Goal: Information Seeking & Learning: Learn about a topic

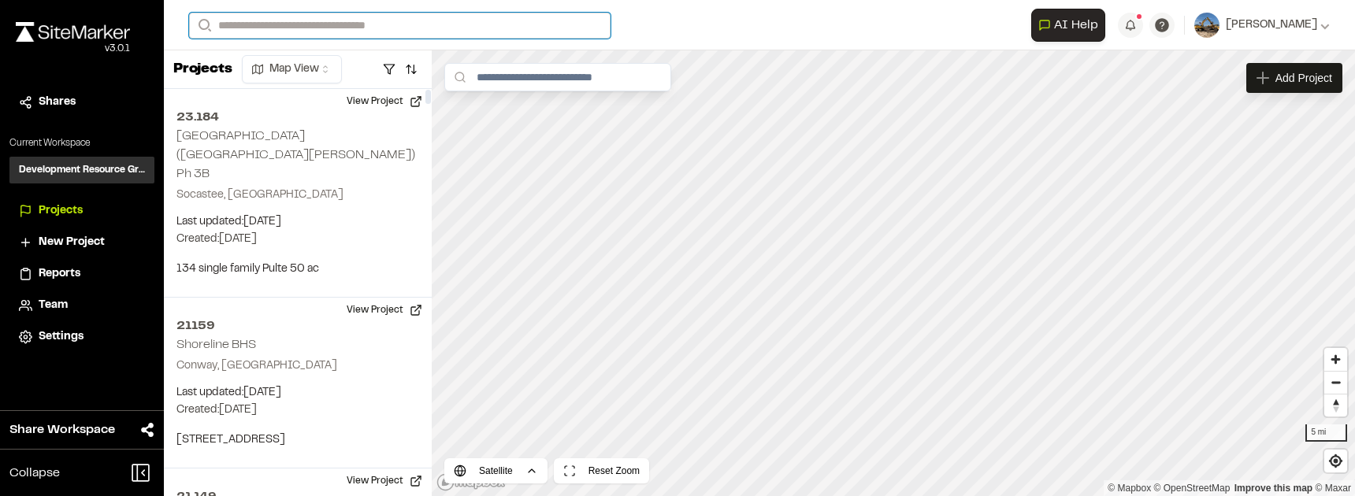
click at [308, 28] on input "Search" at bounding box center [399, 26] width 421 height 26
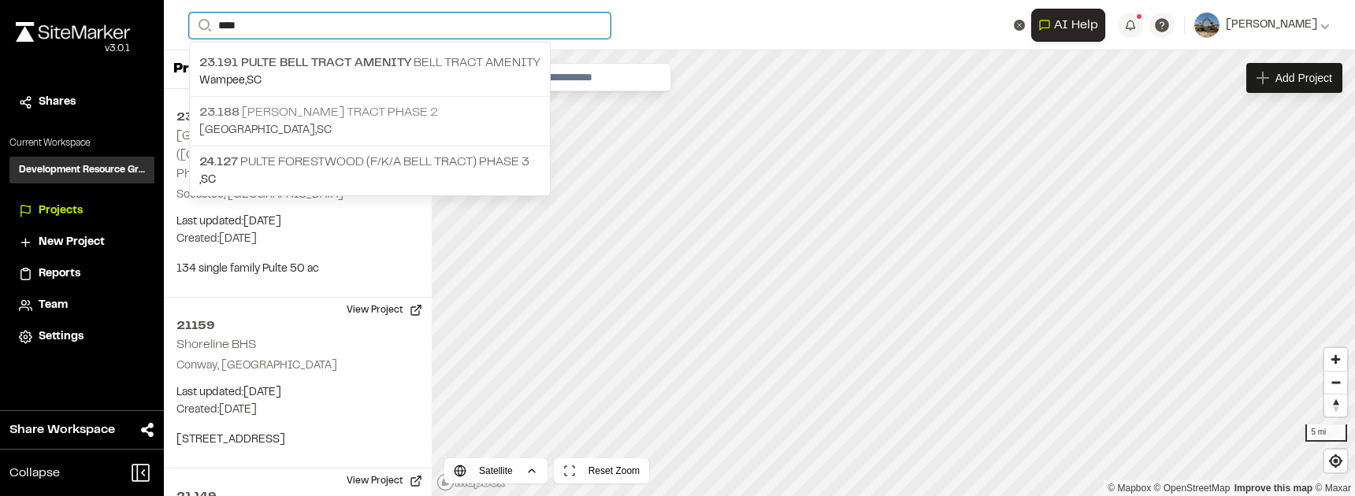
type input "****"
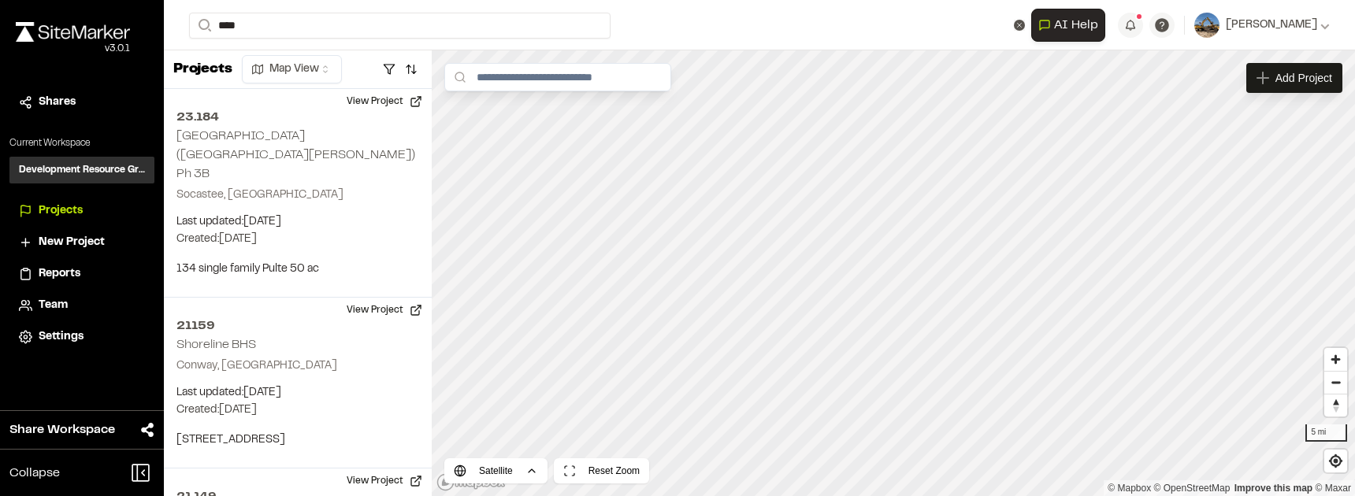
click at [296, 121] on p "23.188 [PERSON_NAME] Tract Phase 2" at bounding box center [369, 112] width 341 height 19
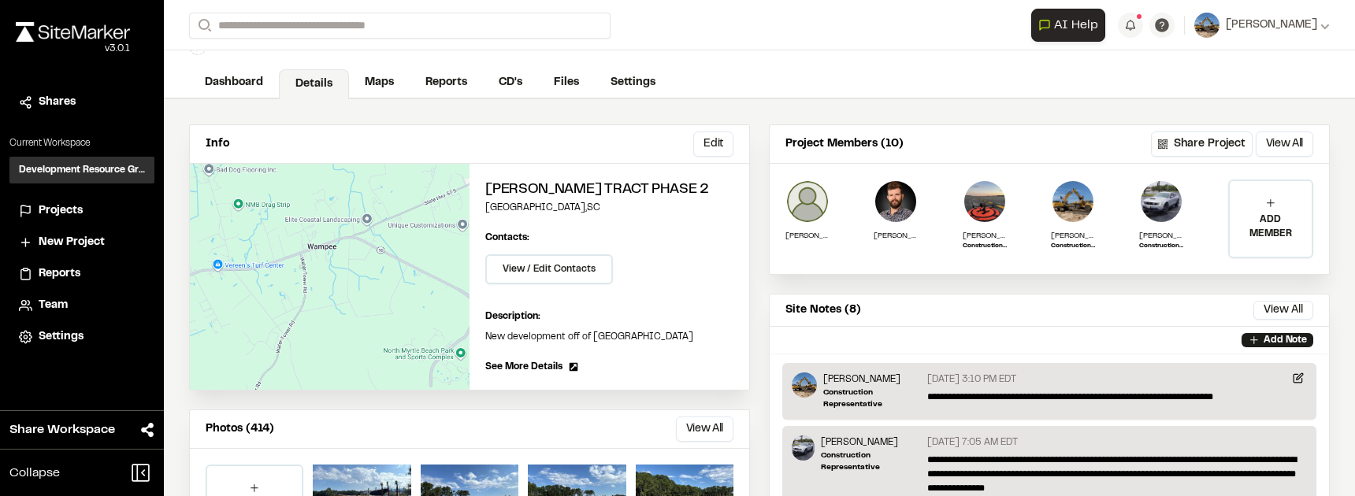
scroll to position [54, 0]
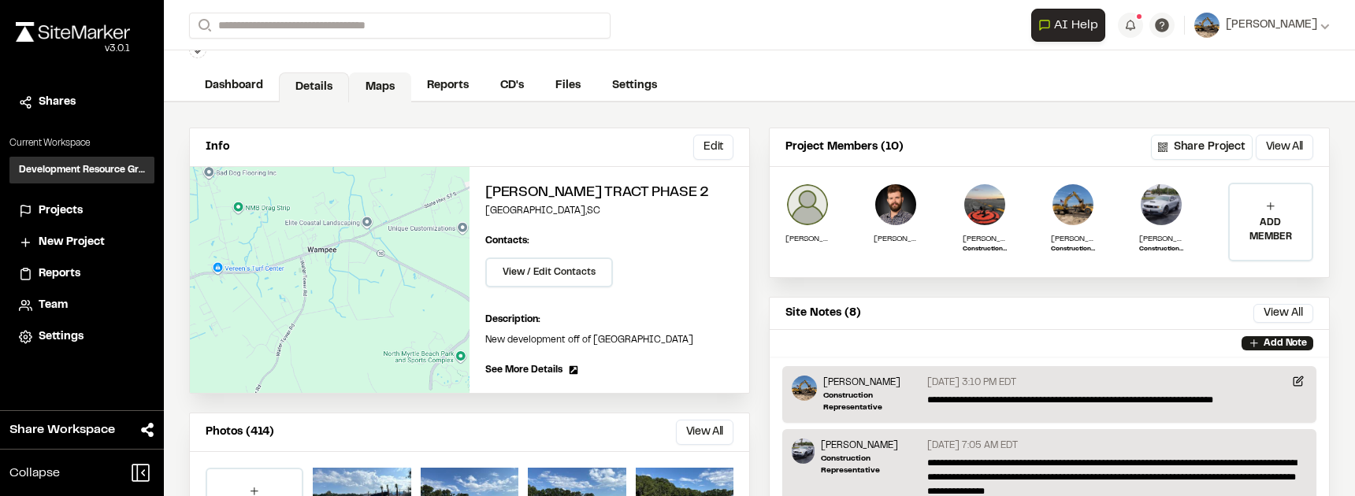
click at [393, 80] on link "Maps" at bounding box center [380, 87] width 62 height 30
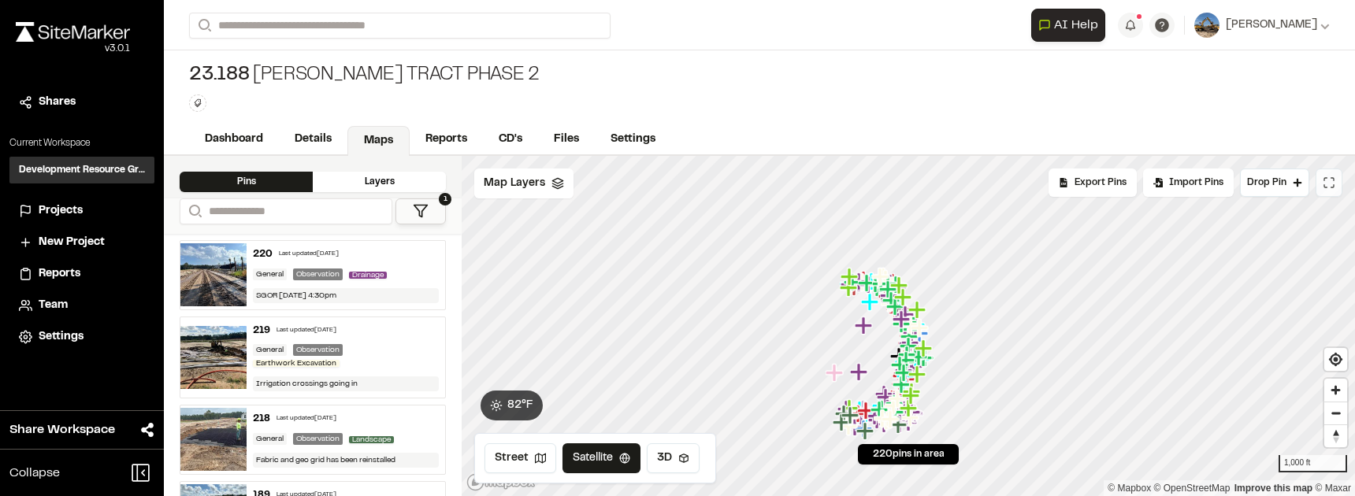
click at [1323, 187] on icon at bounding box center [1329, 182] width 13 height 13
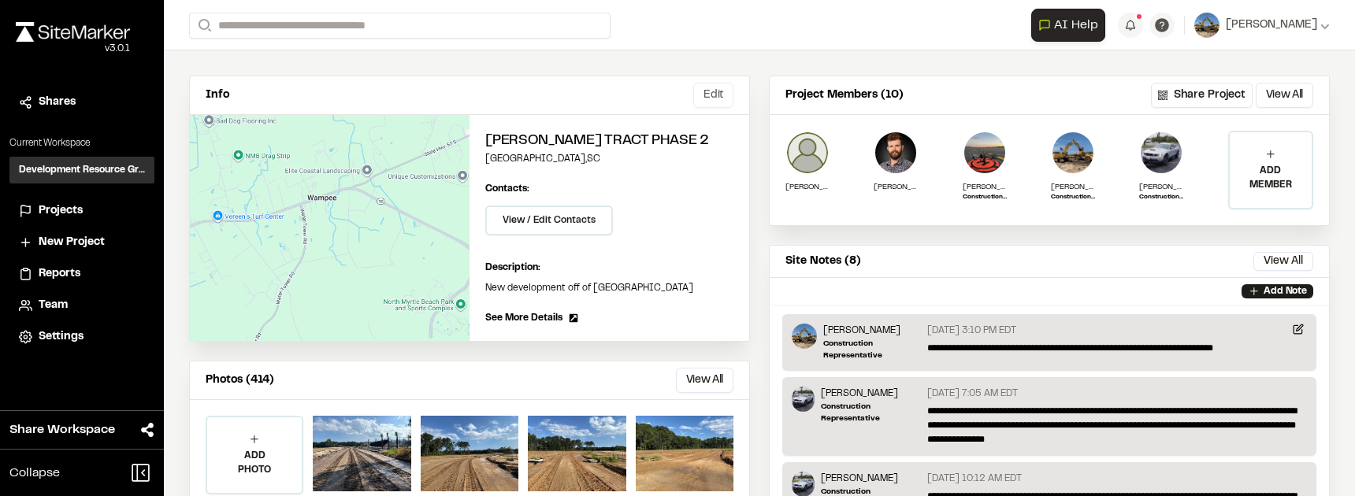
click at [716, 90] on button "Edit" at bounding box center [713, 95] width 40 height 25
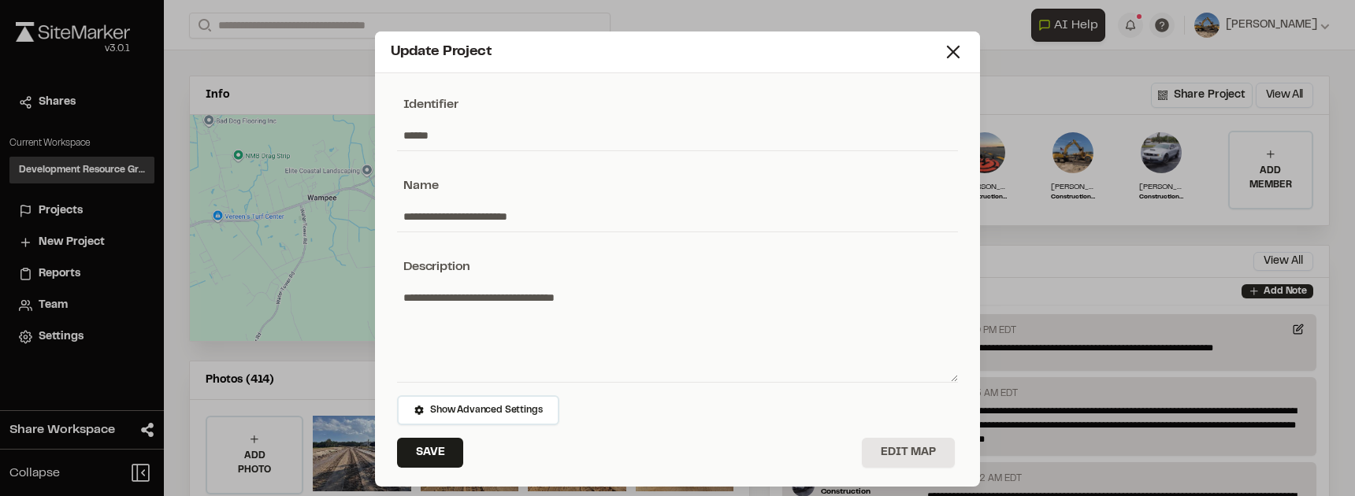
click at [963, 46] on div "Update Project" at bounding box center [677, 53] width 605 height 42
click at [952, 50] on icon at bounding box center [953, 52] width 22 height 22
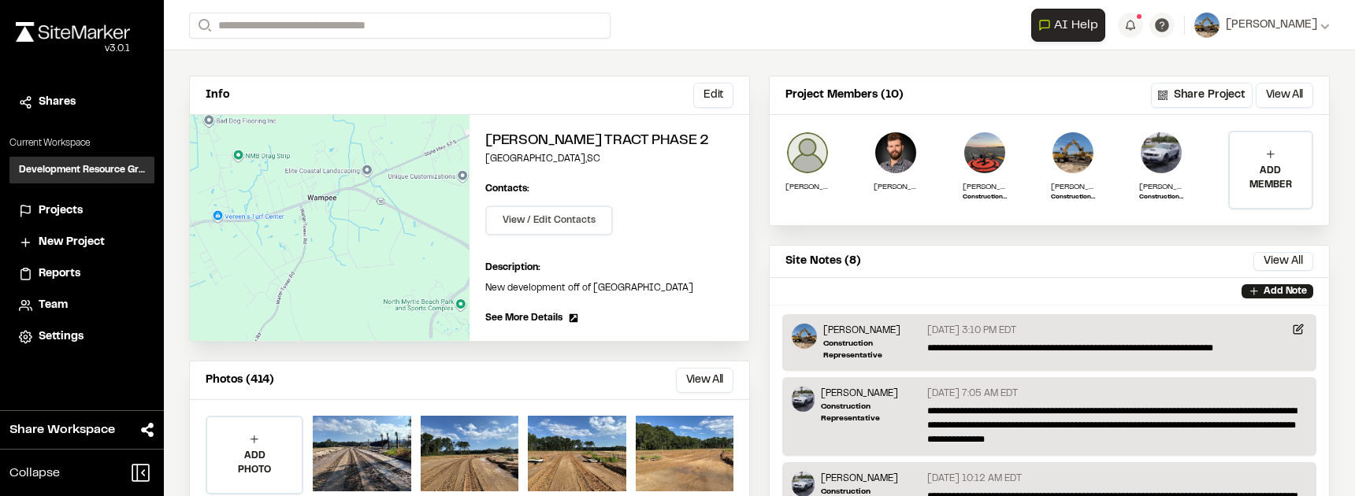
click at [578, 209] on button "View / Edit Contacts" at bounding box center [549, 221] width 128 height 30
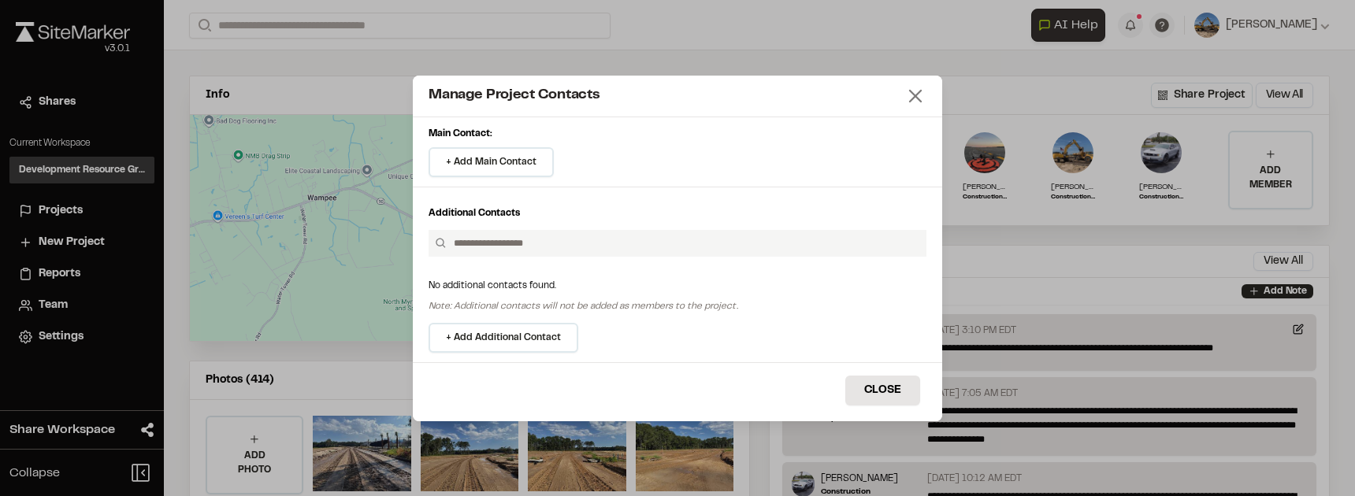
click at [914, 95] on icon at bounding box center [915, 96] width 22 height 22
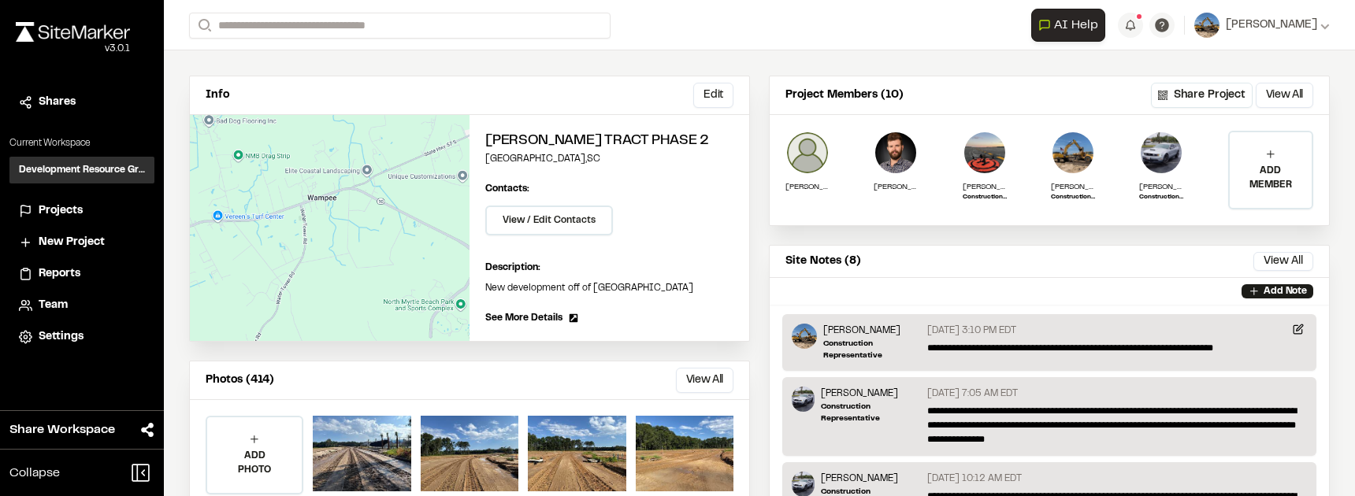
click at [79, 208] on span "Projects" at bounding box center [61, 210] width 44 height 17
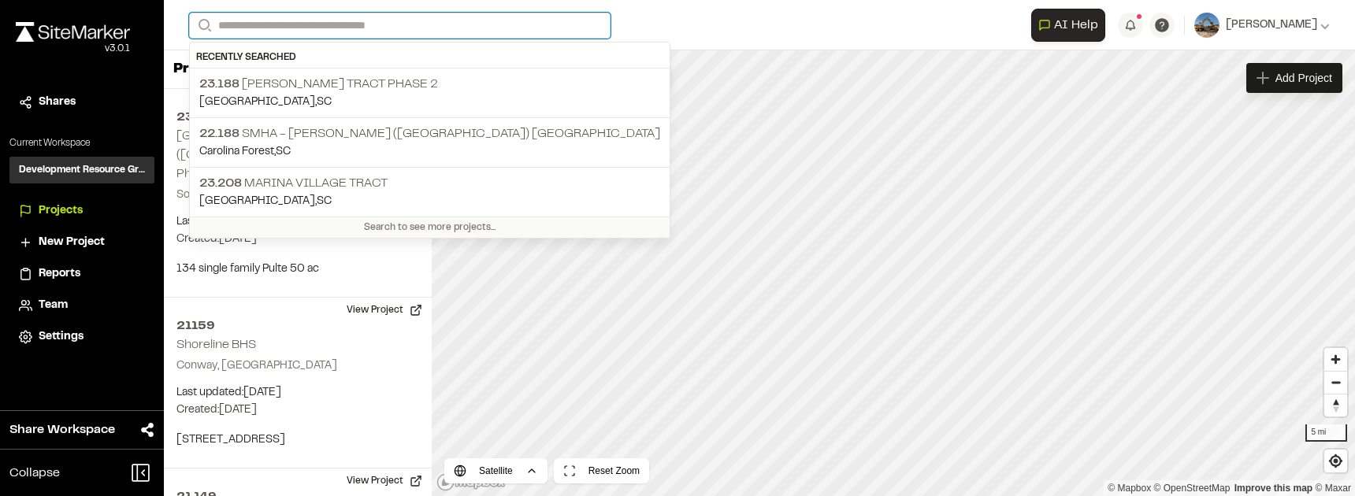
click at [300, 27] on input "Search" at bounding box center [399, 26] width 421 height 26
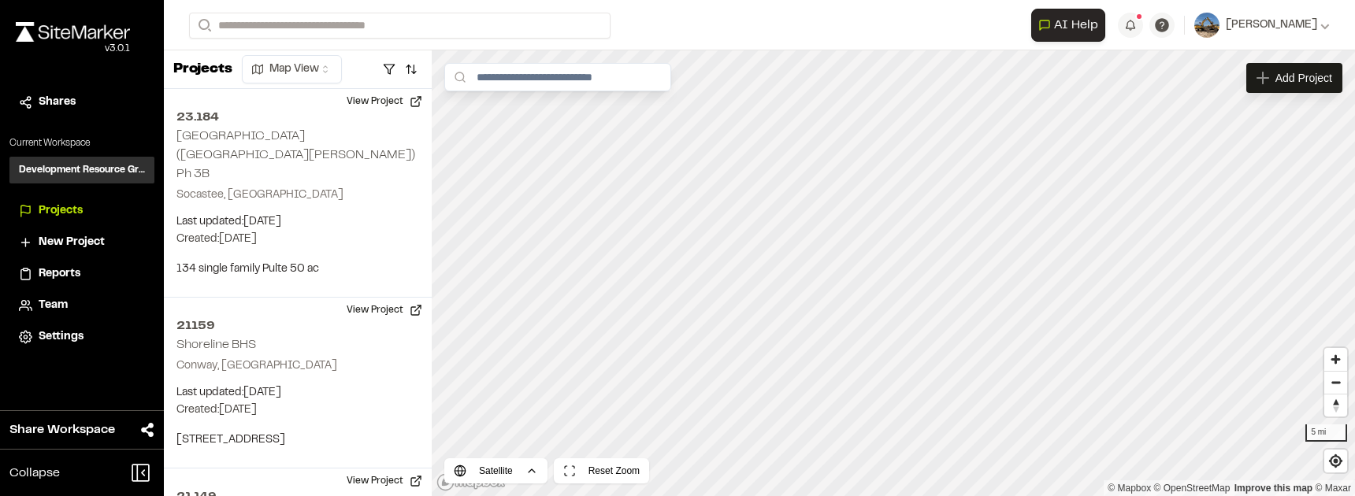
click at [302, 80] on p "23.188 [PERSON_NAME] Tract Phase 2" at bounding box center [429, 84] width 461 height 19
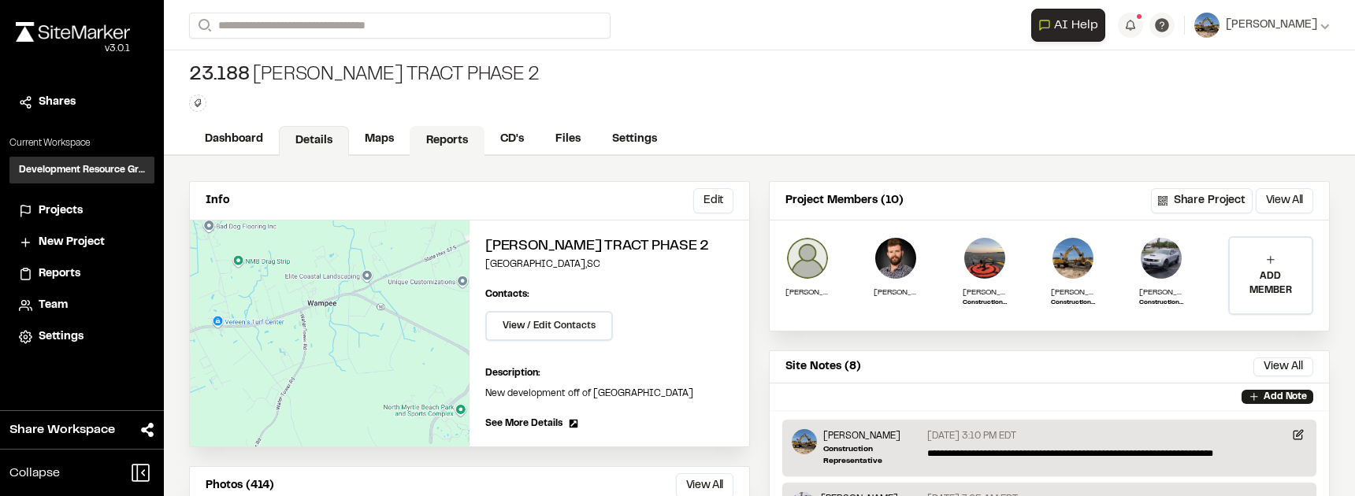
click at [477, 146] on link "Reports" at bounding box center [447, 141] width 75 height 30
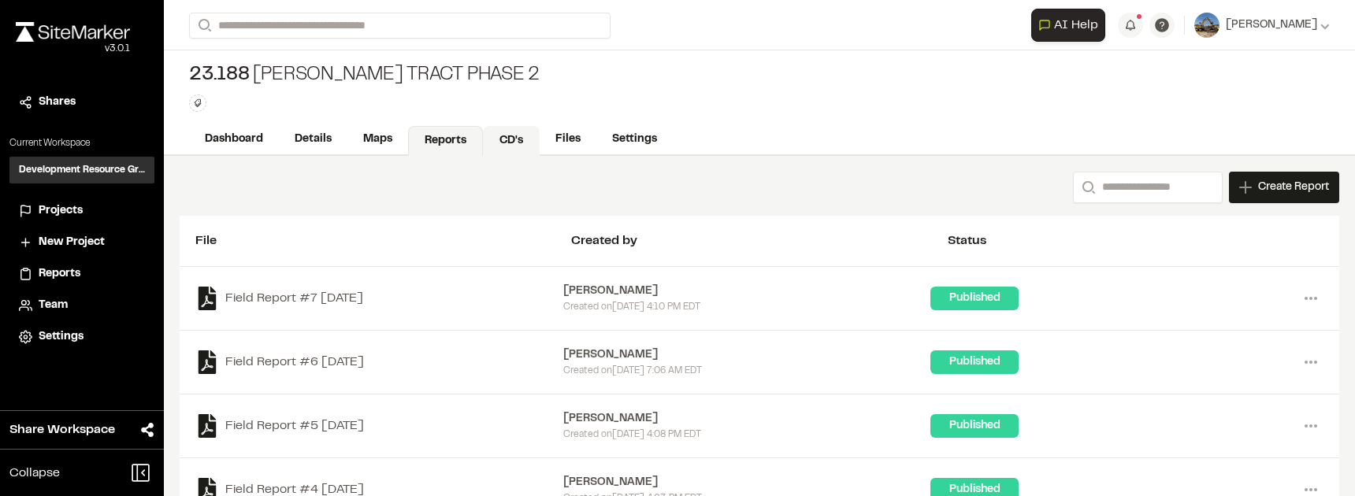
click at [510, 149] on link "CD's" at bounding box center [511, 141] width 57 height 30
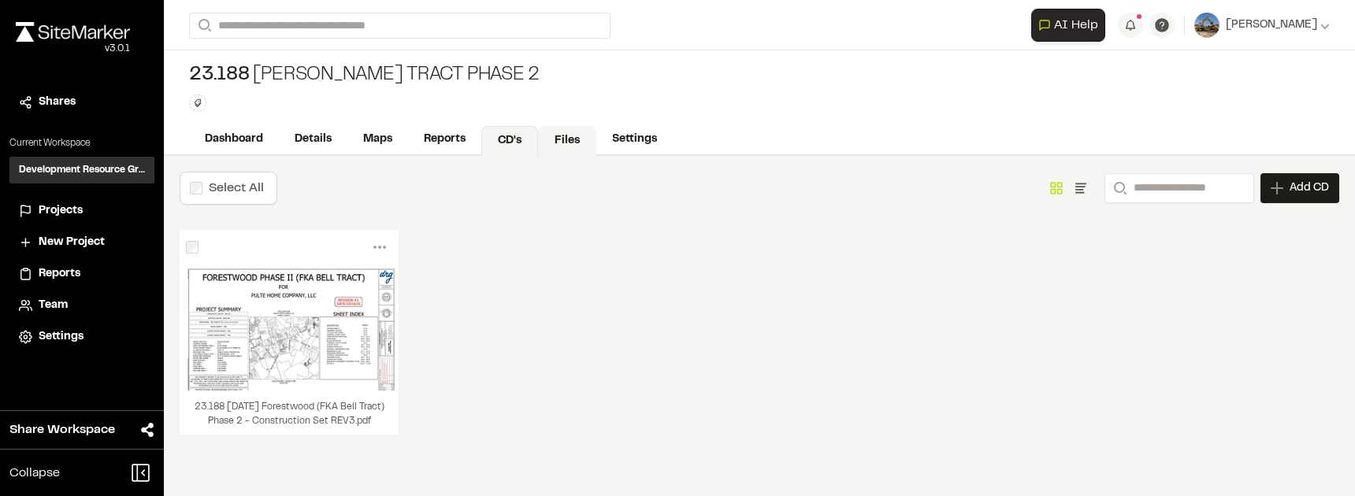
click at [565, 136] on link "Files" at bounding box center [567, 141] width 58 height 30
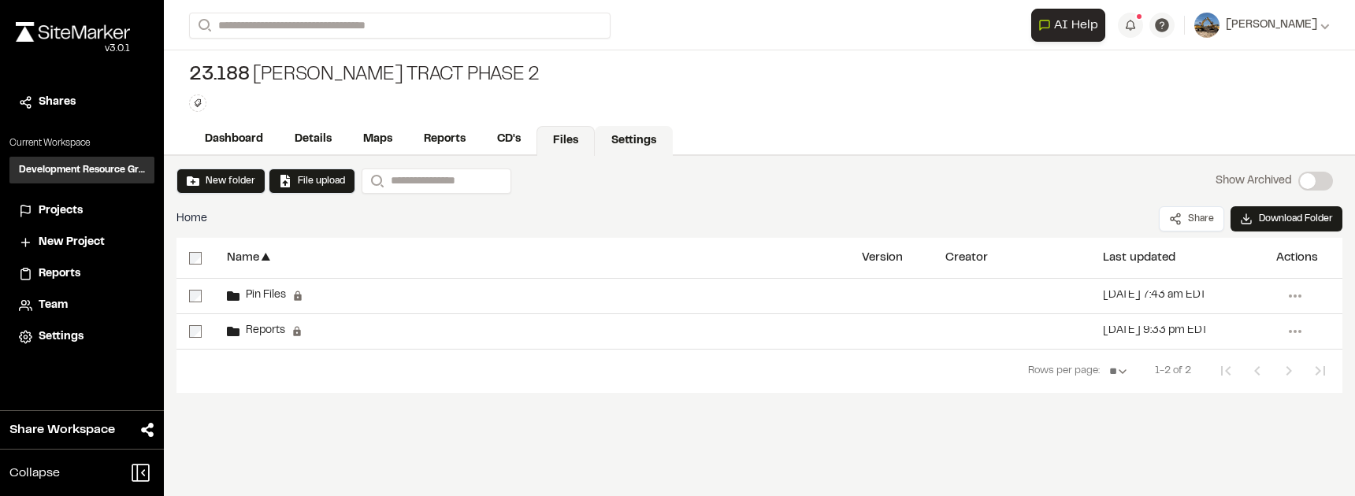
click at [613, 131] on link "Settings" at bounding box center [634, 141] width 78 height 30
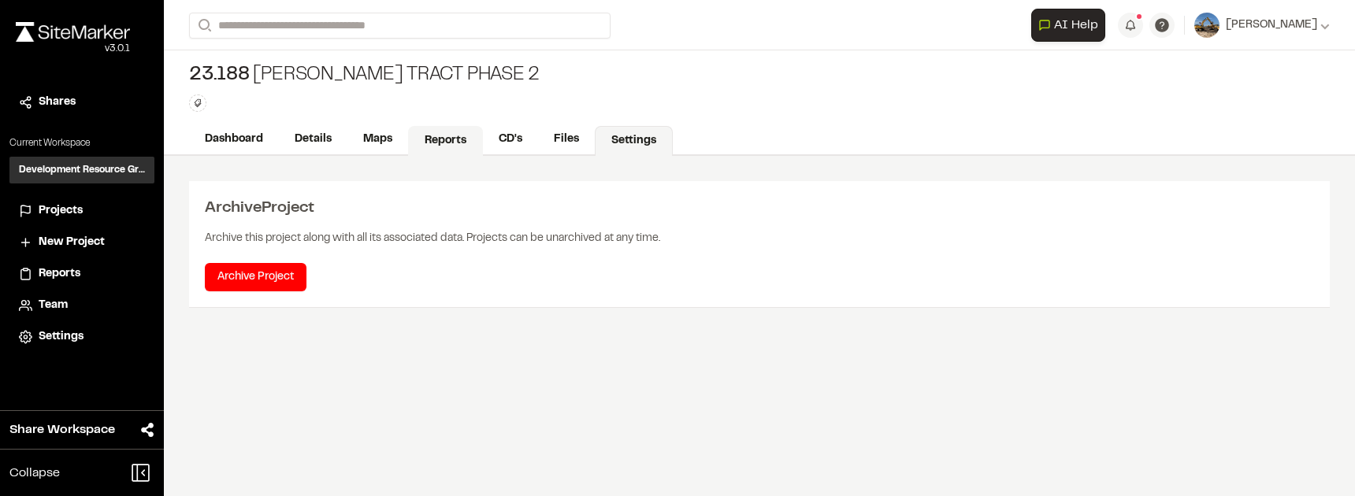
click at [458, 135] on link "Reports" at bounding box center [445, 141] width 75 height 30
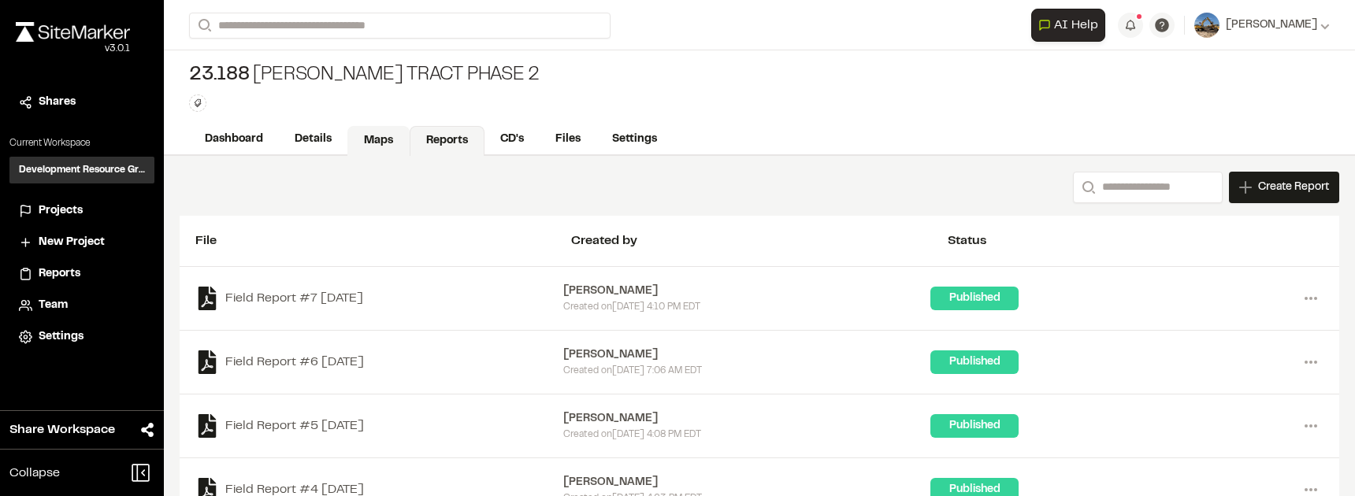
click at [389, 139] on link "Maps" at bounding box center [378, 141] width 62 height 30
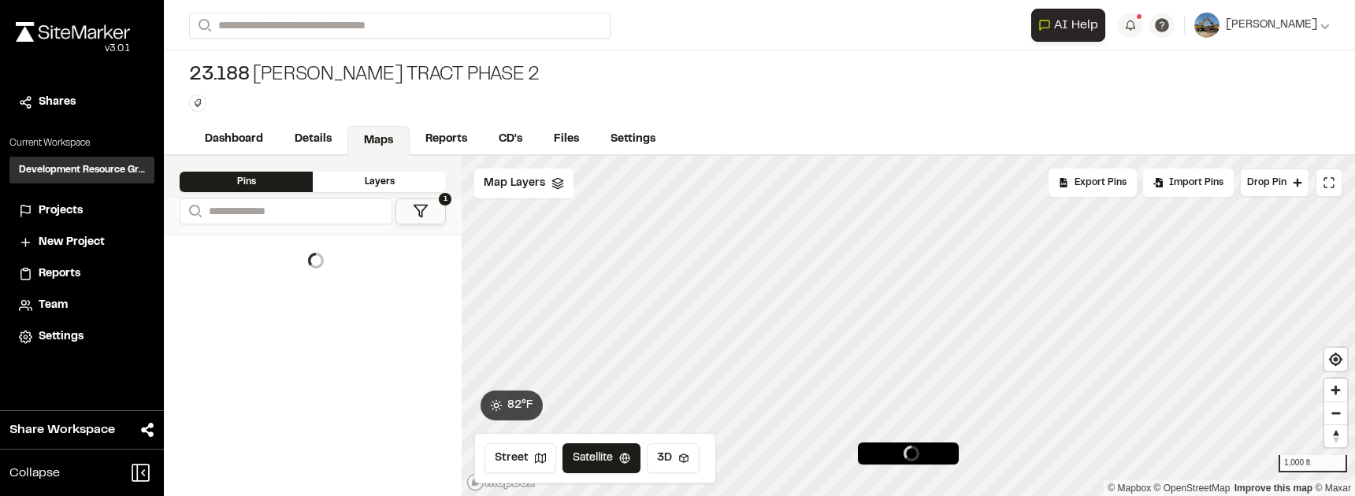
click at [395, 182] on div "Layers" at bounding box center [379, 182] width 133 height 20
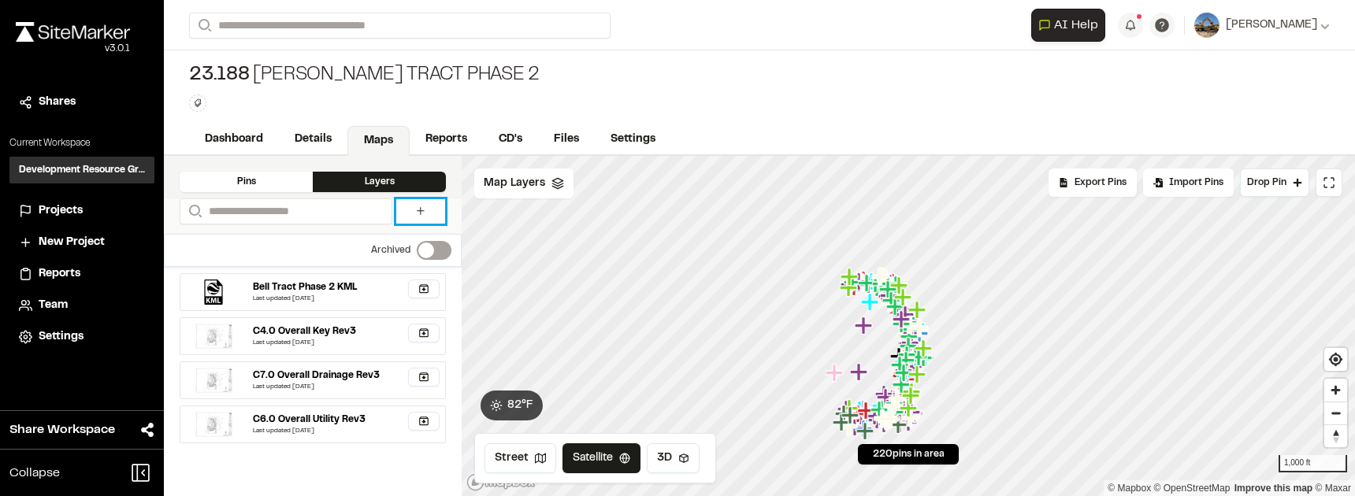
click at [428, 211] on link at bounding box center [420, 211] width 49 height 24
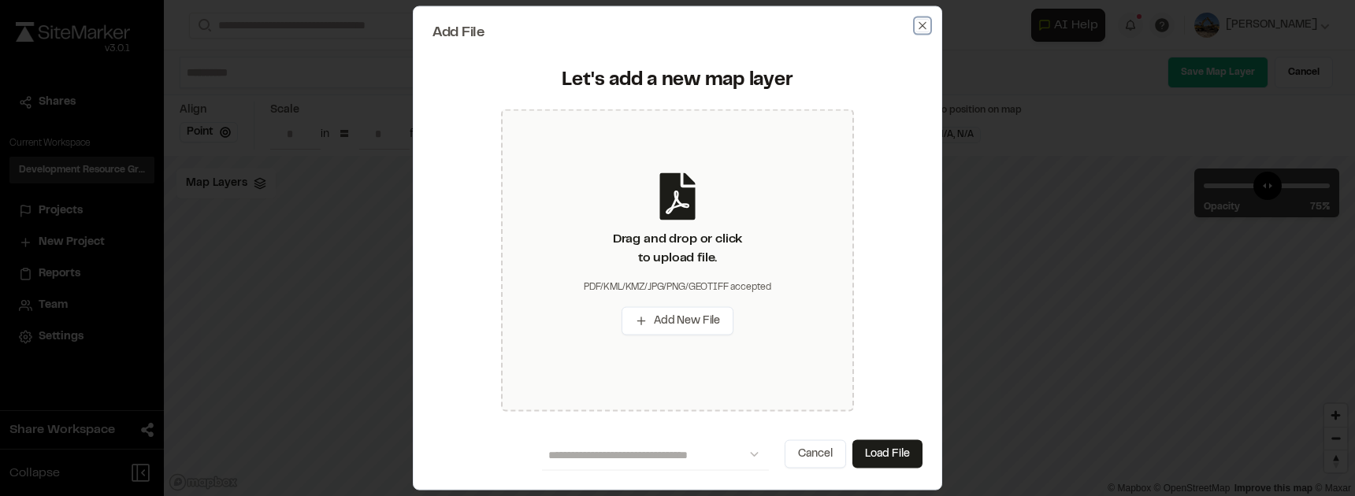
click at [922, 28] on icon "button" at bounding box center [922, 26] width 13 height 13
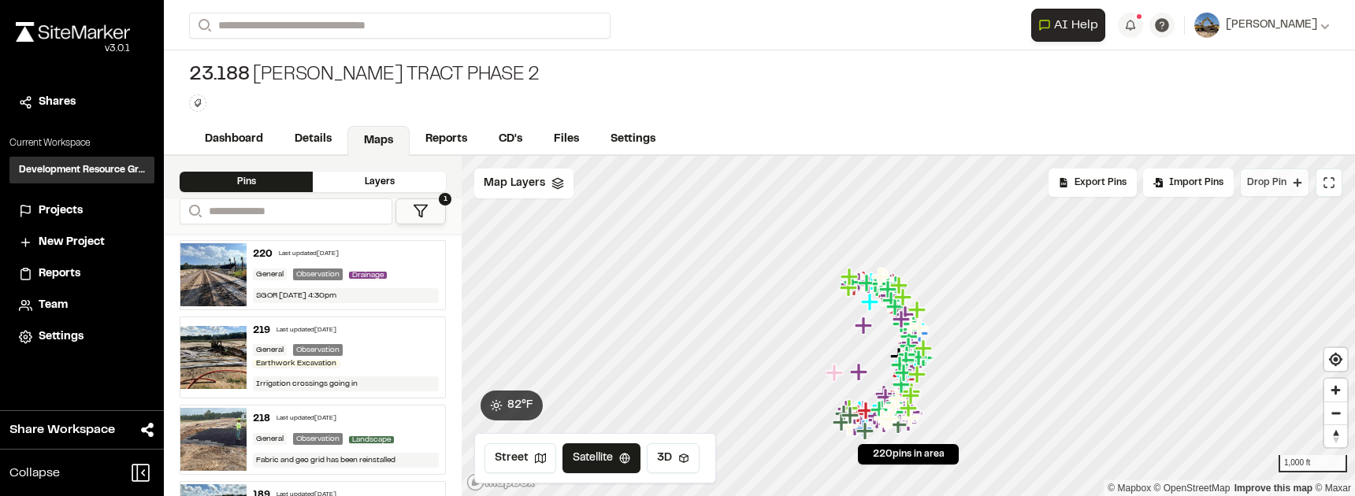
click at [1298, 184] on icon at bounding box center [1297, 183] width 9 height 9
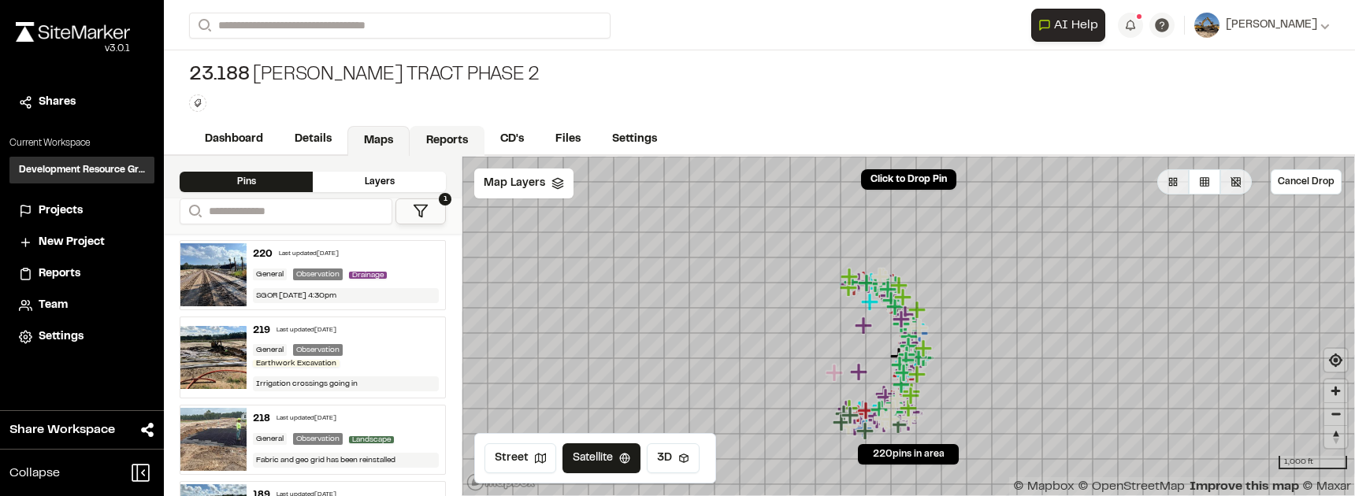
click at [458, 137] on link "Reports" at bounding box center [447, 141] width 75 height 30
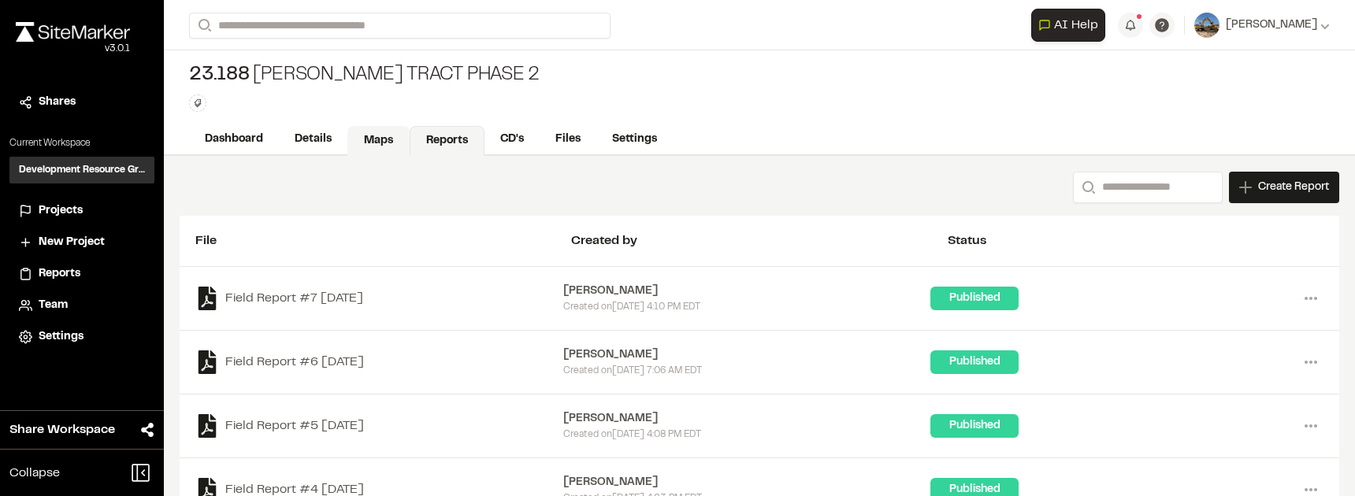
click at [347, 132] on link "Maps" at bounding box center [378, 141] width 62 height 30
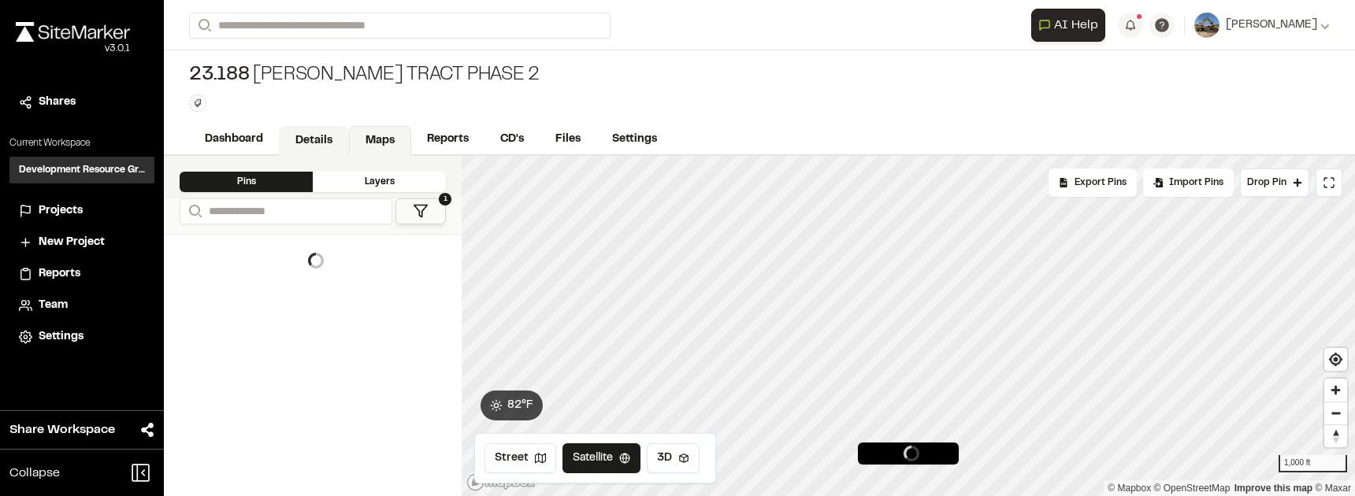
click at [330, 137] on link "Details" at bounding box center [314, 141] width 70 height 30
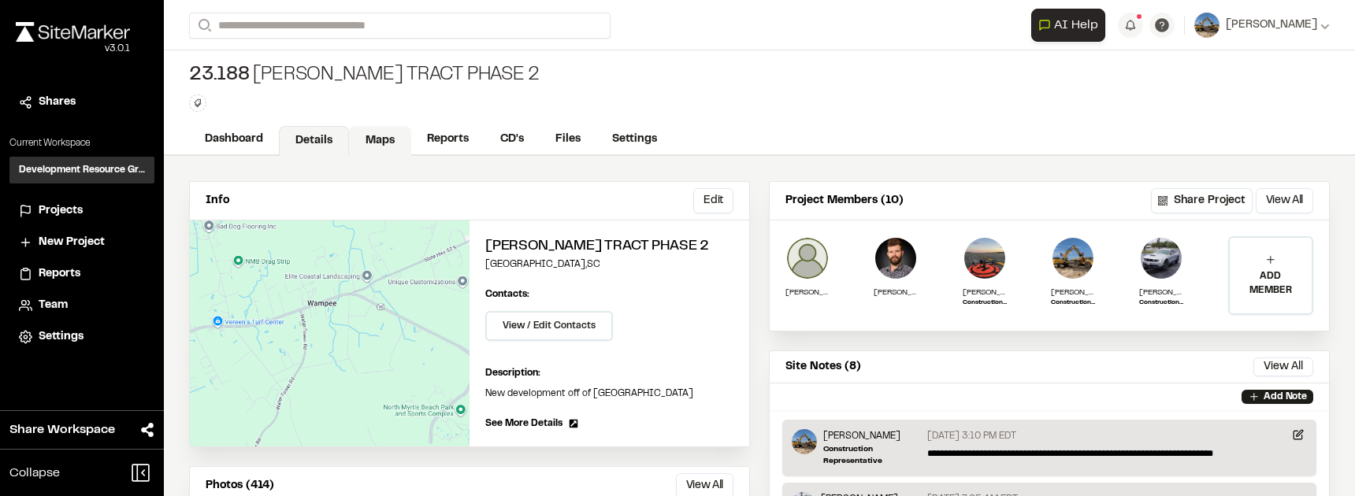
click at [376, 139] on link "Maps" at bounding box center [380, 141] width 62 height 30
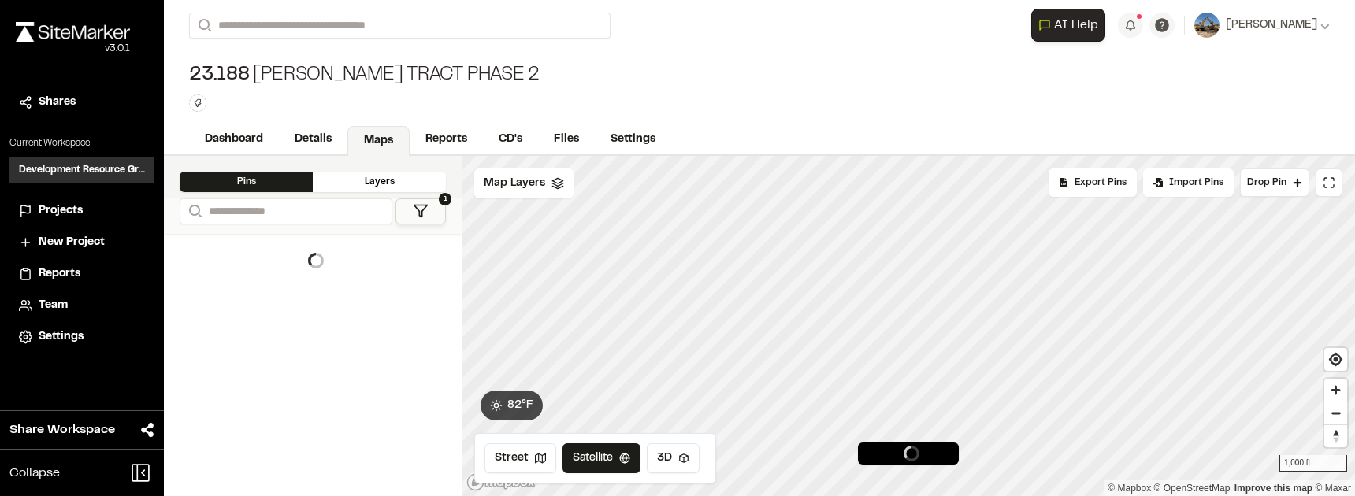
click at [377, 187] on div "Layers" at bounding box center [379, 182] width 133 height 20
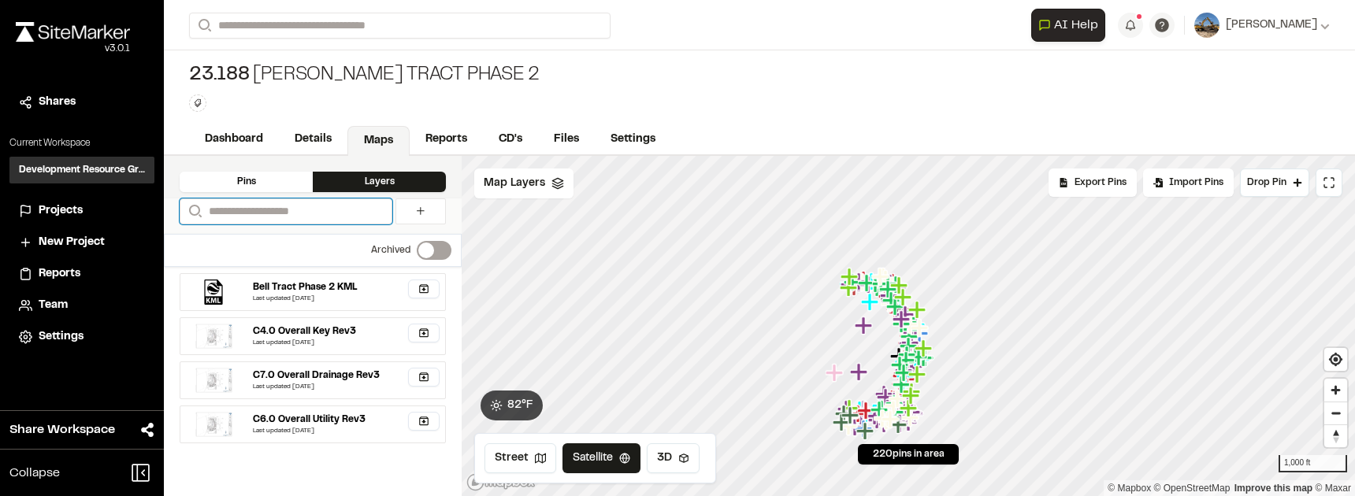
click at [357, 213] on input "Search" at bounding box center [286, 212] width 213 height 26
click at [655, 458] on button "3D" at bounding box center [673, 458] width 53 height 30
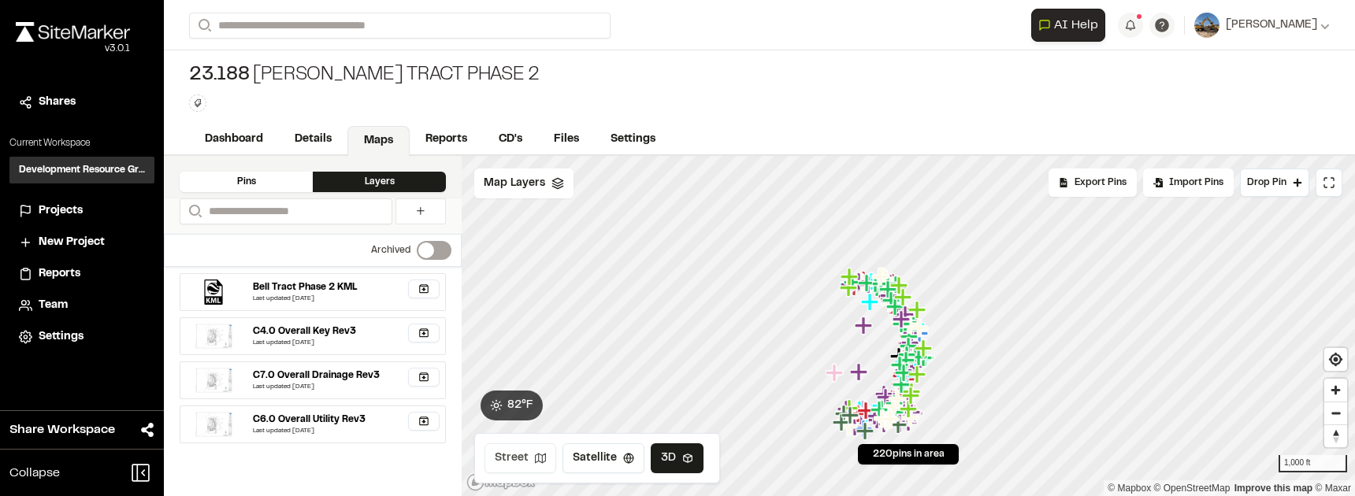
click at [549, 457] on button "Street" at bounding box center [520, 458] width 72 height 30
click at [616, 457] on button "Satellite" at bounding box center [601, 458] width 82 height 30
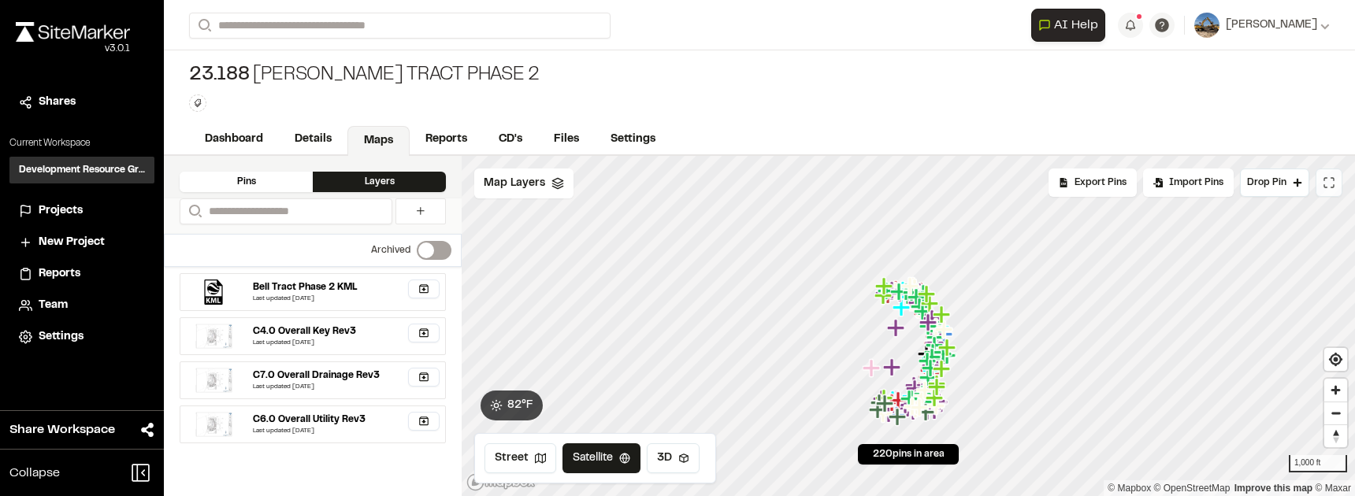
click at [1329, 187] on icon at bounding box center [1329, 182] width 13 height 13
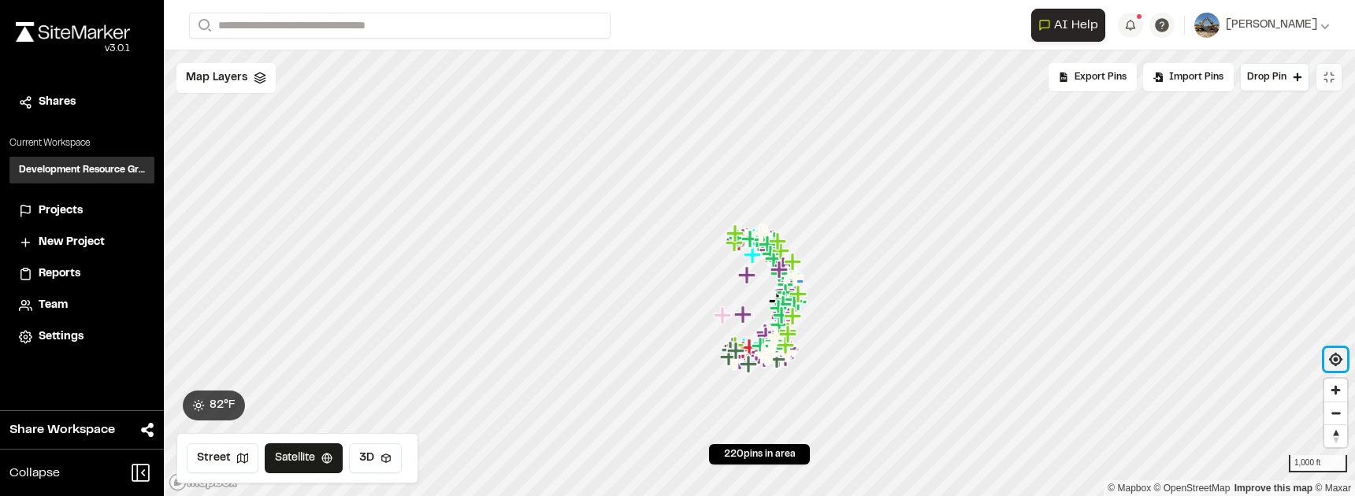
click at [1340, 358] on span "Find my location" at bounding box center [1335, 359] width 23 height 23
click at [1175, 26] on button "Need help?" at bounding box center [1161, 25] width 25 height 25
click at [1143, 28] on button "button" at bounding box center [1130, 25] width 25 height 25
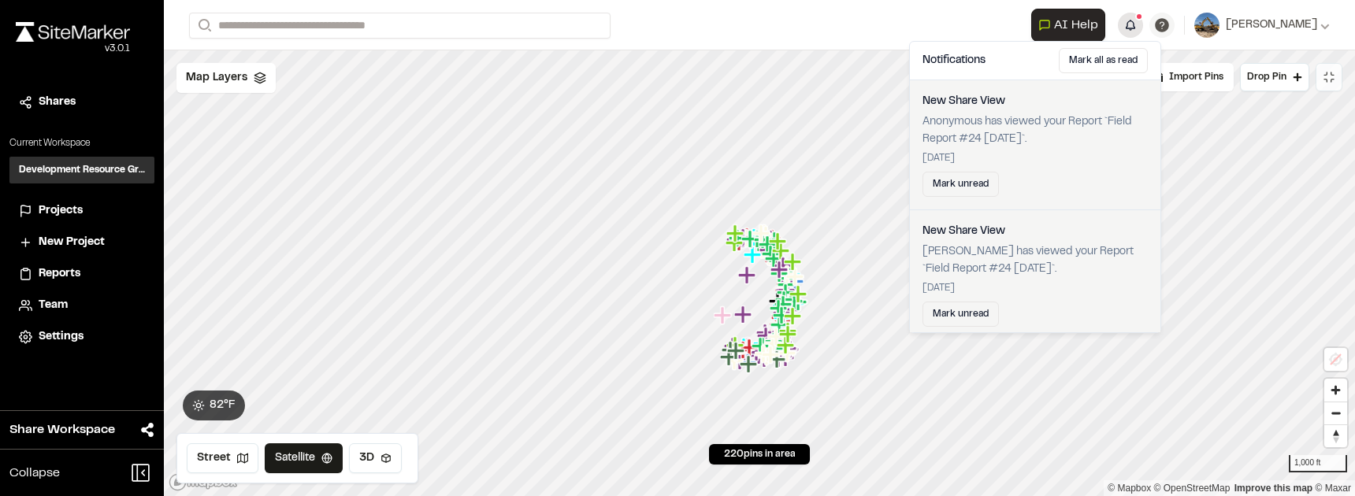
click at [1143, 26] on button "button" at bounding box center [1130, 25] width 25 height 25
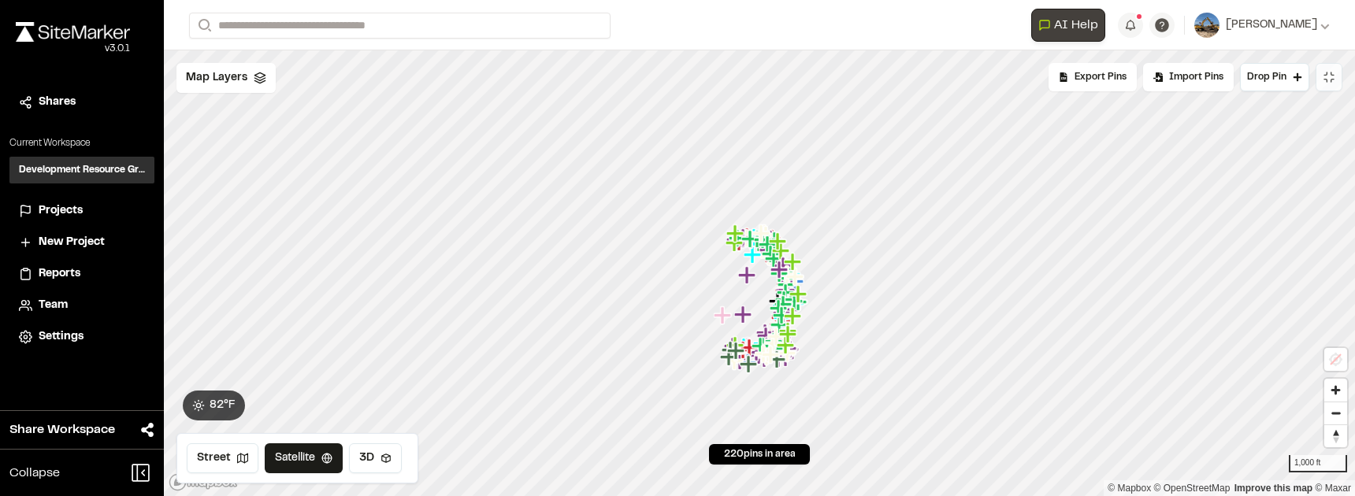
click at [1105, 28] on button "AI Help" at bounding box center [1068, 25] width 74 height 33
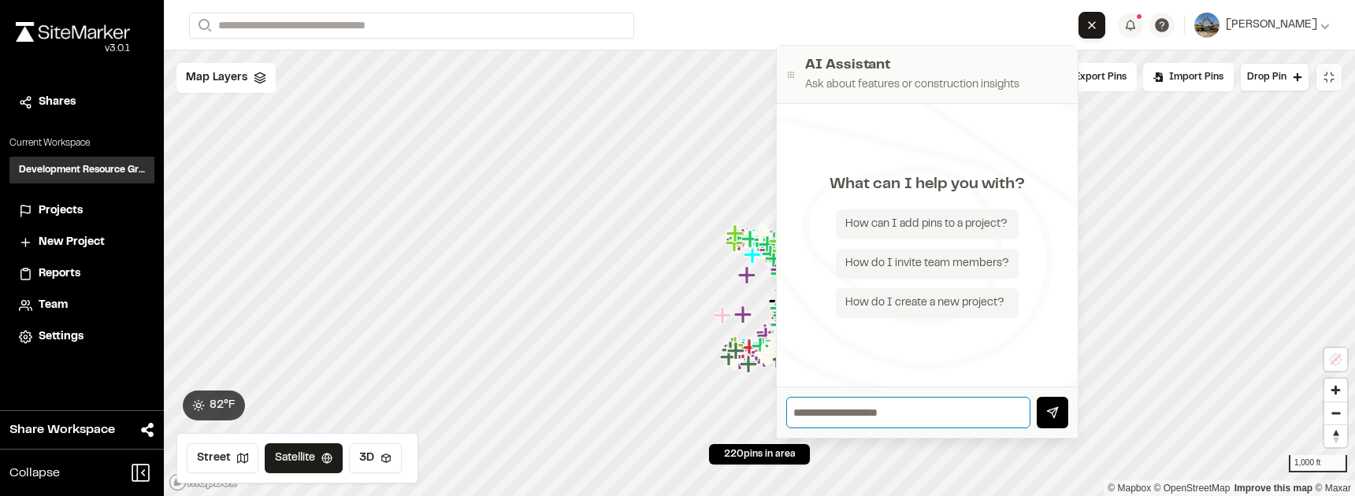
click at [903, 416] on input "text" at bounding box center [908, 413] width 244 height 32
type input "**********"
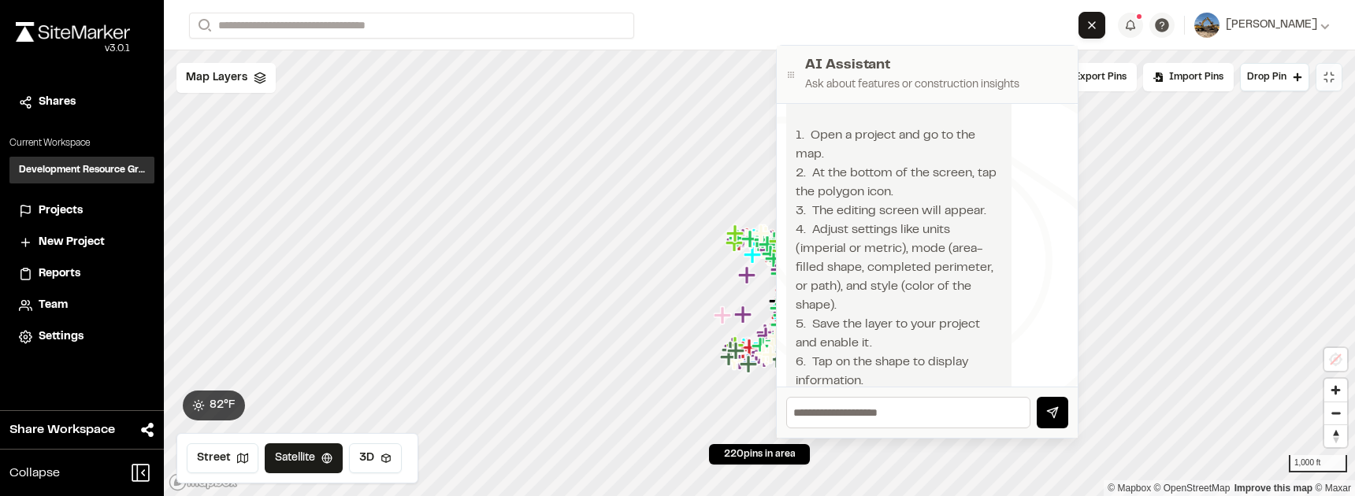
scroll to position [128, 0]
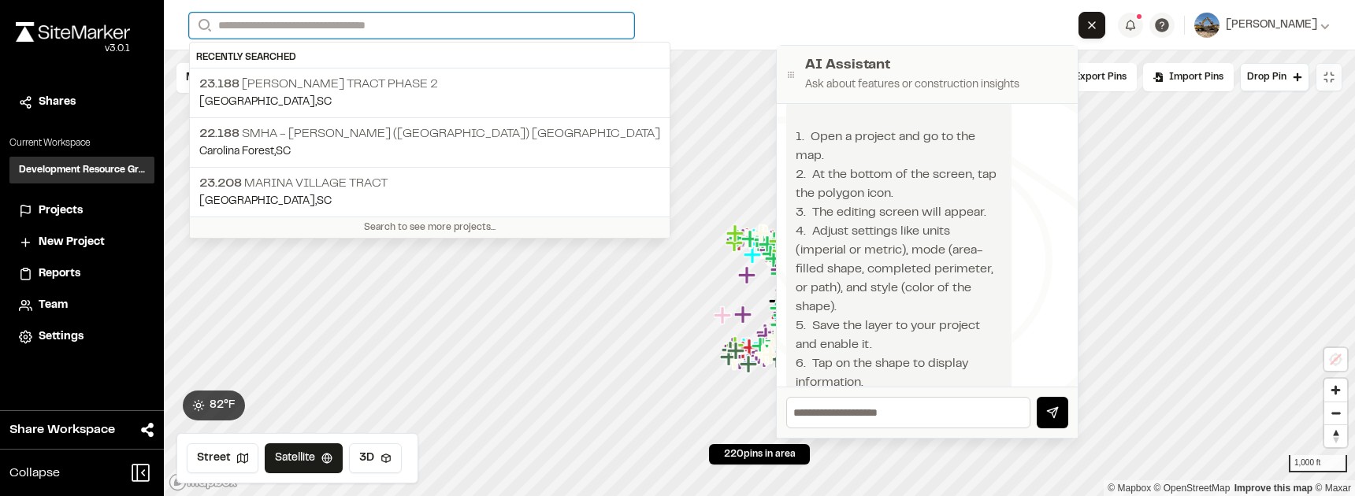
click at [267, 25] on input "Search" at bounding box center [411, 26] width 445 height 26
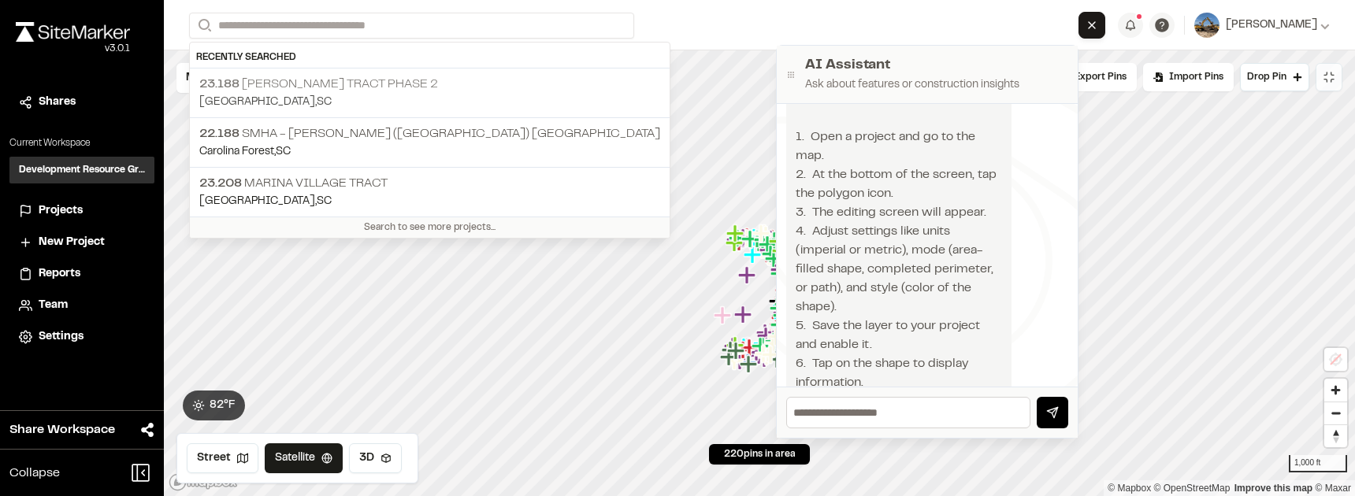
click at [317, 85] on p "23.188 [PERSON_NAME] Tract Phase 2" at bounding box center [429, 84] width 461 height 19
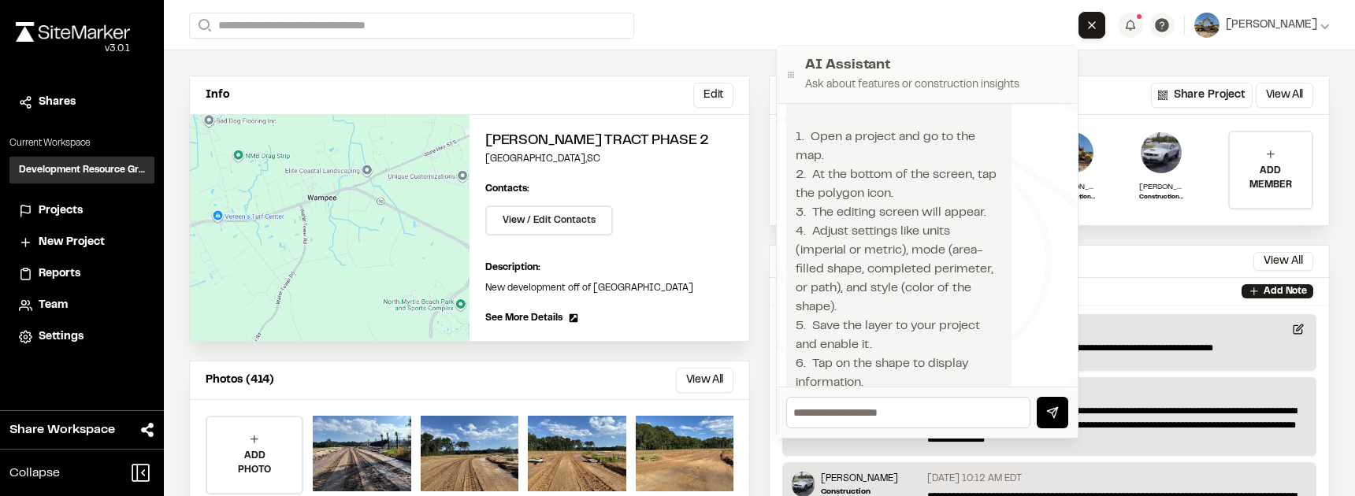
click at [71, 209] on span "Projects" at bounding box center [61, 210] width 44 height 17
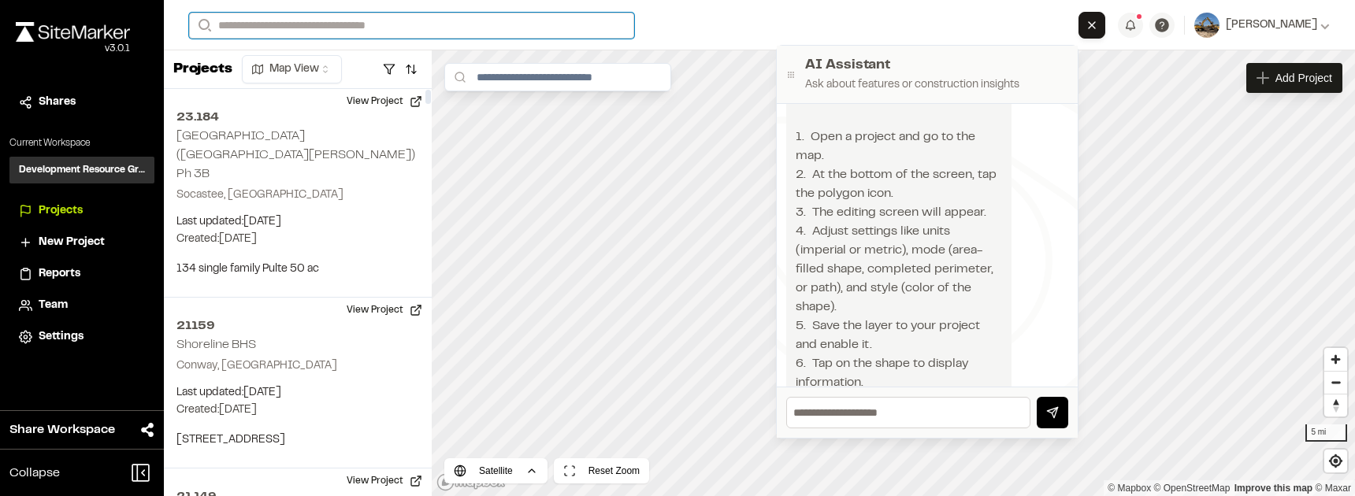
click at [291, 25] on input "Search" at bounding box center [411, 26] width 445 height 26
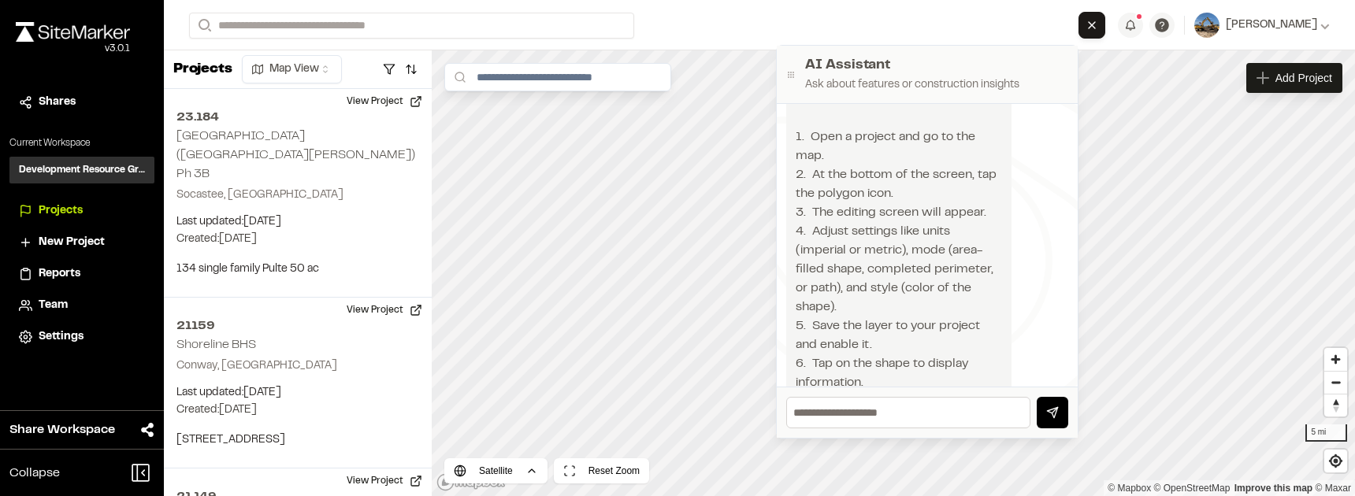
click at [310, 89] on p "23.188 [PERSON_NAME] Tract Phase 2" at bounding box center [429, 84] width 461 height 19
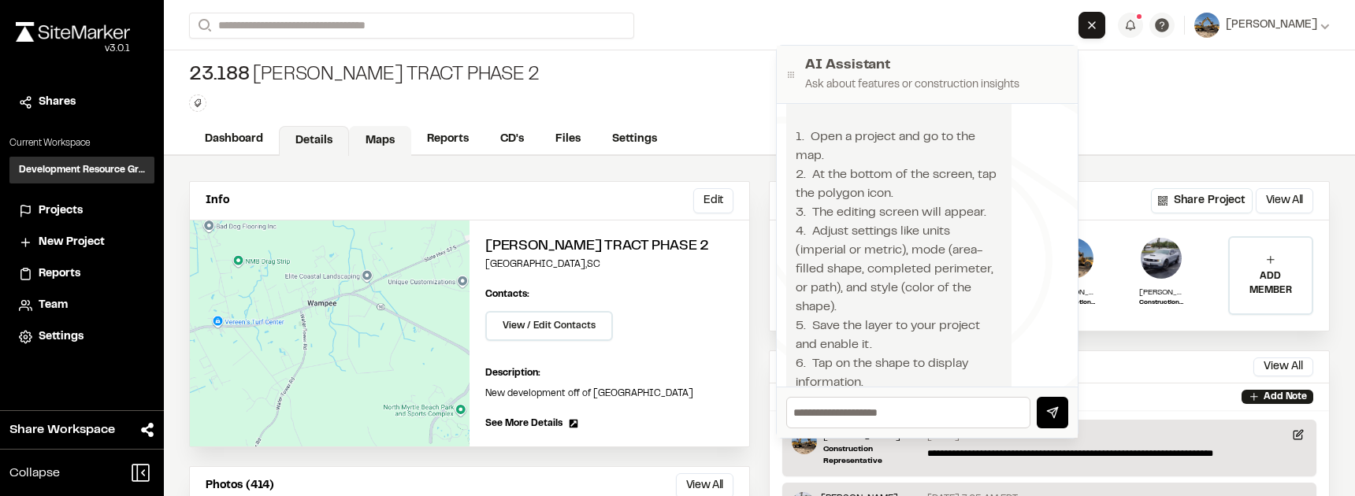
click at [369, 143] on link "Maps" at bounding box center [380, 141] width 62 height 30
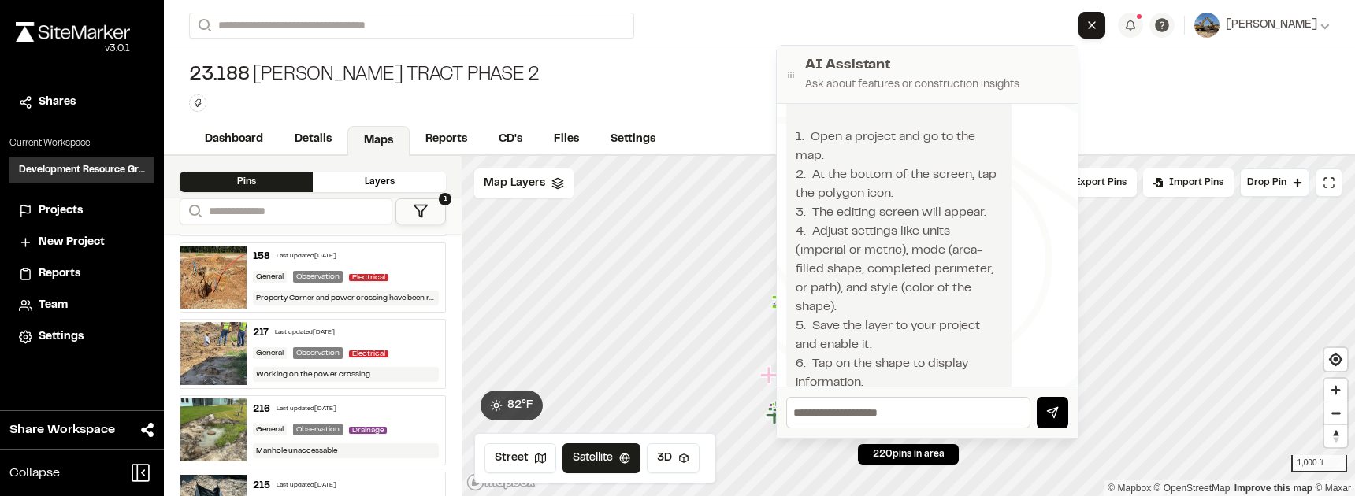
scroll to position [285, 0]
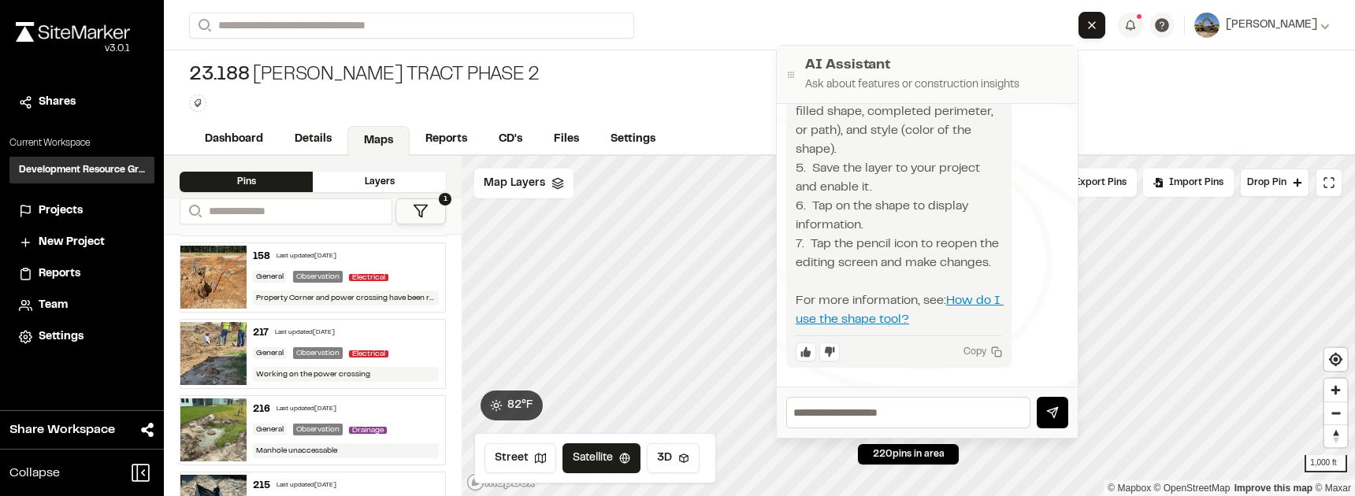
click at [867, 322] on link "How do I use the shape tool?" at bounding box center [900, 310] width 208 height 30
click at [1212, 72] on div "23.188 [PERSON_NAME] Tract Phase 2 Type Enter or comma to add tag." at bounding box center [759, 87] width 1191 height 74
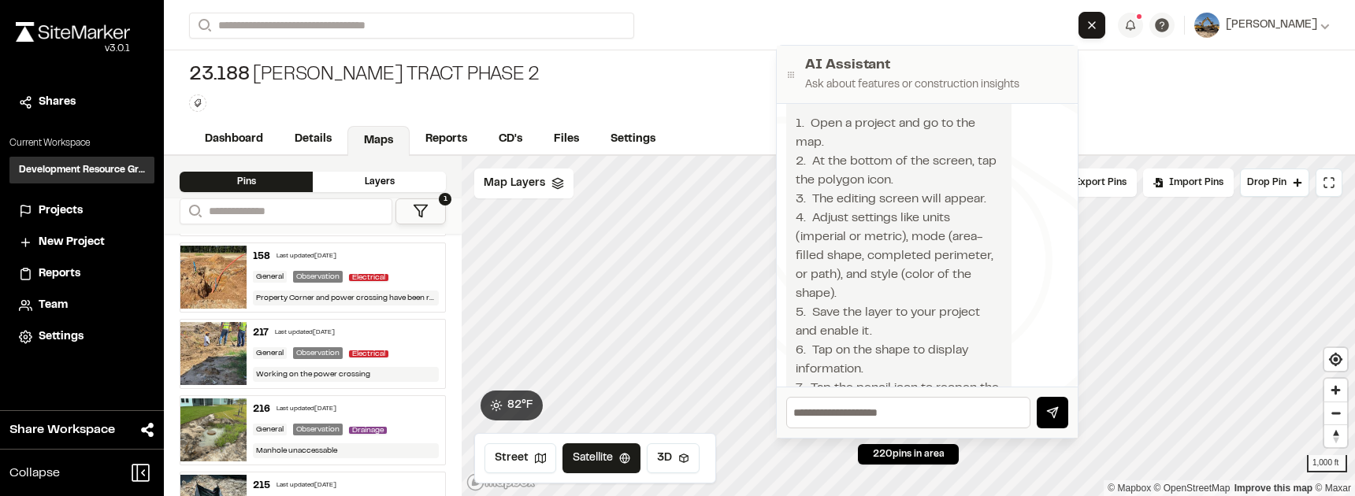
scroll to position [128, 0]
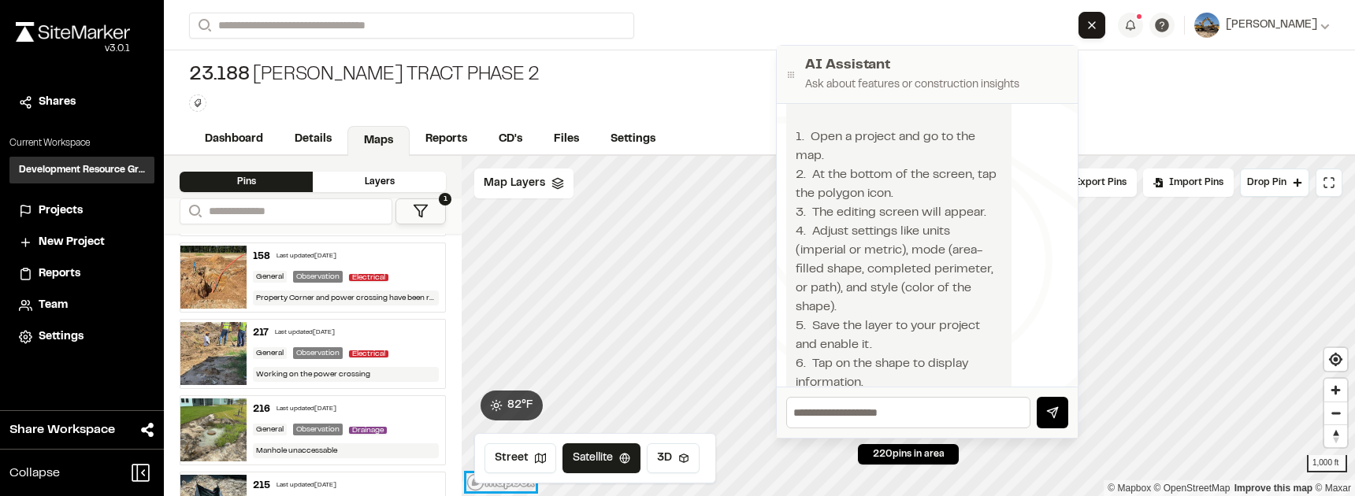
click at [471, 488] on link "Mapbox logo" at bounding box center [500, 482] width 69 height 18
click at [422, 210] on icon at bounding box center [421, 211] width 16 height 16
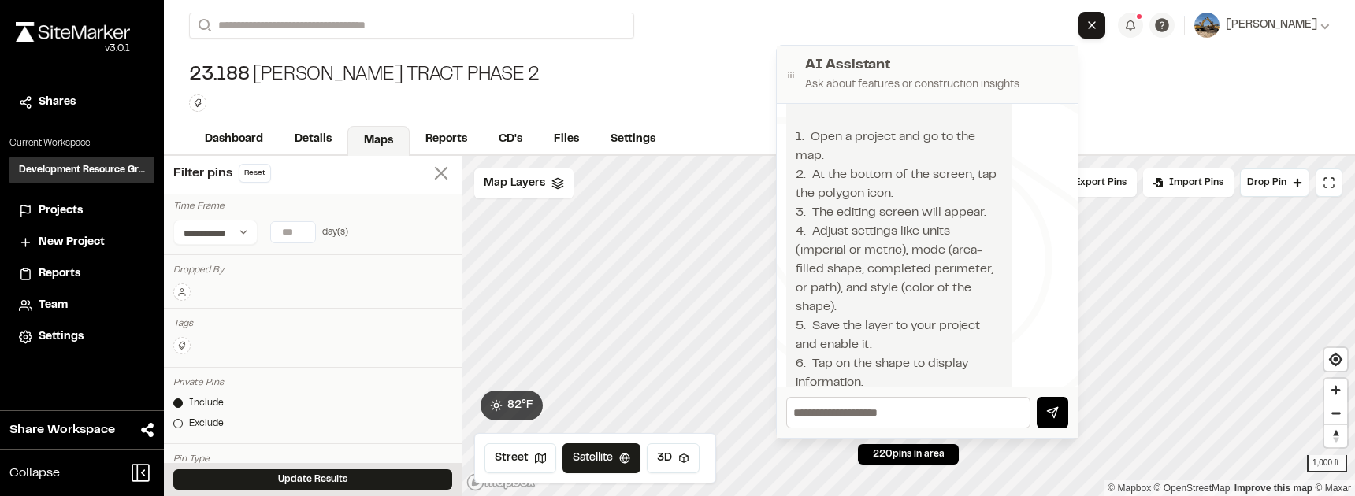
click at [442, 170] on icon at bounding box center [441, 173] width 22 height 22
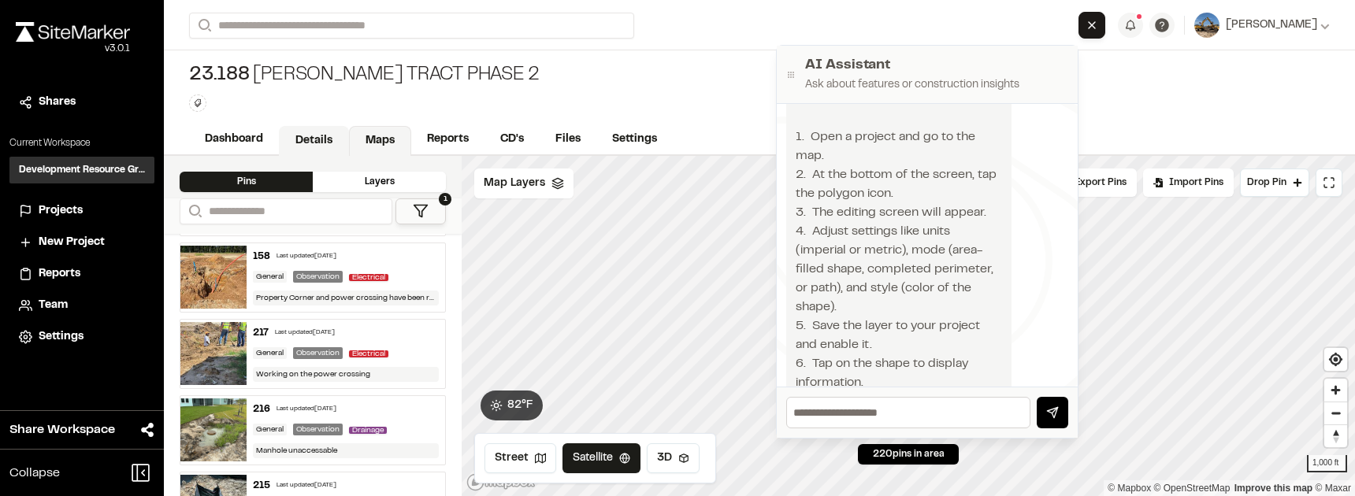
click at [343, 130] on link "Details" at bounding box center [314, 141] width 70 height 30
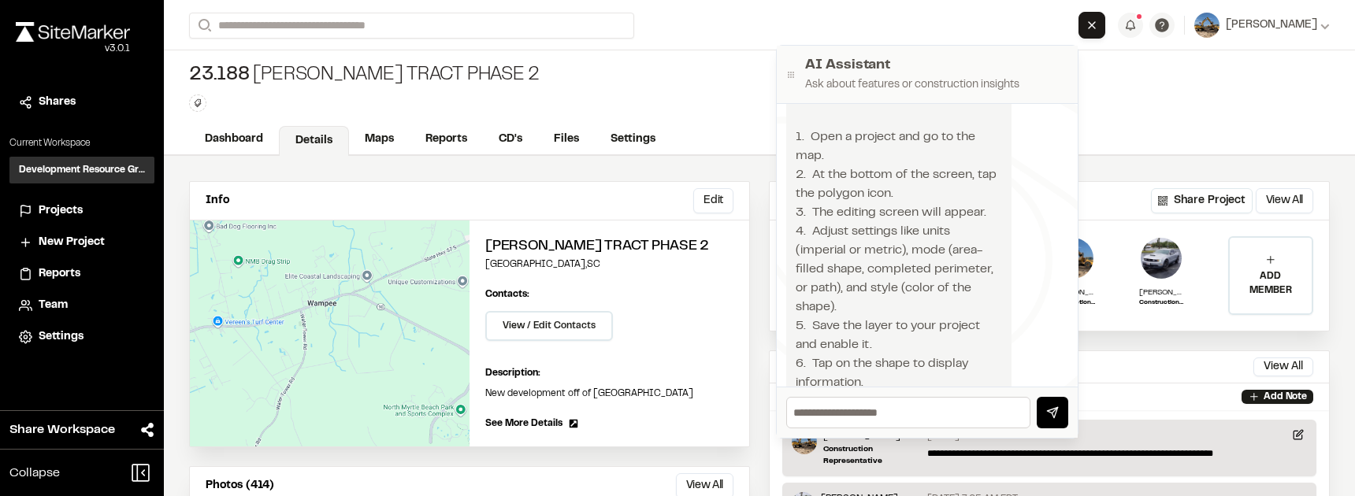
drag, startPoint x: 939, startPoint y: 57, endPoint x: 1171, endPoint y: 70, distance: 232.0
click at [1171, 70] on div "Open sidebar Search Recently Searched 23.188 [PERSON_NAME] Tract Phase 2 [GEOGR…" at bounding box center [759, 248] width 1191 height 496
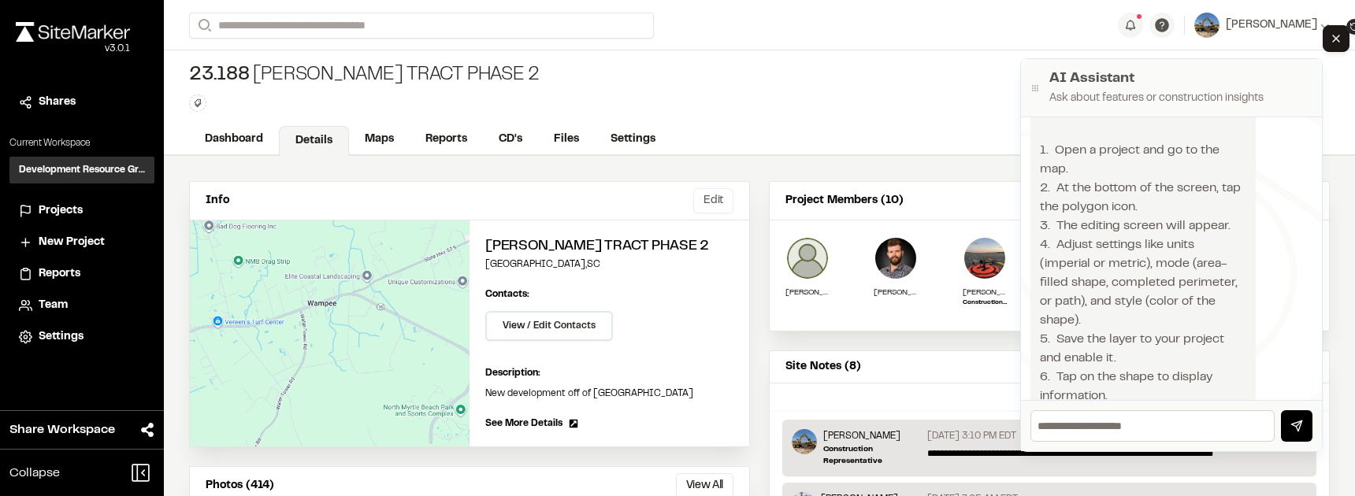
click at [707, 204] on button "Edit" at bounding box center [713, 200] width 40 height 25
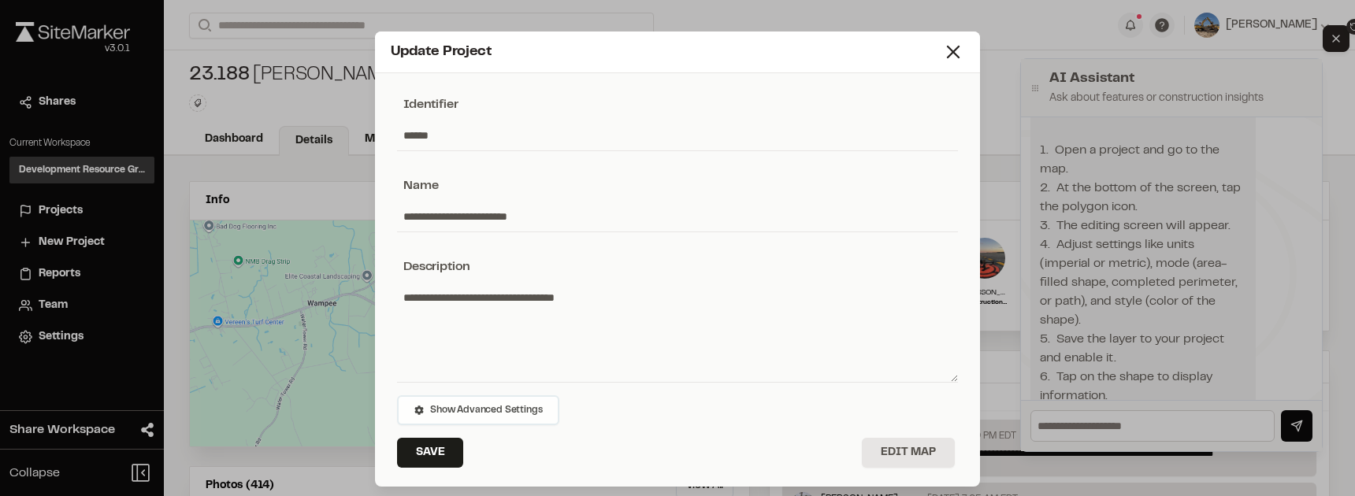
click at [507, 408] on span "Show Advanced Settings" at bounding box center [486, 410] width 112 height 14
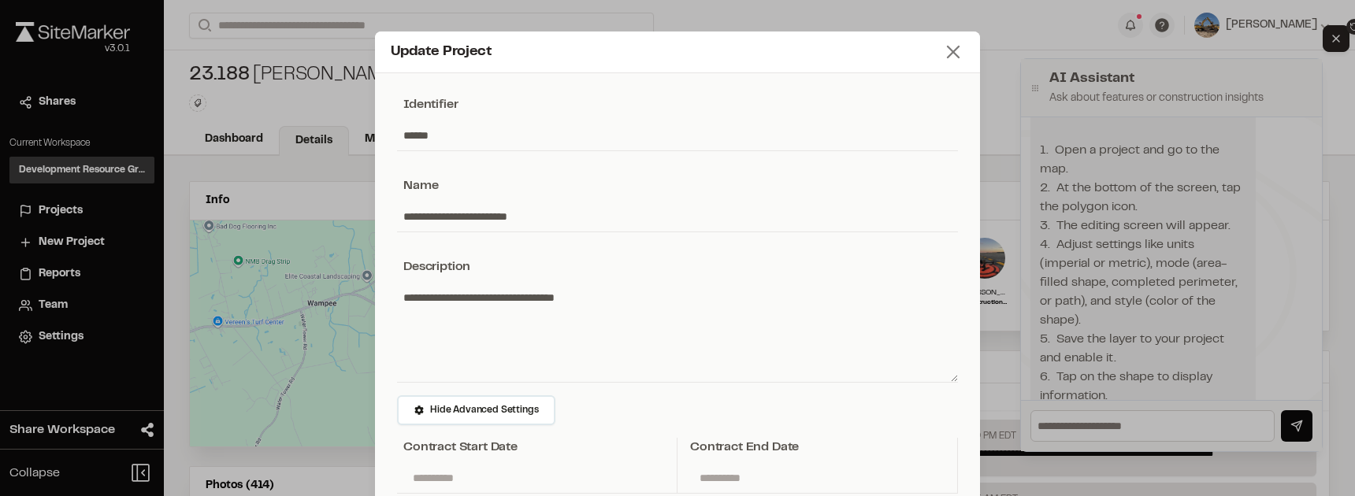
click at [955, 54] on icon at bounding box center [953, 52] width 22 height 22
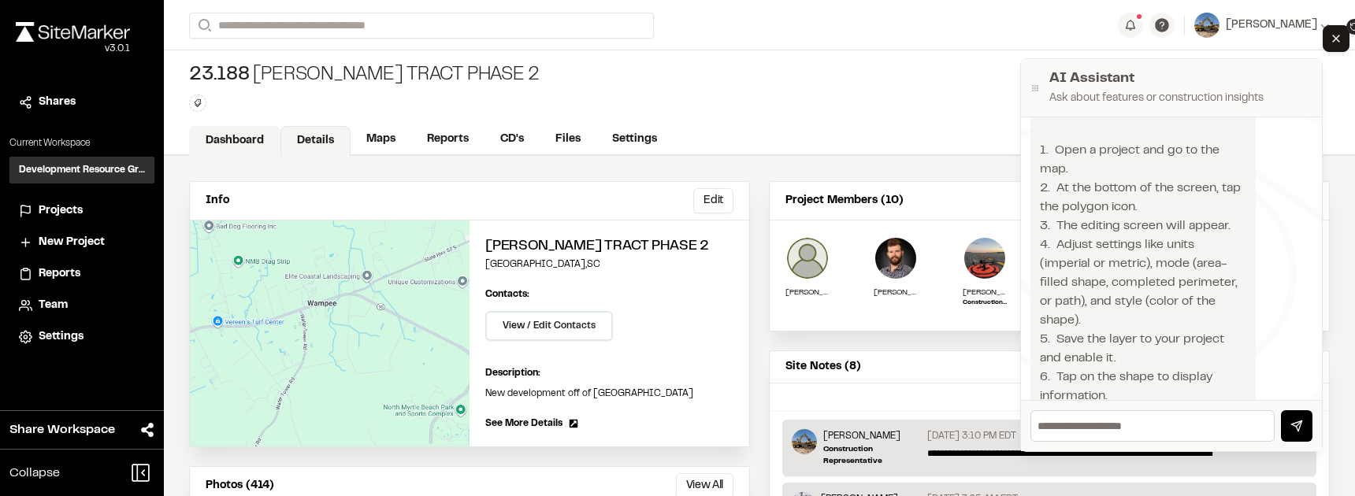
click at [250, 147] on link "Dashboard" at bounding box center [234, 141] width 91 height 30
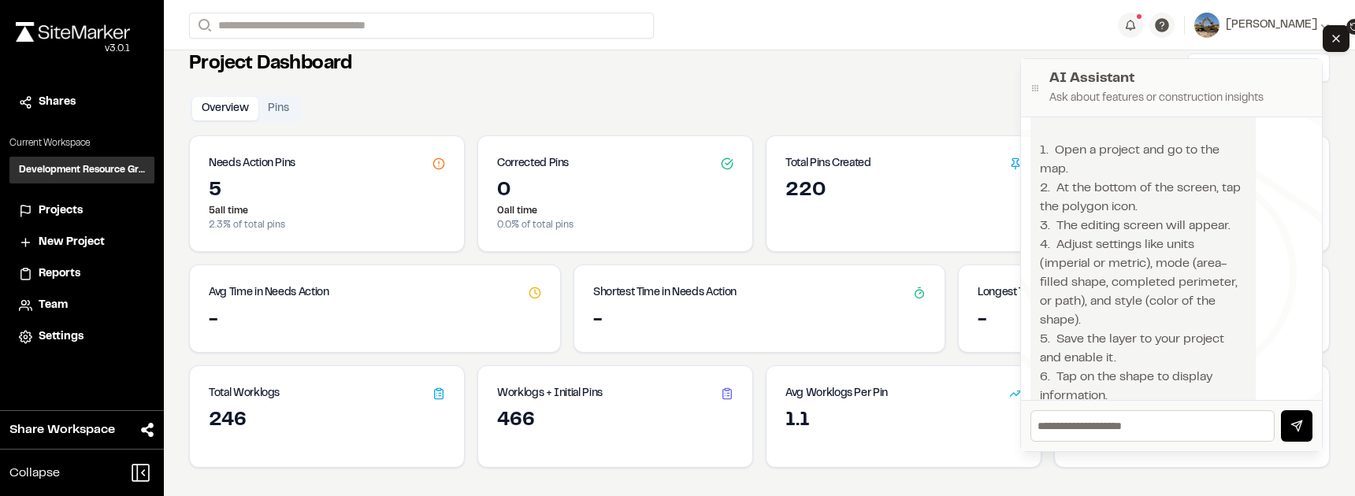
scroll to position [156, 0]
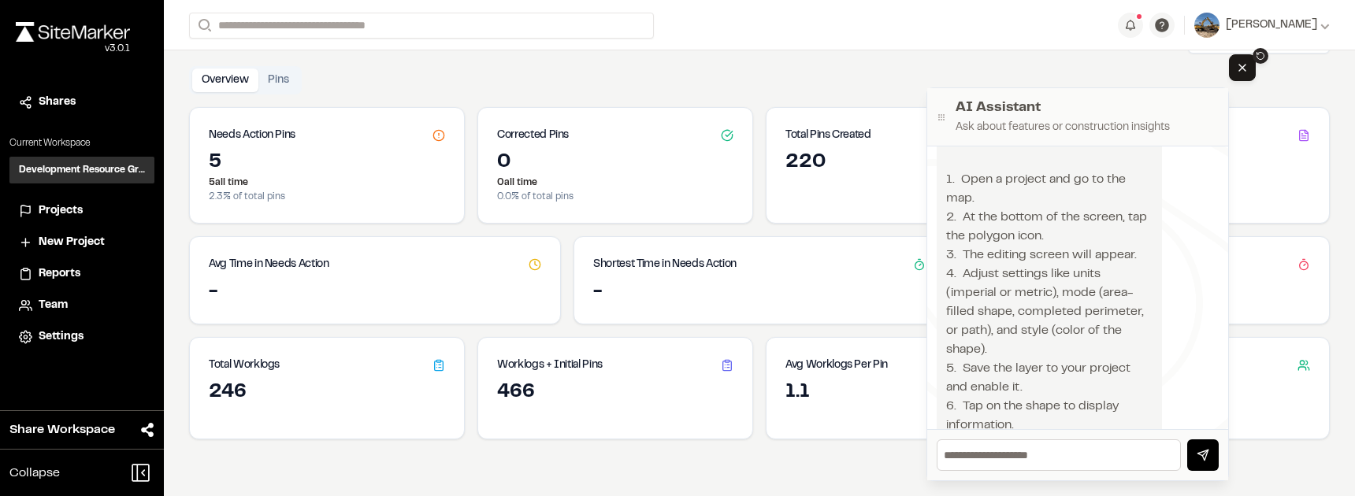
drag, startPoint x: 1178, startPoint y: 72, endPoint x: 946, endPoint y: 127, distance: 238.1
click at [1079, 102] on h2 "AI Assistant" at bounding box center [1087, 108] width 263 height 21
click at [273, 80] on button "Pins" at bounding box center [278, 81] width 40 height 24
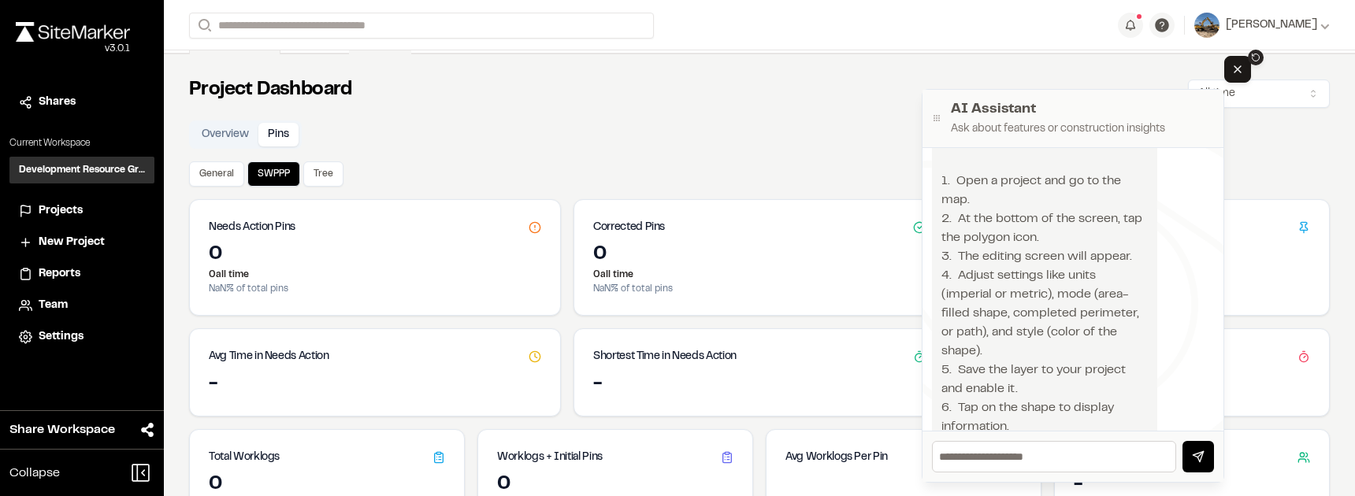
scroll to position [0, 0]
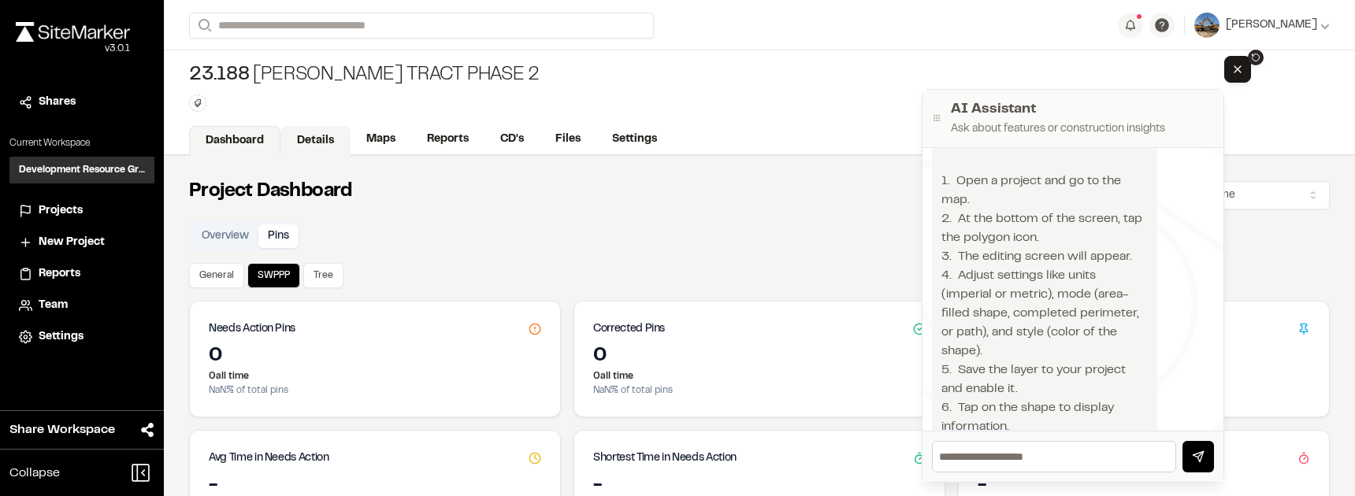
click at [323, 138] on link "Details" at bounding box center [315, 141] width 70 height 30
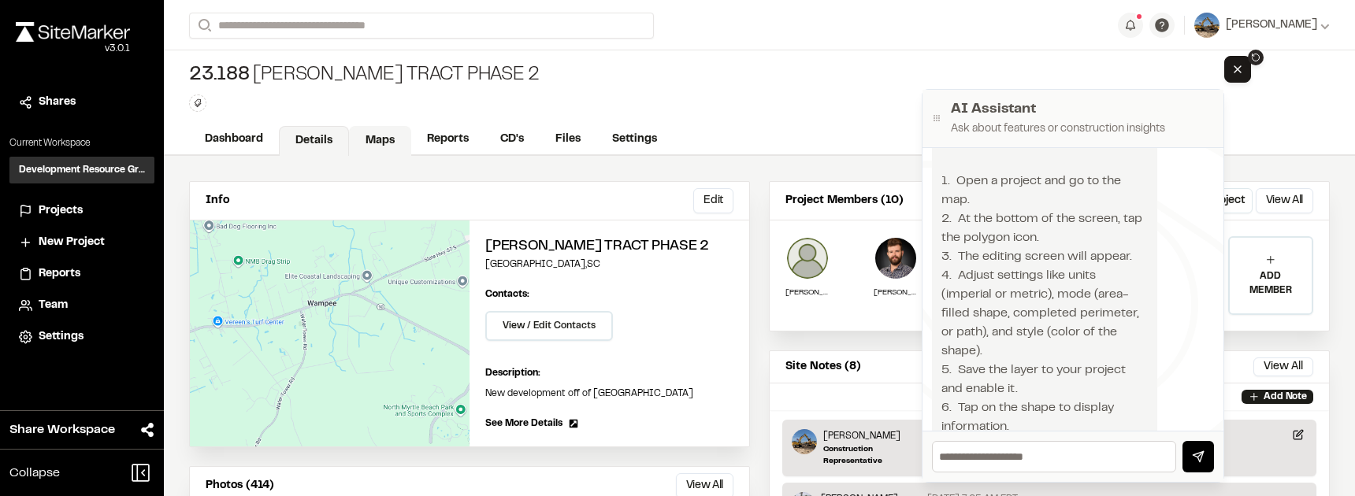
click at [378, 137] on link "Maps" at bounding box center [380, 141] width 62 height 30
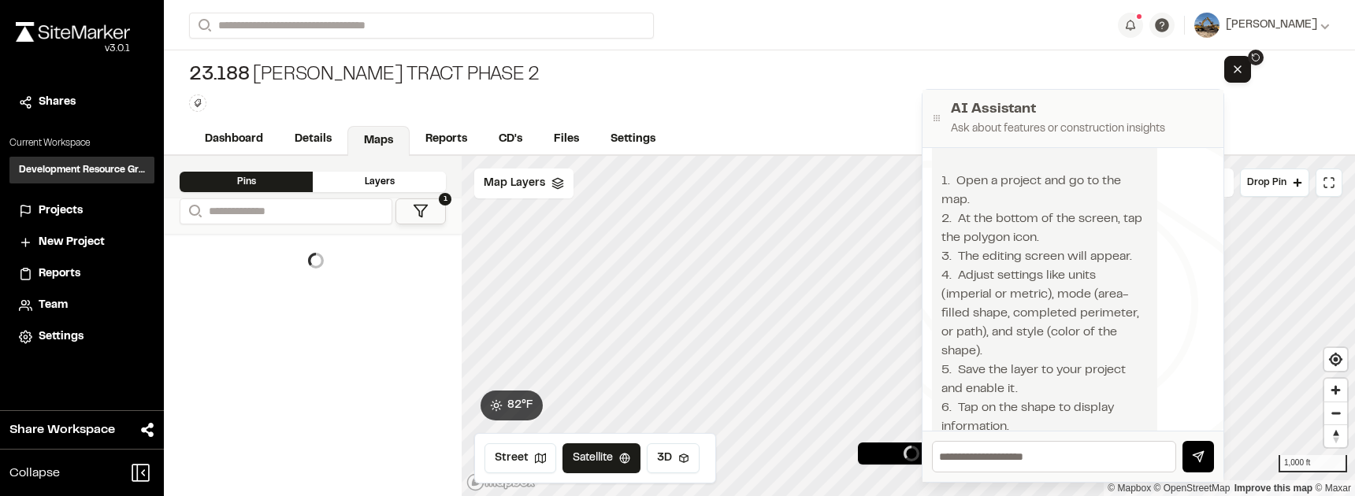
click at [431, 222] on button "1" at bounding box center [420, 212] width 50 height 26
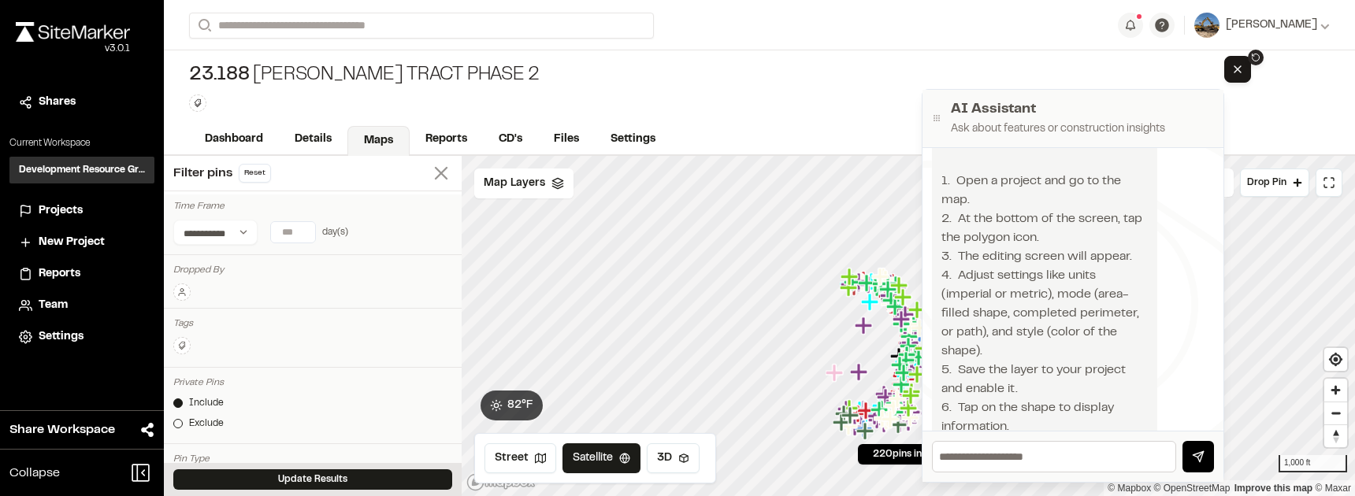
click at [437, 174] on line at bounding box center [441, 173] width 11 height 11
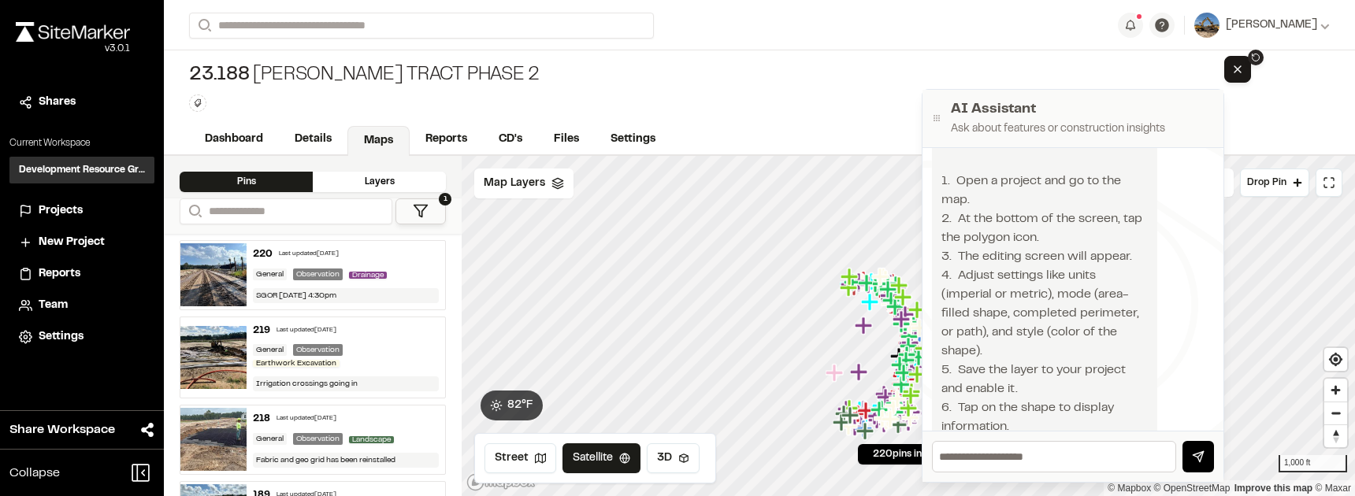
click at [384, 188] on div "Layers" at bounding box center [379, 182] width 133 height 20
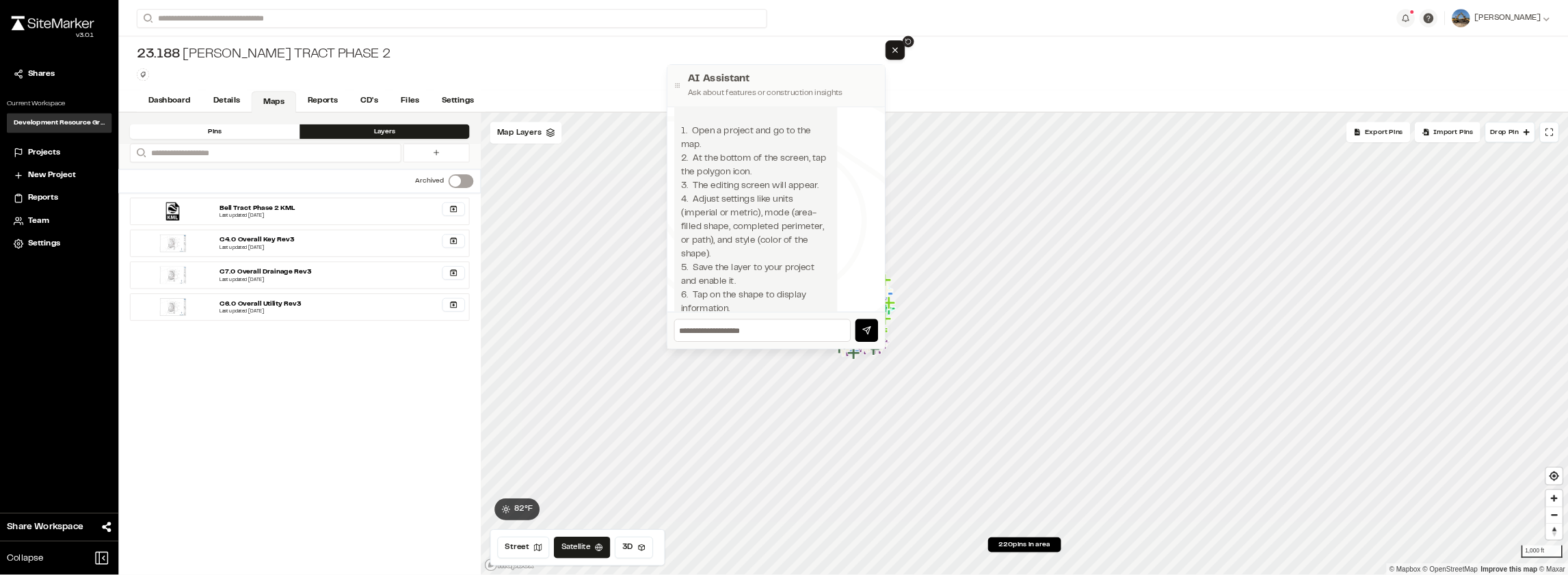
scroll to position [111, 0]
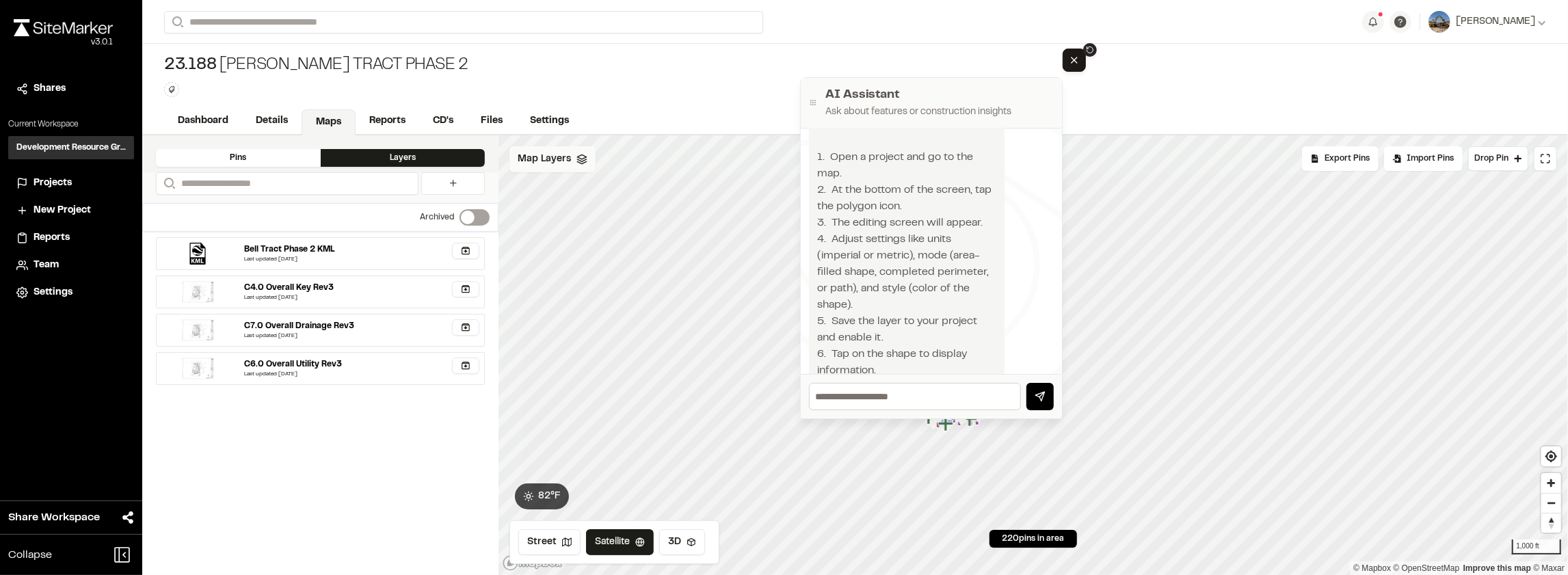
click at [559, 167] on div "Map Layers" at bounding box center [552, 160] width 86 height 26
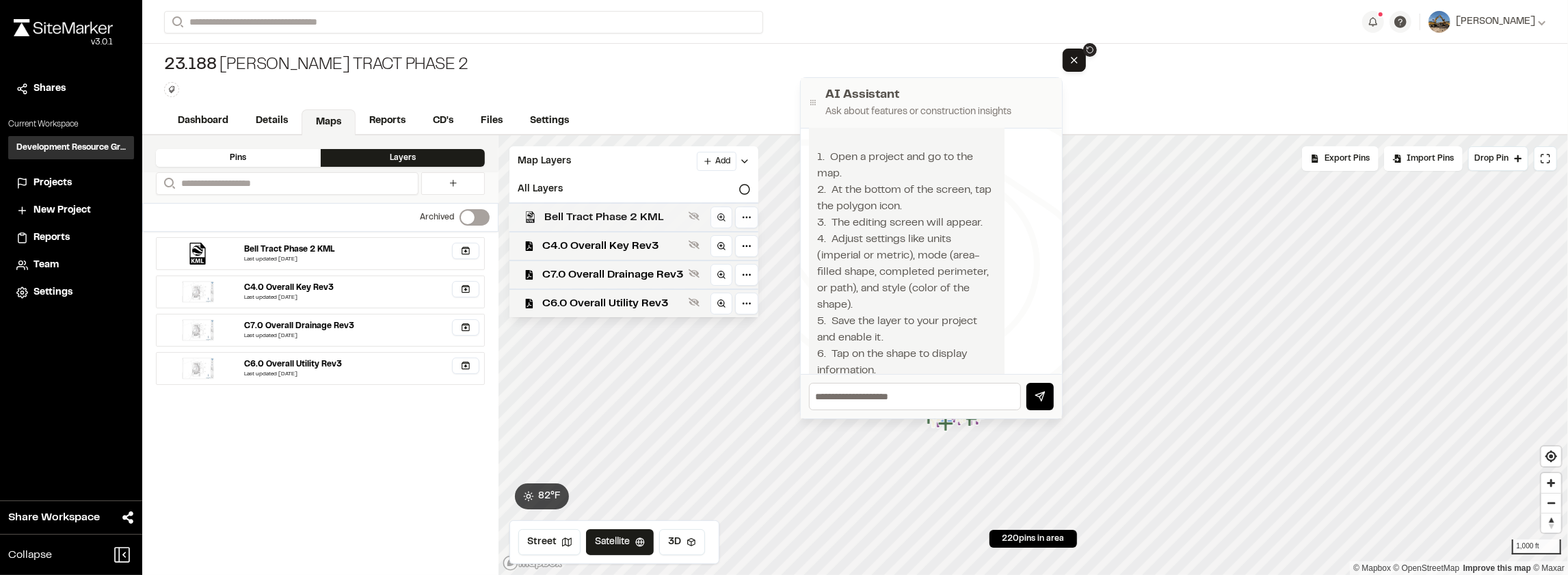
click at [647, 215] on span "Bell Tract Phase 2 KML" at bounding box center [614, 217] width 139 height 17
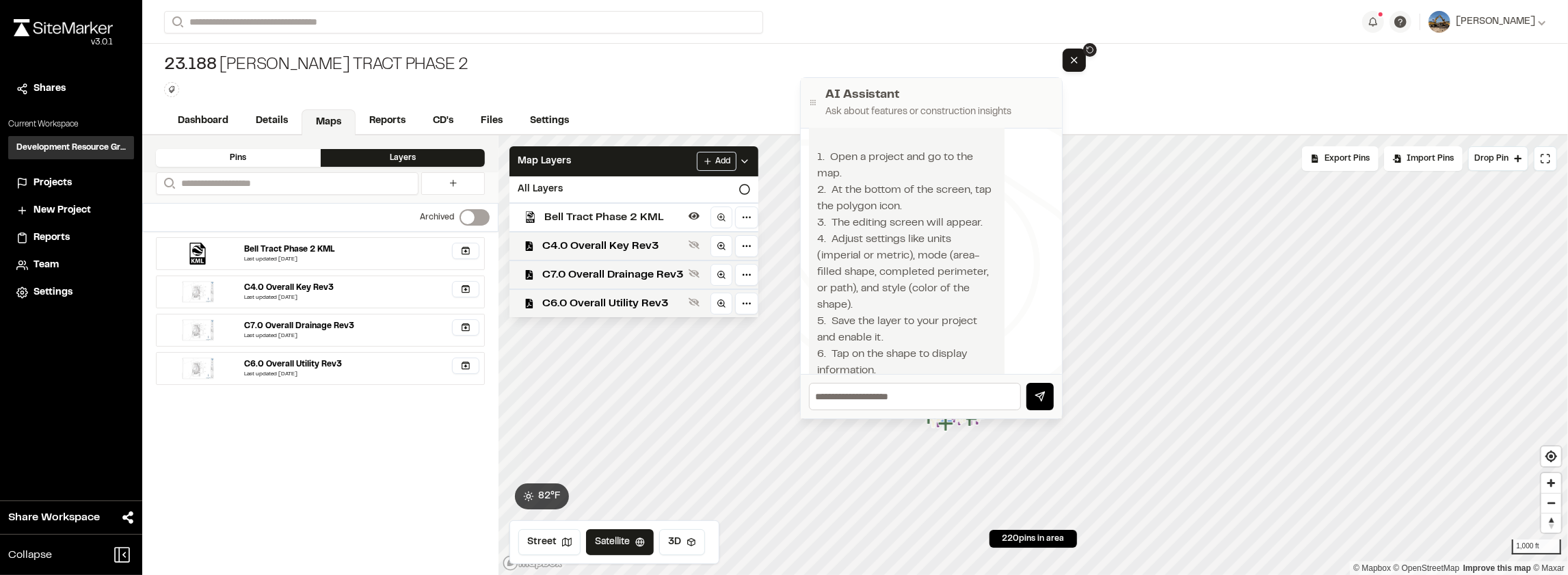
click at [649, 216] on span "Bell Tract Phase 2 KML" at bounding box center [614, 217] width 139 height 17
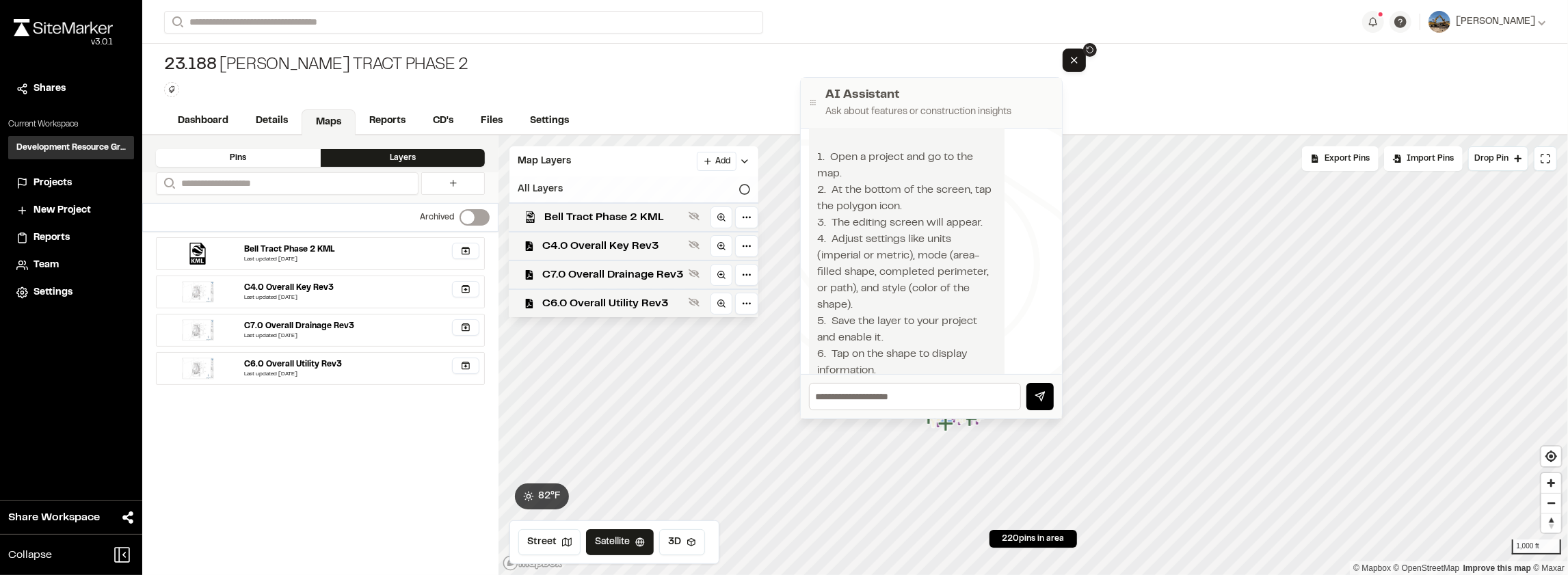
click at [741, 186] on icon at bounding box center [745, 189] width 11 height 11
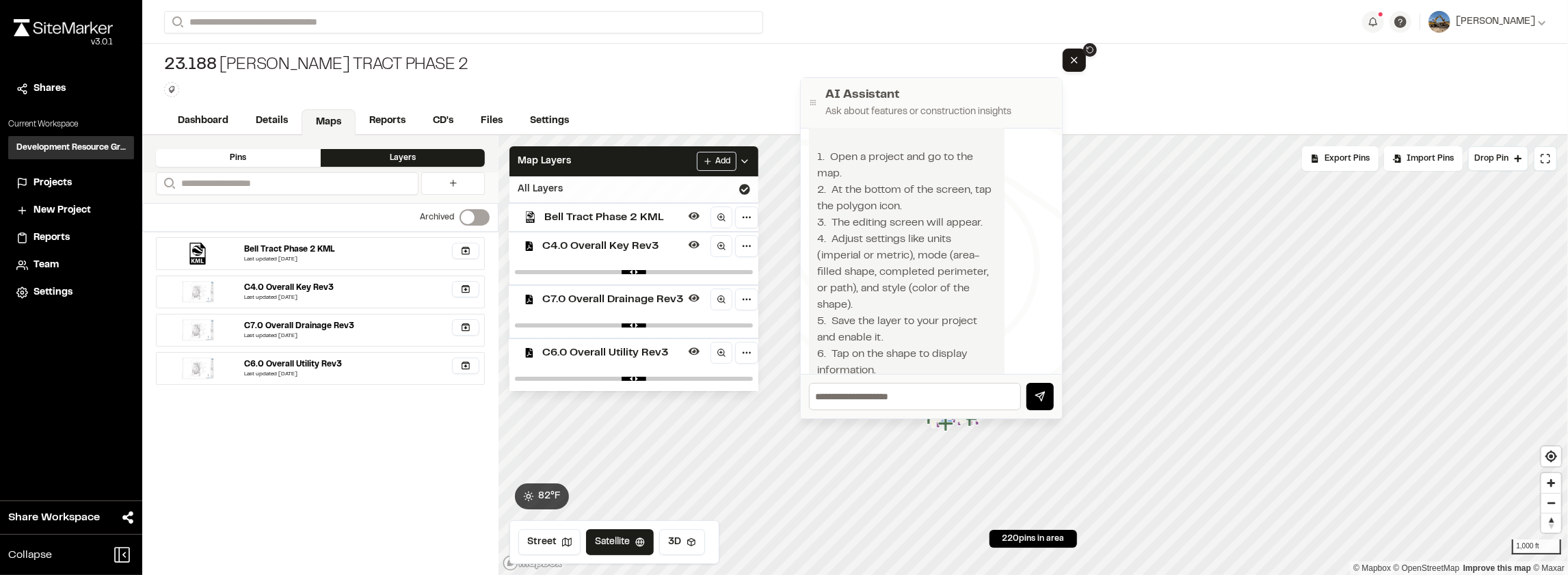
click at [741, 186] on icon at bounding box center [745, 189] width 11 height 11
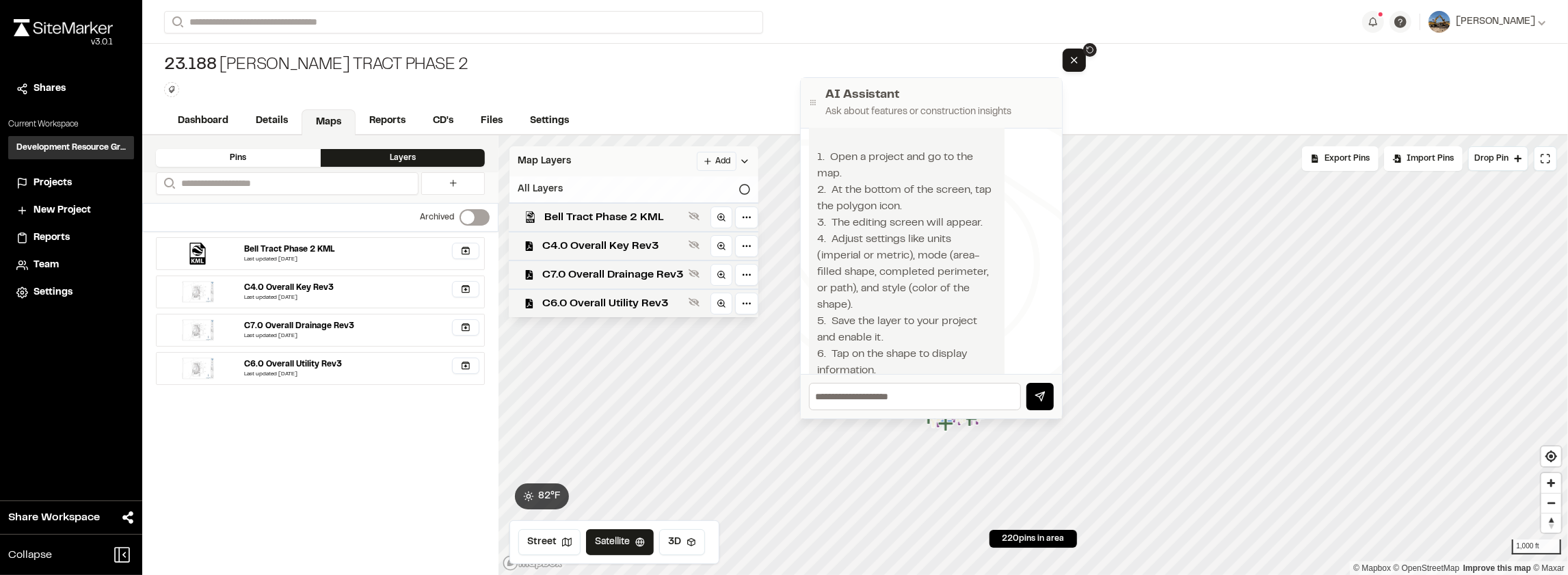
click at [720, 159] on html "Close sidebar v 3.0.1 Shares Current Workspace Development Resource Group DR Pr…" at bounding box center [784, 288] width 1568 height 575
click at [695, 183] on link "Add Layer" at bounding box center [681, 187] width 102 height 23
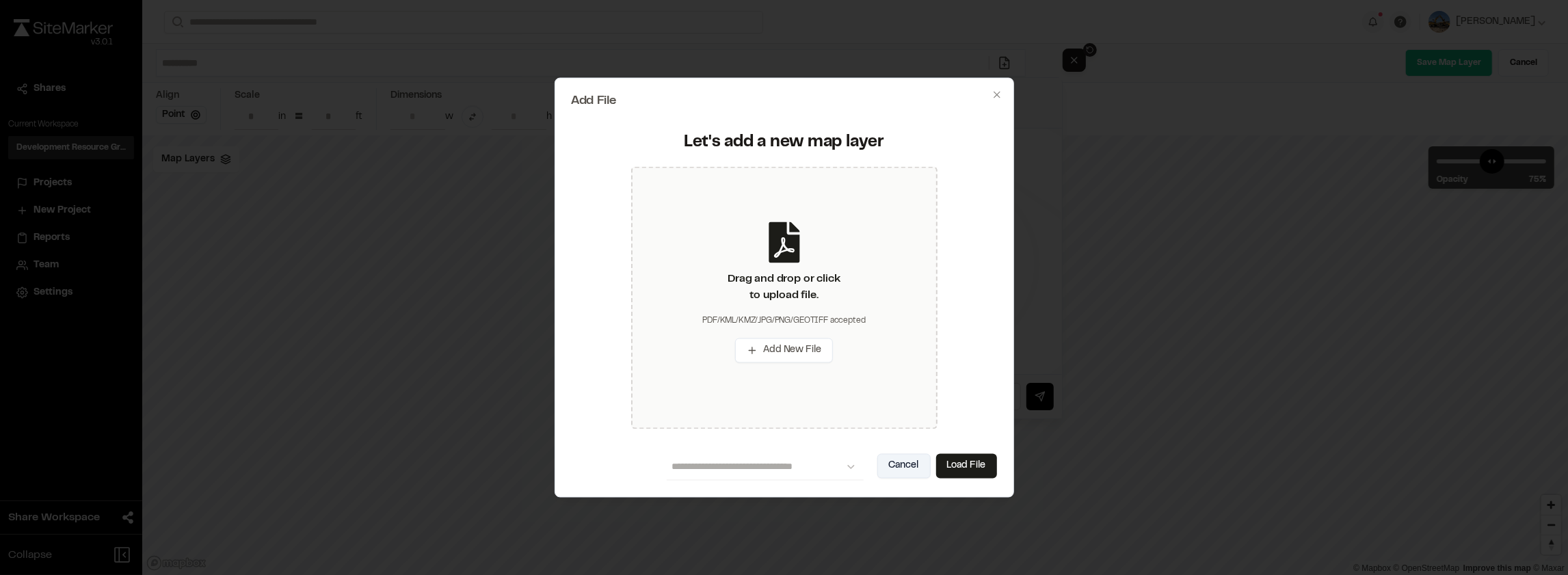
click at [903, 430] on button "Cancel" at bounding box center [904, 466] width 53 height 24
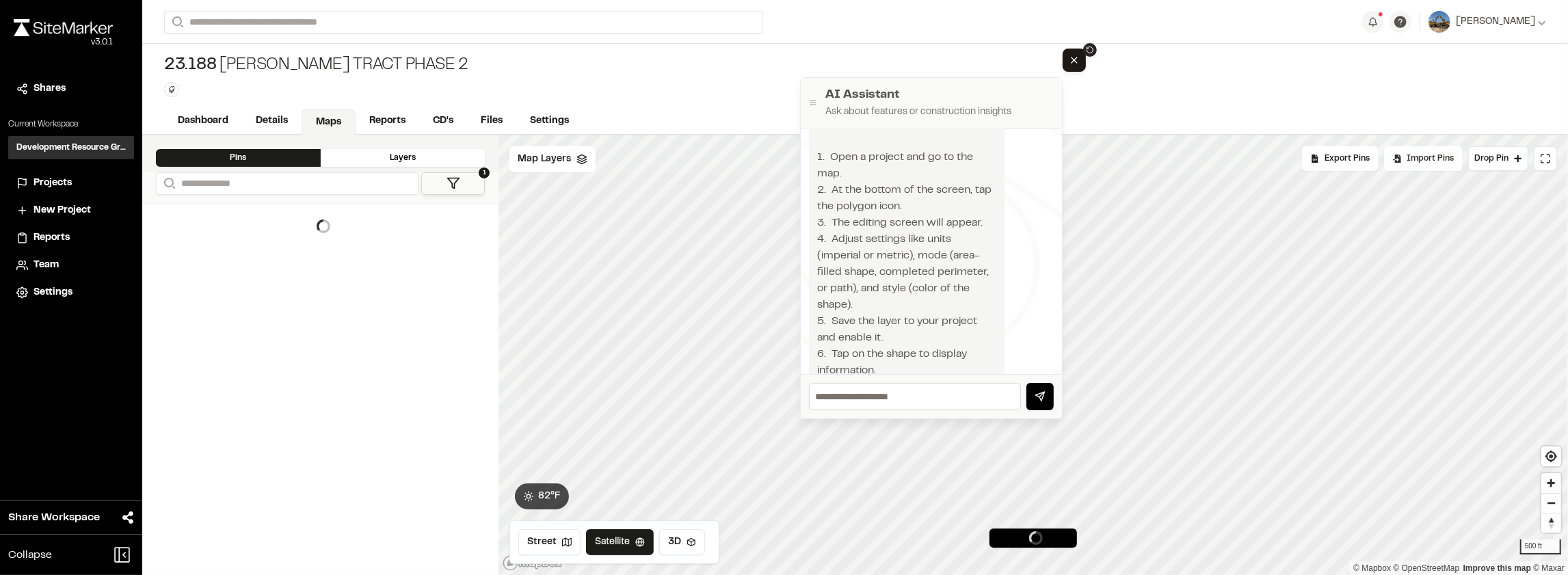
click at [1176, 162] on div "Import Pins" at bounding box center [1423, 159] width 79 height 24
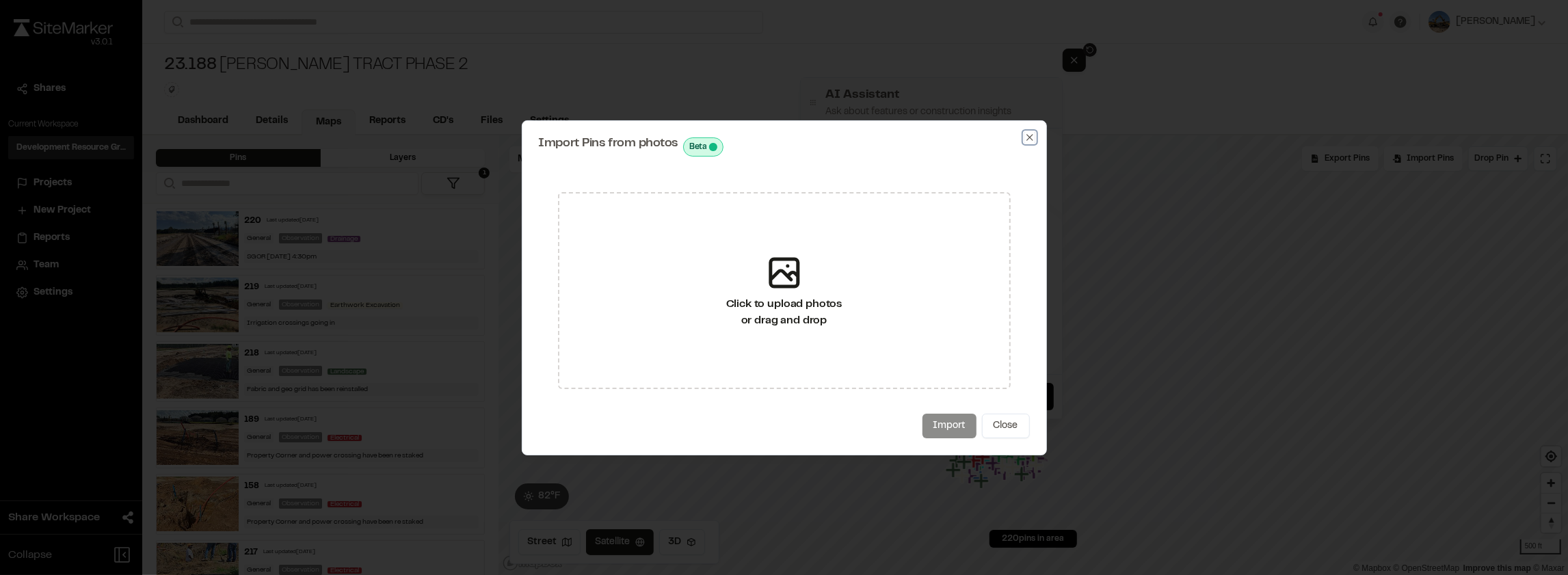
click at [1030, 140] on icon "button" at bounding box center [1030, 137] width 11 height 11
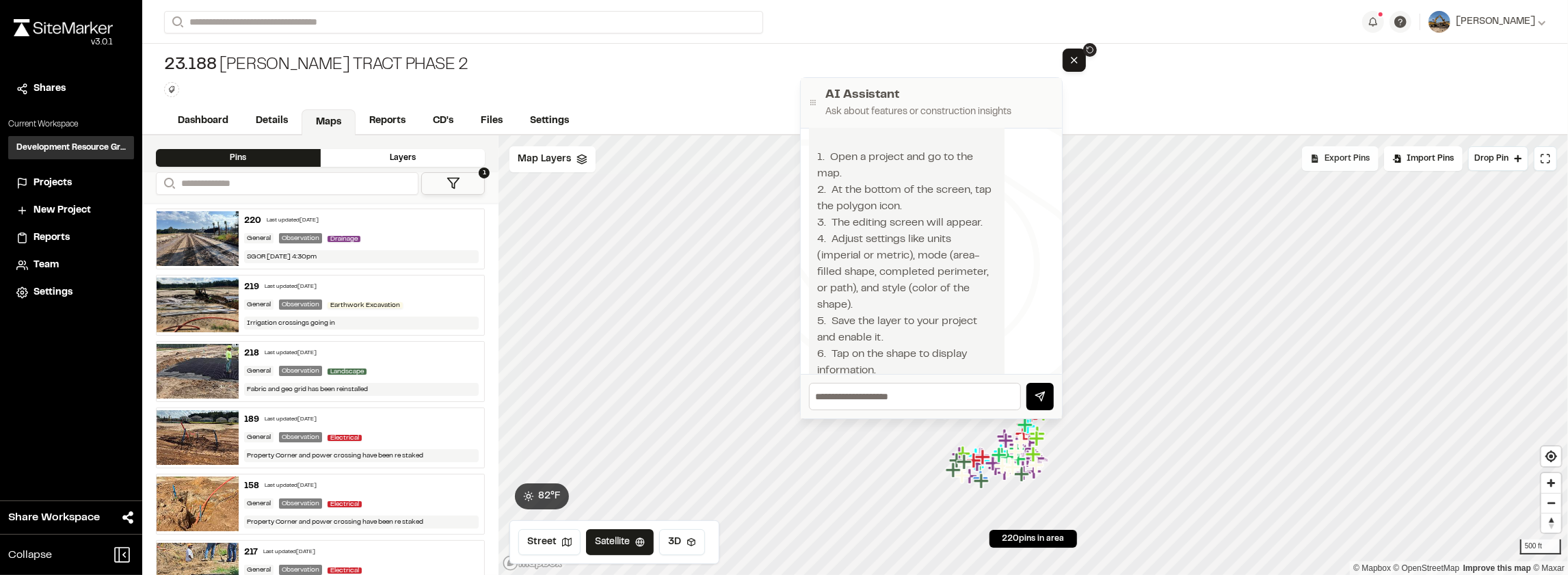
click at [1176, 165] on div "Export Pins" at bounding box center [1341, 159] width 76 height 24
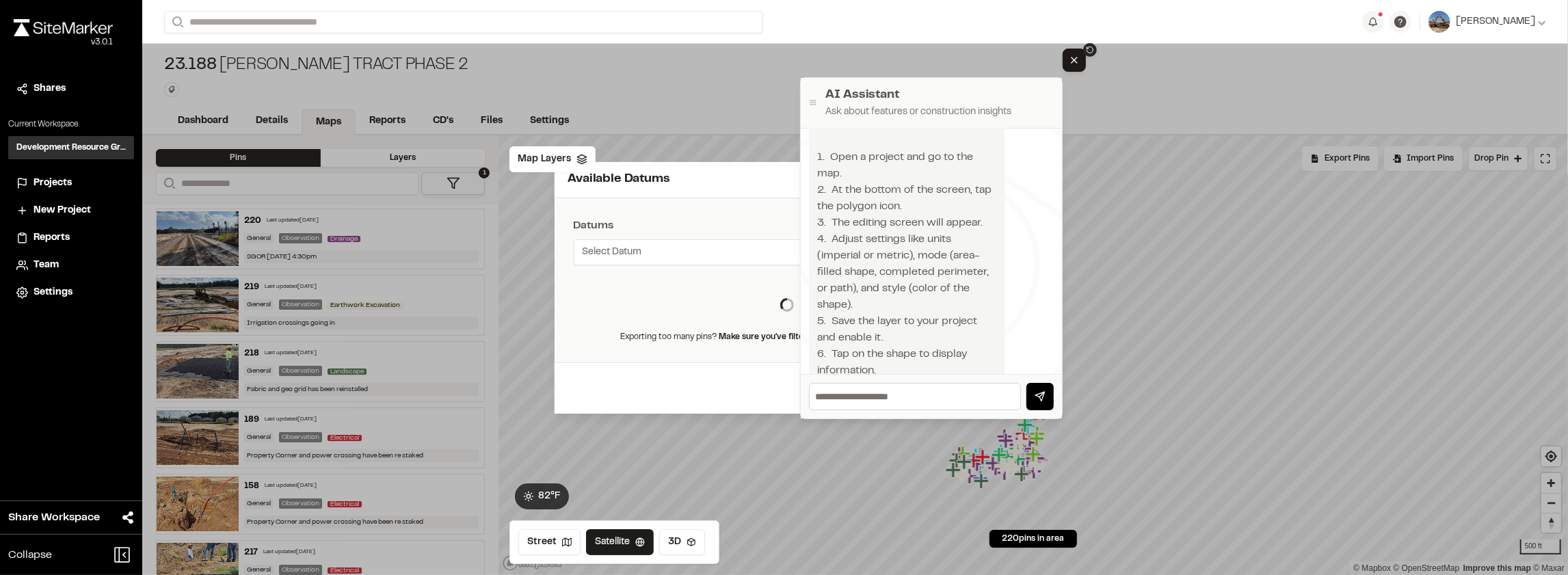
click at [726, 191] on div "Available Datums" at bounding box center [784, 181] width 459 height 36
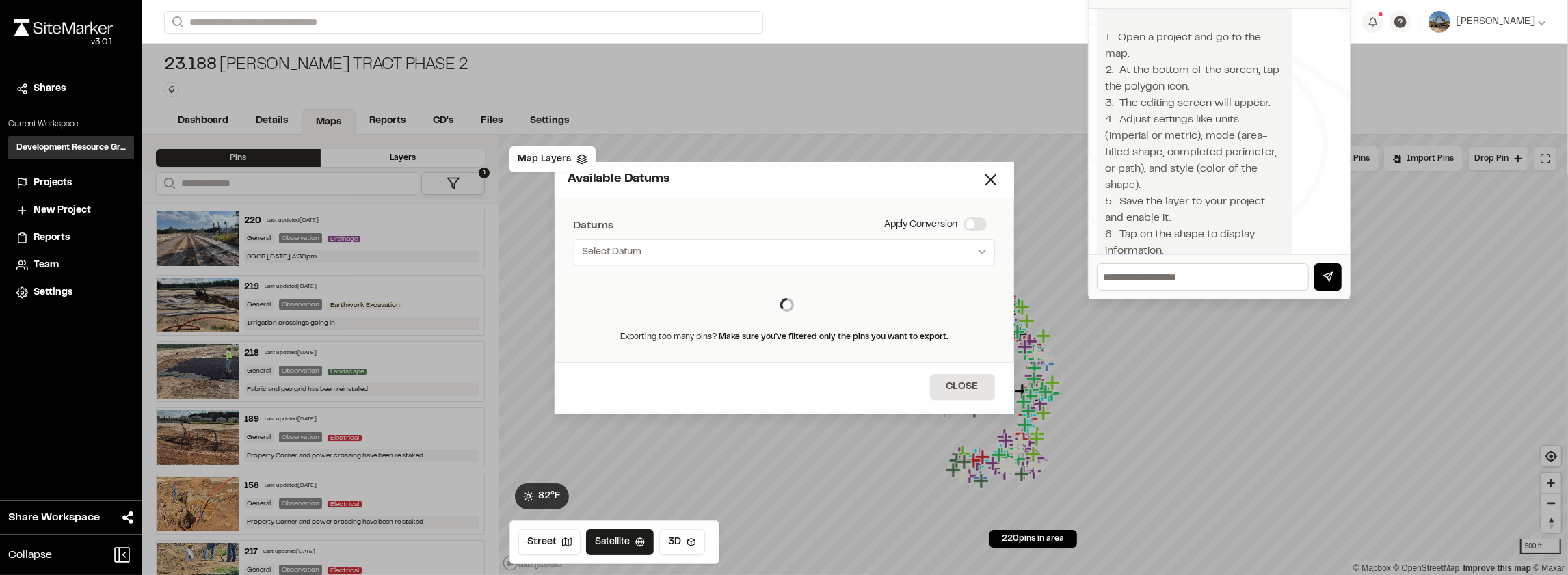
drag, startPoint x: 974, startPoint y: 91, endPoint x: 1262, endPoint y: -29, distance: 312.0
click at [1176, 0] on html "Close sidebar v 3.0.1 Shares Current Workspace Development Resource Group DR Pr…" at bounding box center [784, 288] width 1568 height 575
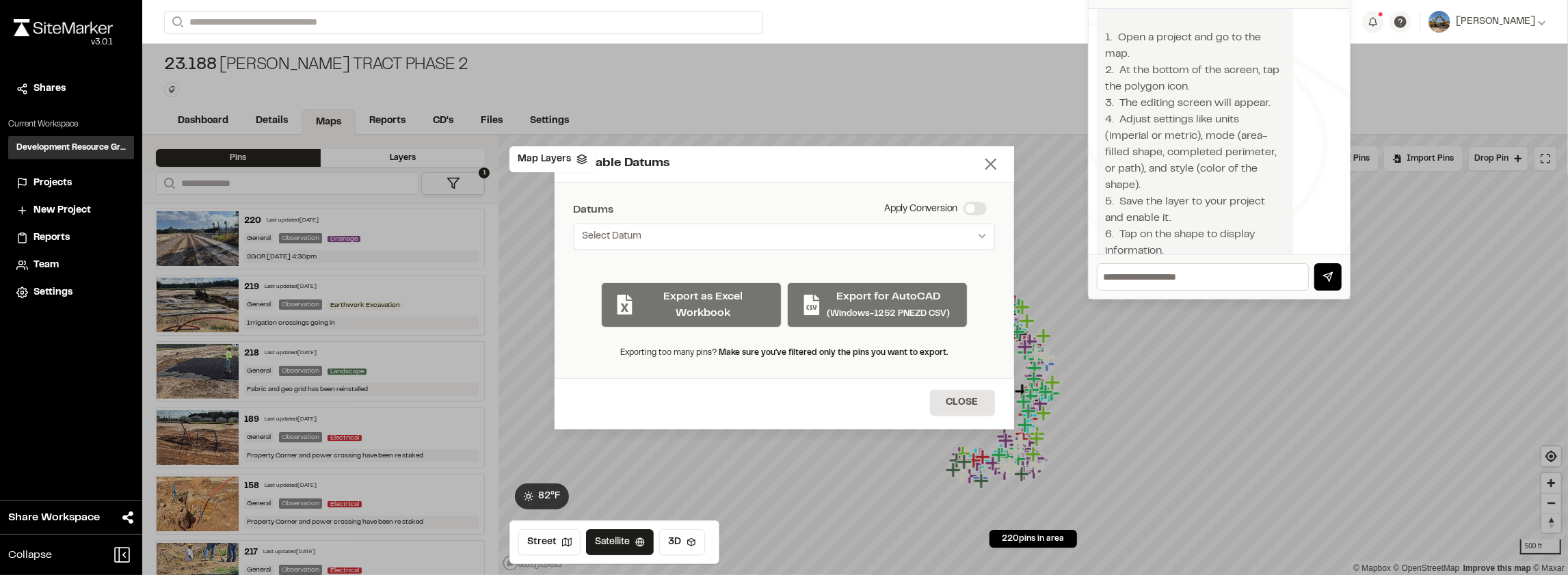
click at [995, 160] on line at bounding box center [991, 164] width 10 height 10
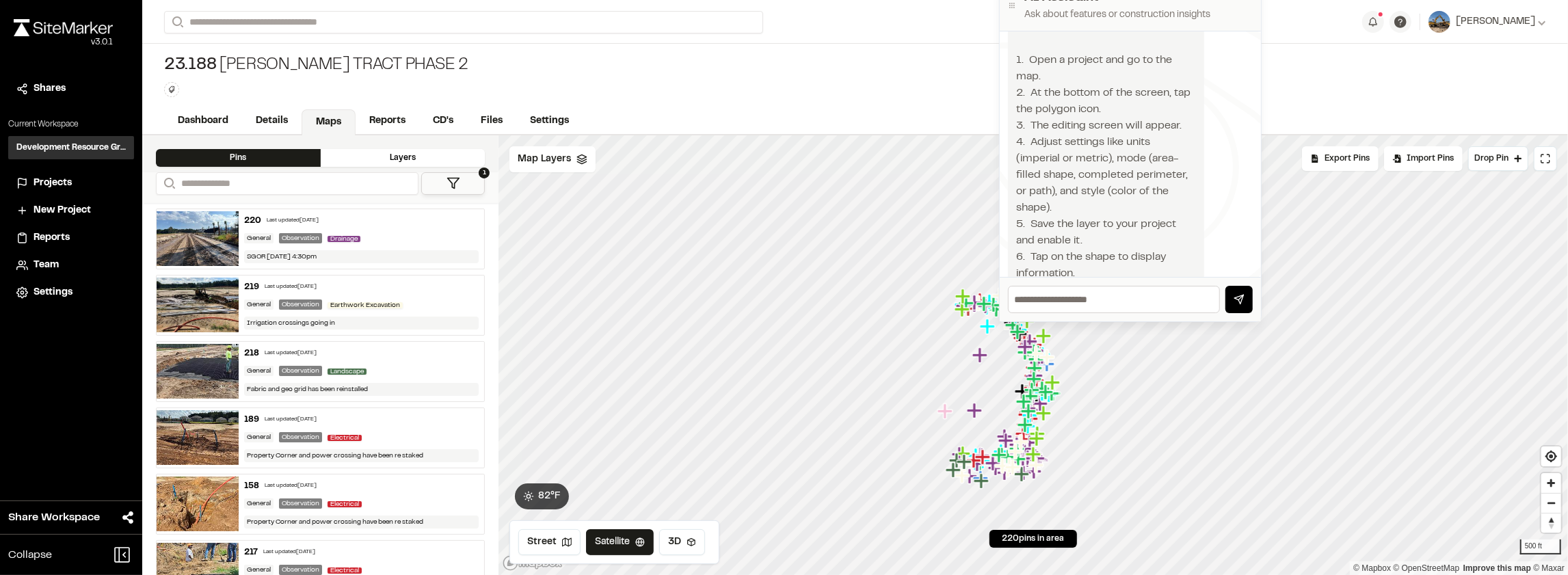
drag, startPoint x: 1290, startPoint y: 17, endPoint x: 1181, endPoint y: 40, distance: 111.4
click at [1176, 40] on div "You can use the shape tool to create shapes and measurements to be added to a p…" at bounding box center [1130, 181] width 245 height 433
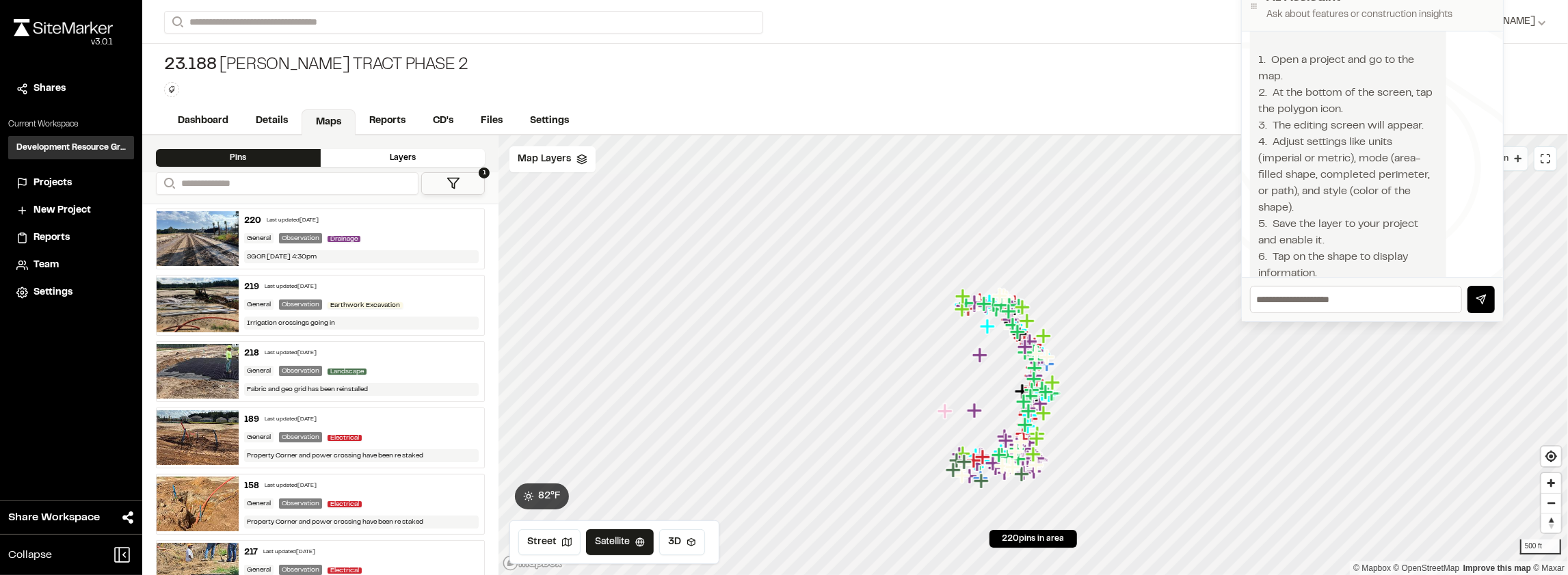
click at [1176, 160] on icon at bounding box center [1518, 158] width 8 height 8
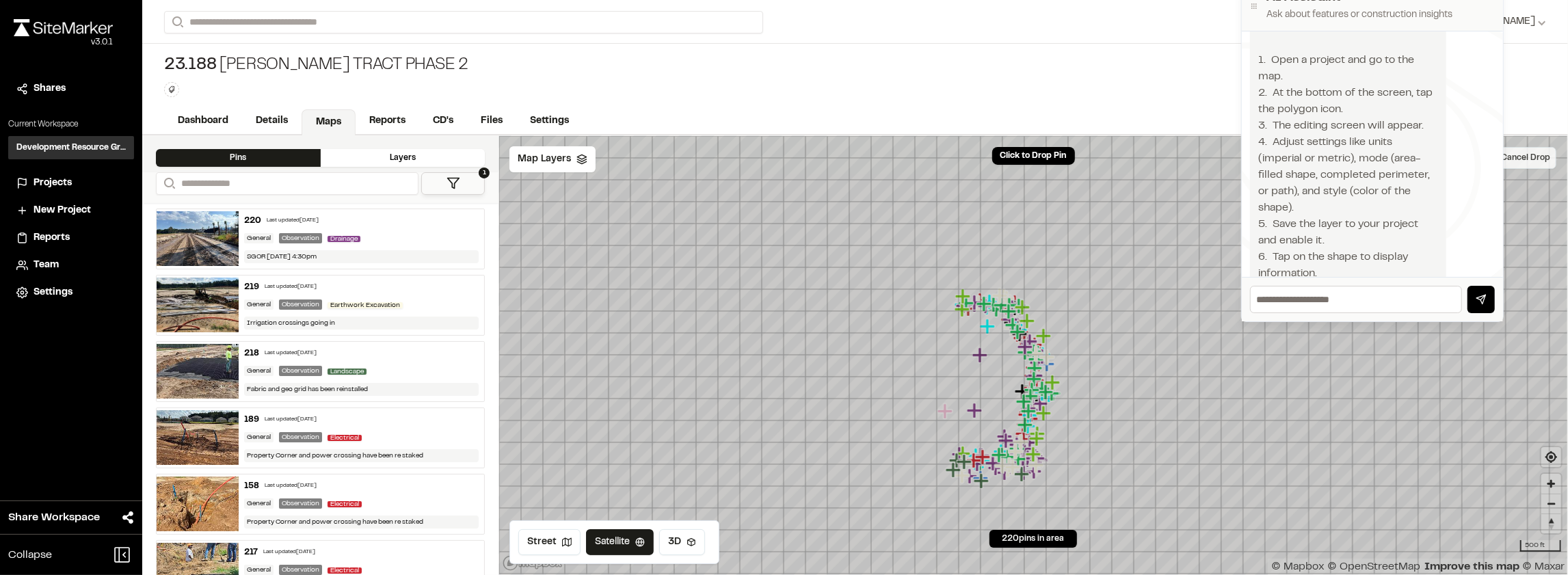
click at [1176, 162] on button "Cancel Drop" at bounding box center [1525, 157] width 62 height 22
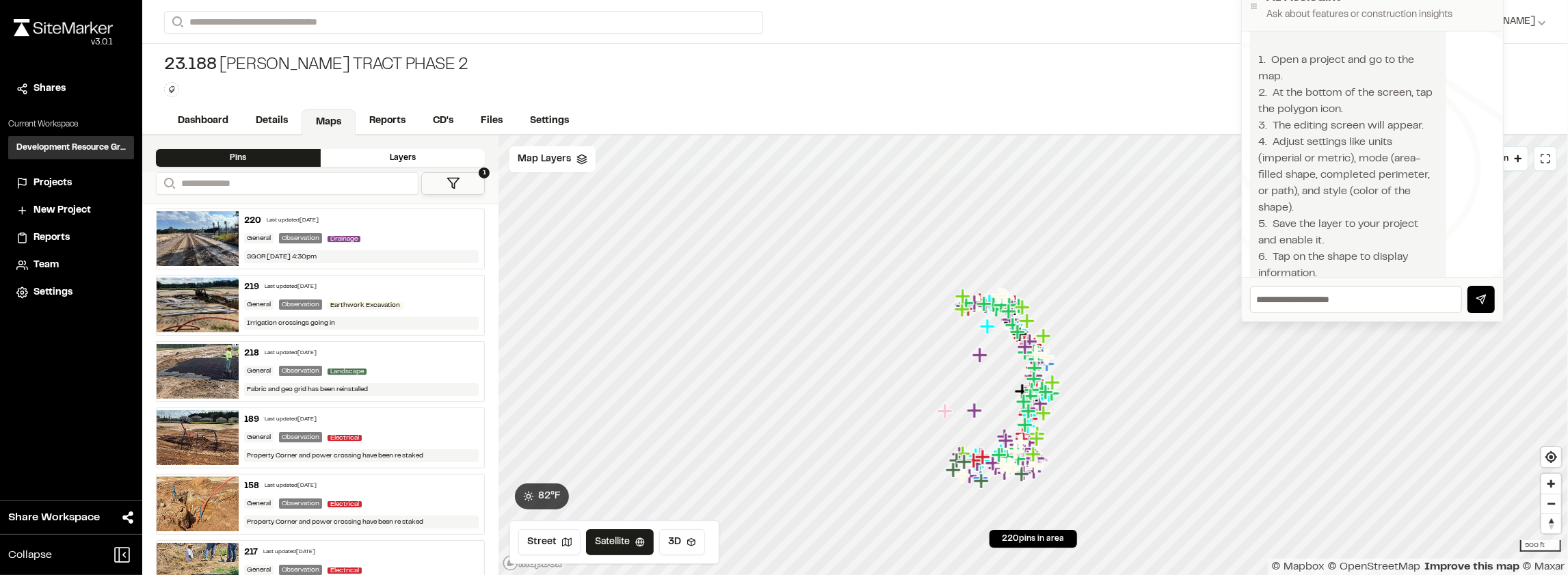
click at [1049, 430] on span "220 pins in area" at bounding box center [1034, 539] width 63 height 12
click at [1046, 430] on span "220 pins in area" at bounding box center [1034, 539] width 63 height 12
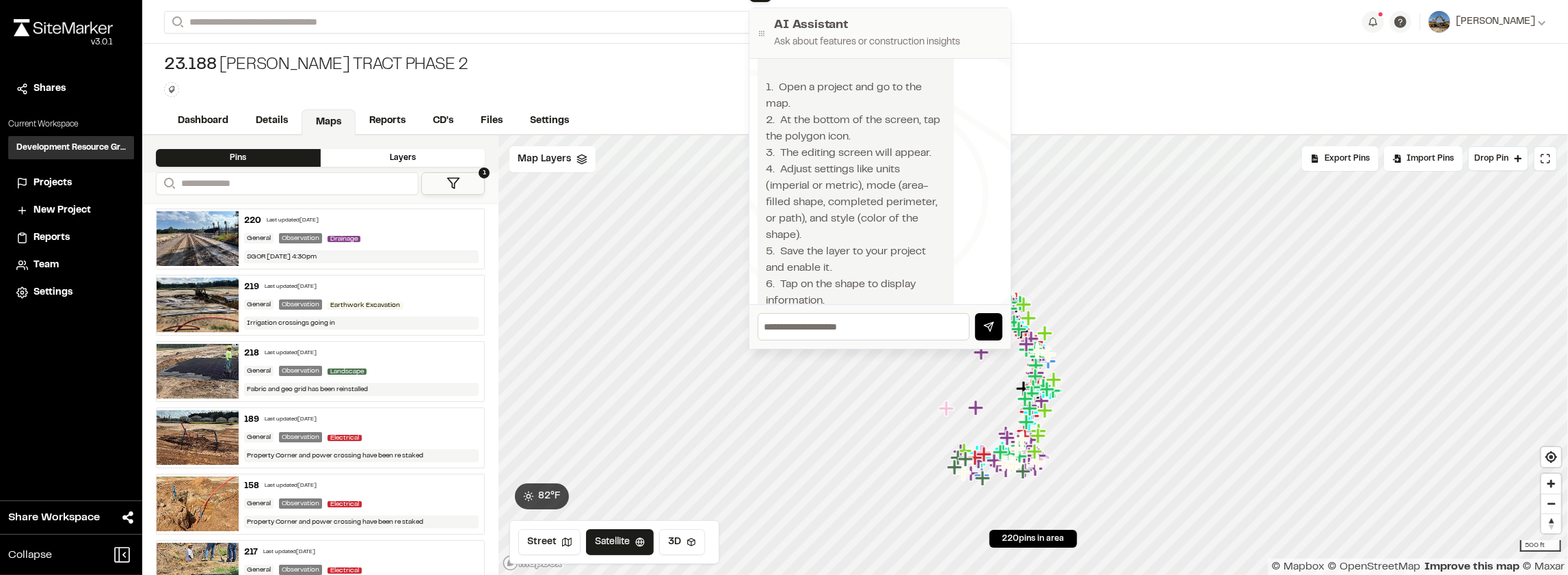
drag, startPoint x: 1461, startPoint y: 142, endPoint x: 968, endPoint y: 170, distance: 493.8
click at [968, 170] on div "You can use the shape tool to create shapes and measurements to be added to a p…" at bounding box center [880, 208] width 245 height 433
click at [582, 154] on icon at bounding box center [582, 159] width 11 height 11
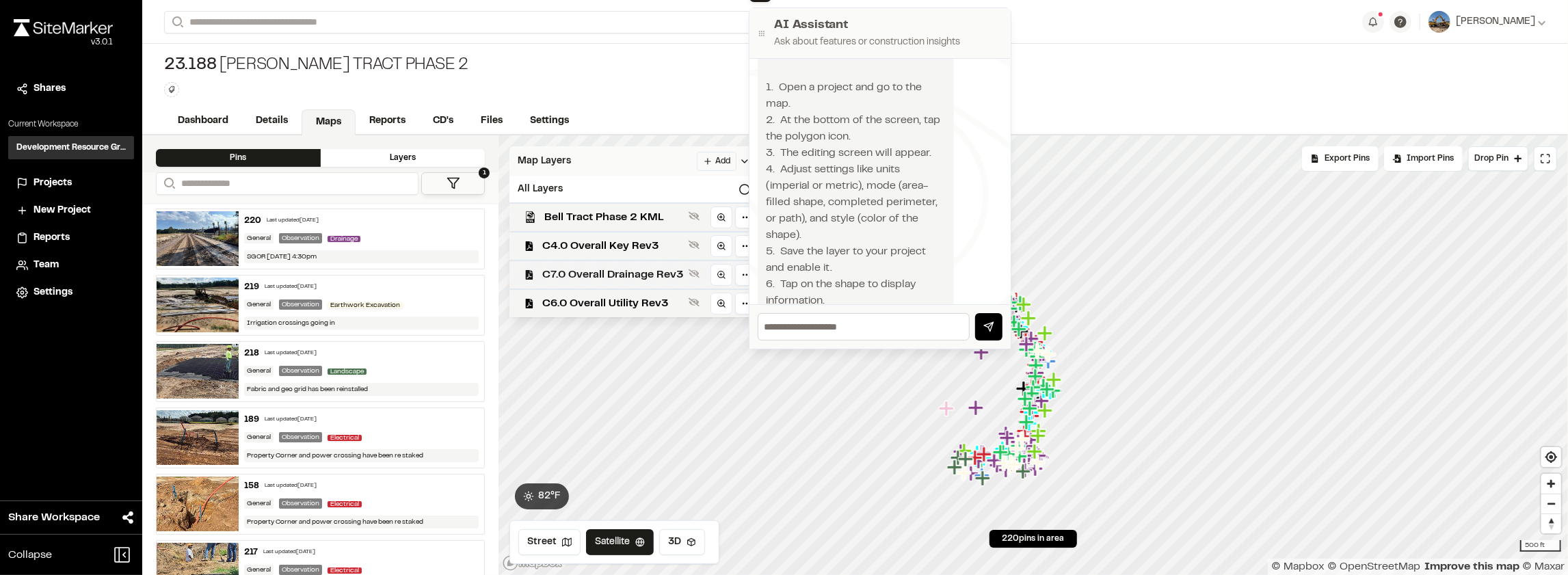
click at [661, 268] on span "C7.0 Overall Drainage Rev3" at bounding box center [613, 274] width 141 height 17
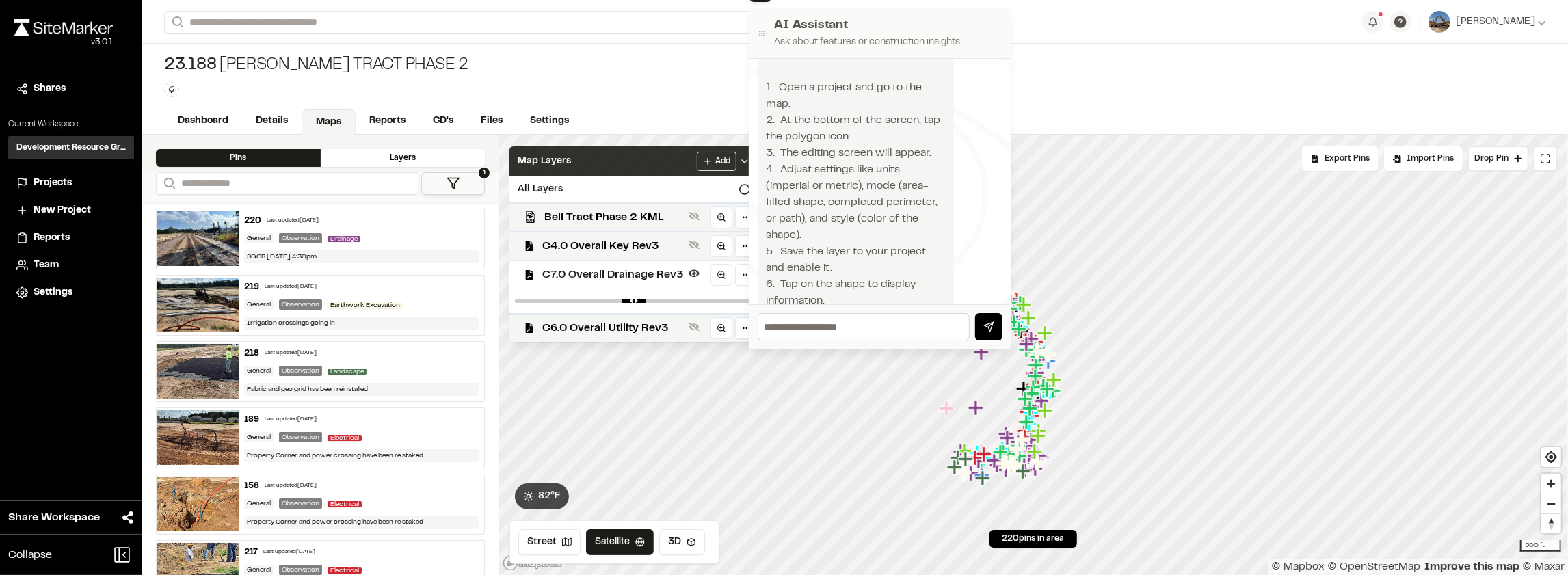
click at [1044, 22] on form "Search" at bounding box center [763, 23] width 1198 height 23
click at [1010, 19] on div "AI Assistant Ask about features or construction insights" at bounding box center [880, 33] width 261 height 50
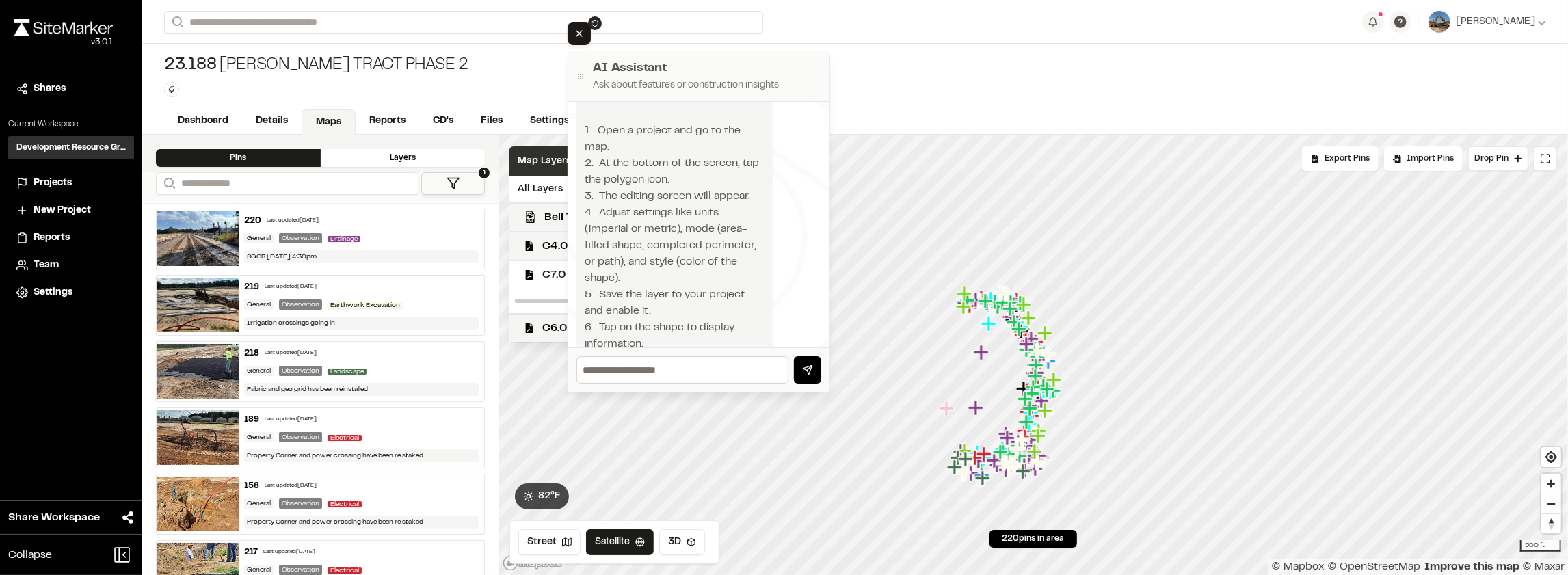
drag, startPoint x: 1007, startPoint y: 21, endPoint x: 828, endPoint y: 59, distance: 183.0
click at [828, 59] on div "AI Assistant Ask about features or construction insights" at bounding box center [699, 76] width 261 height 50
click at [583, 34] on icon "Close AI Assistant" at bounding box center [580, 33] width 11 height 11
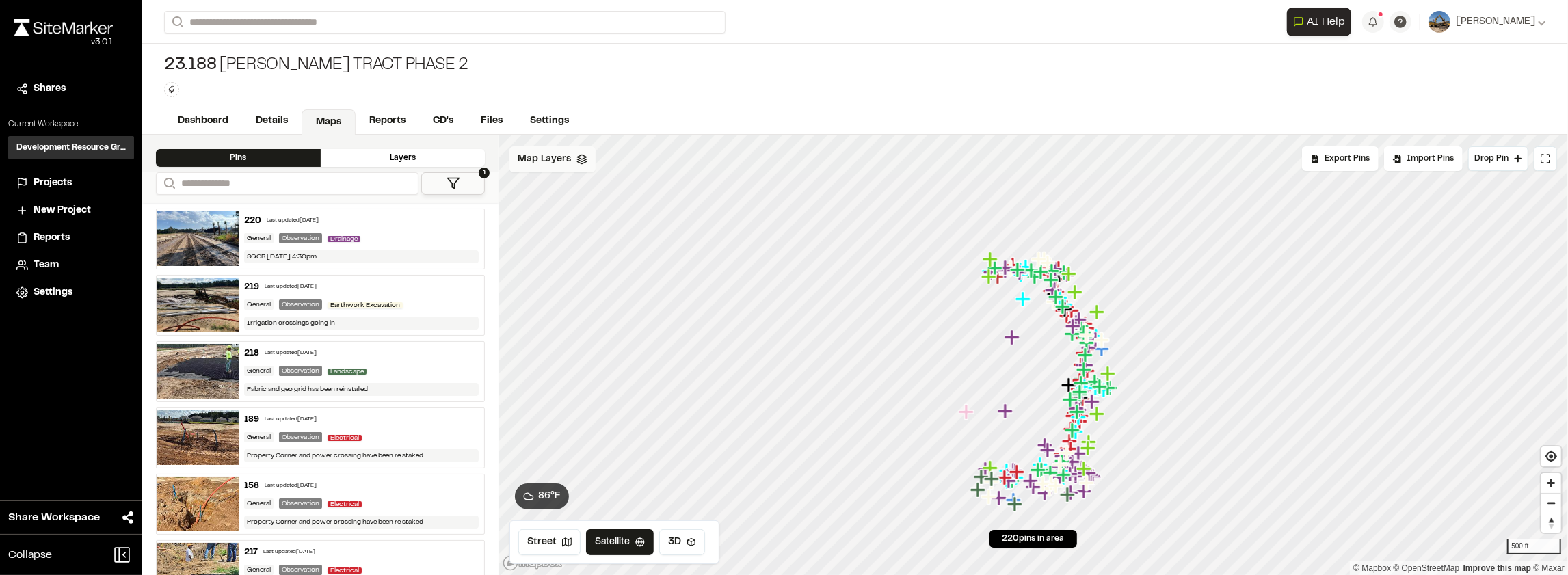
click at [578, 162] on polyline at bounding box center [583, 162] width 9 height 2
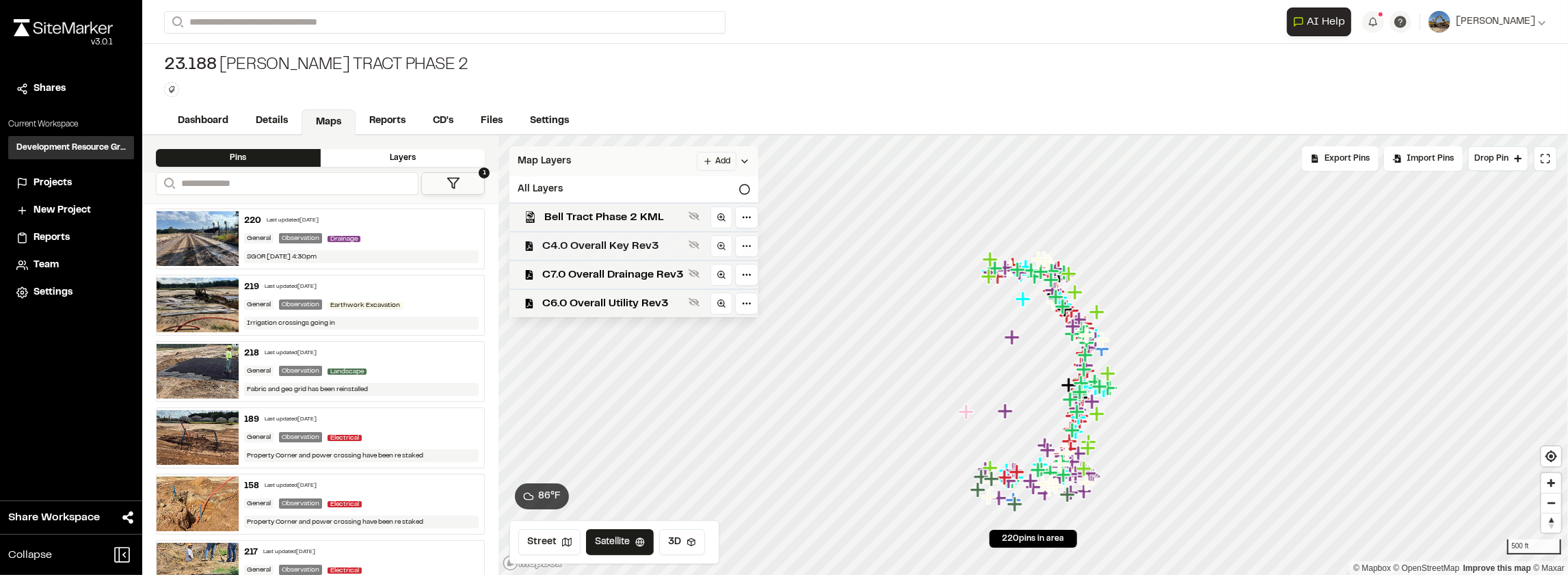
click at [617, 243] on span "C4.0 Overall Key Rev3" at bounding box center [613, 246] width 141 height 17
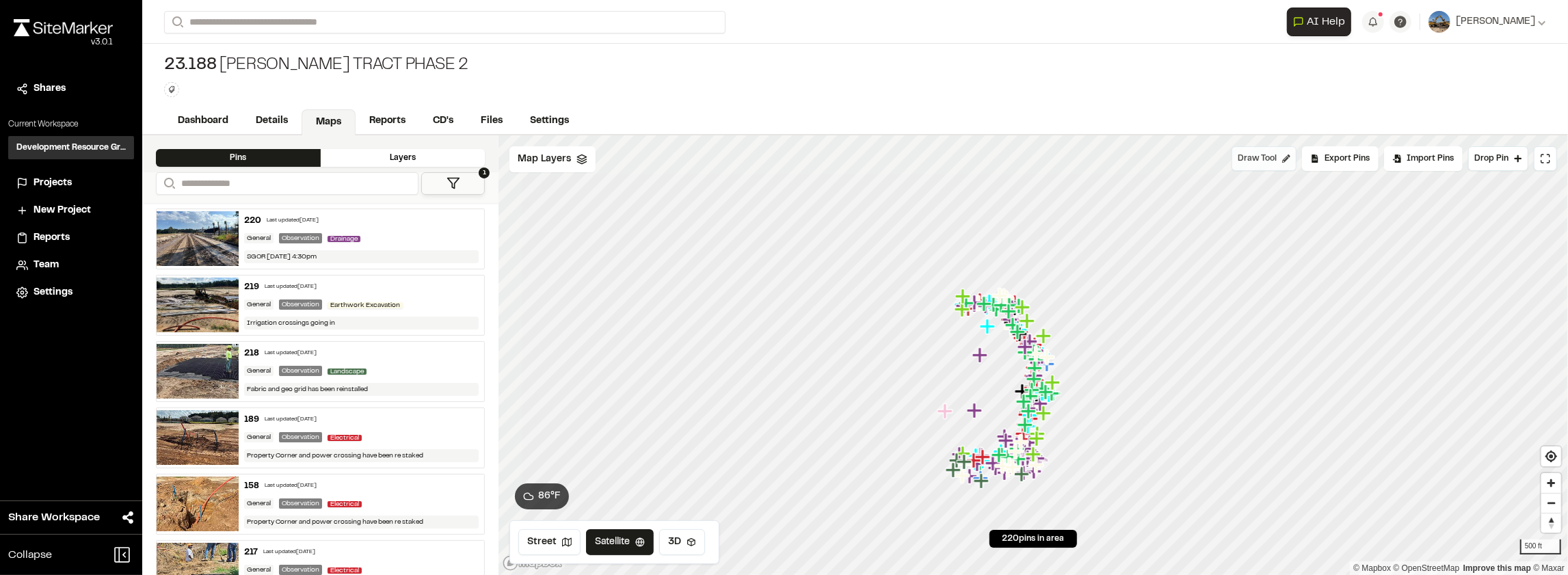
click at [1291, 162] on button "Draw Tool" at bounding box center [1264, 159] width 65 height 24
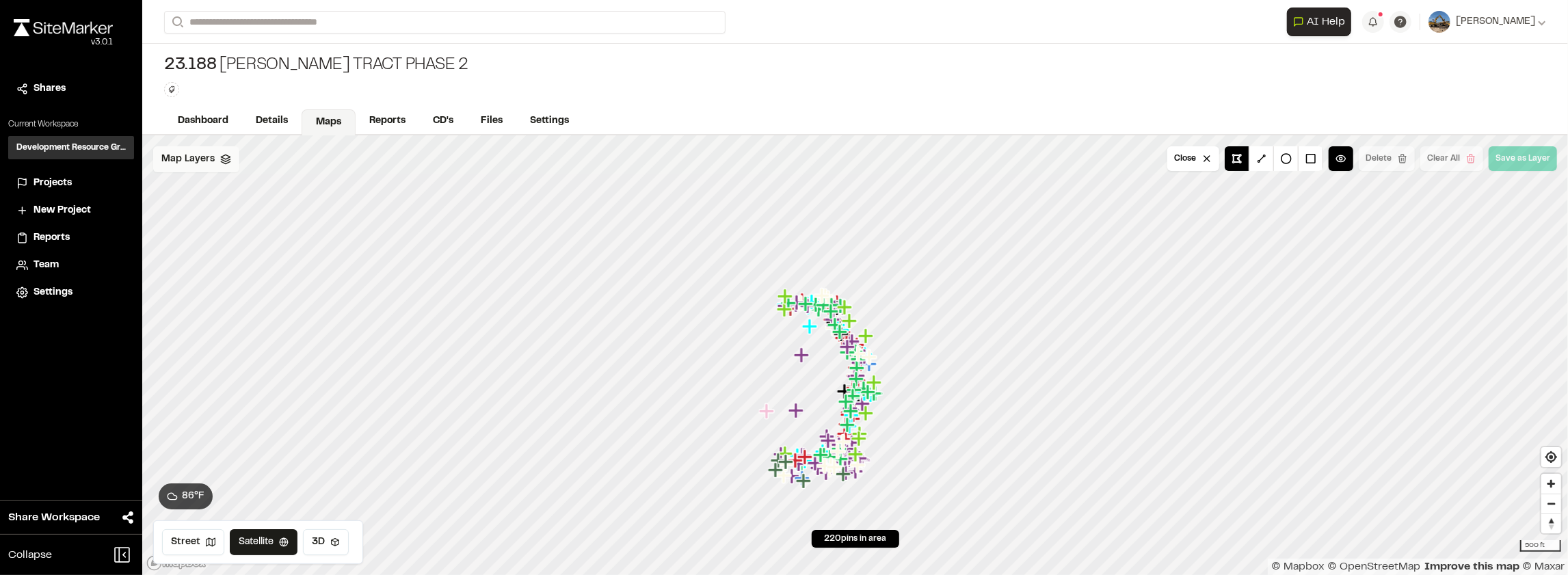
click at [222, 166] on div "Map Layers" at bounding box center [195, 160] width 86 height 26
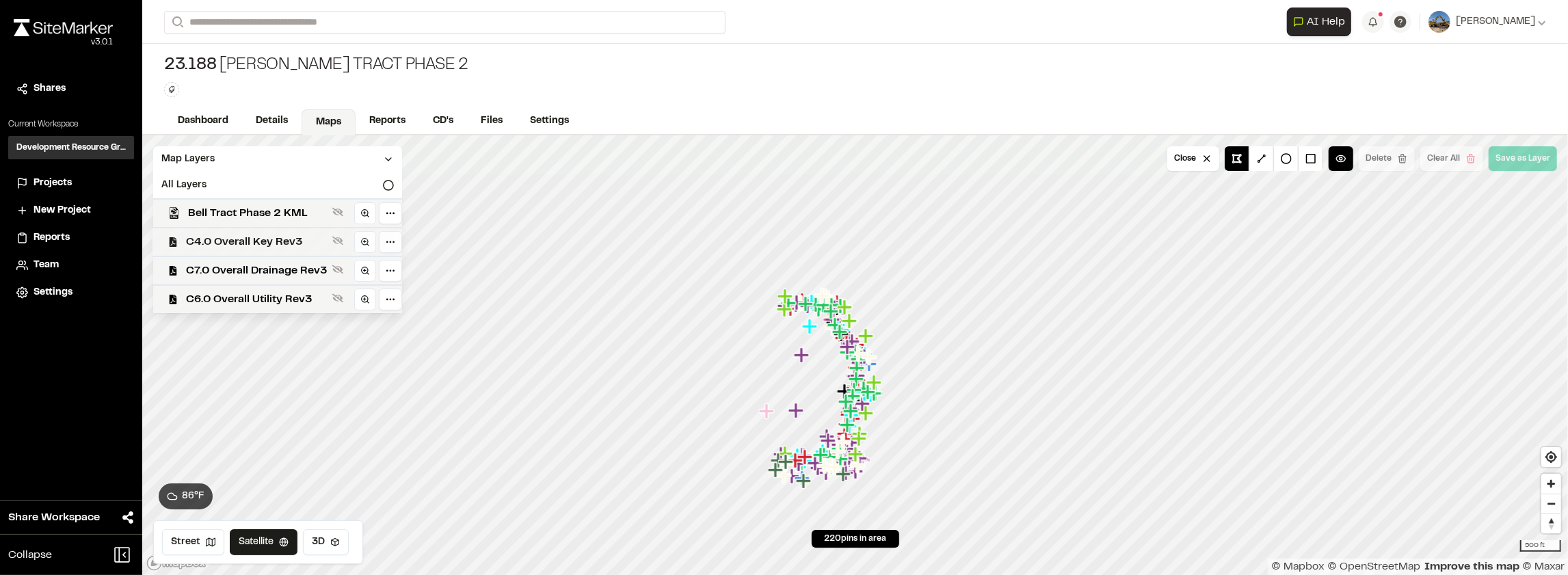
click at [307, 241] on span "C4.0 Overall Key Rev3" at bounding box center [256, 241] width 141 height 17
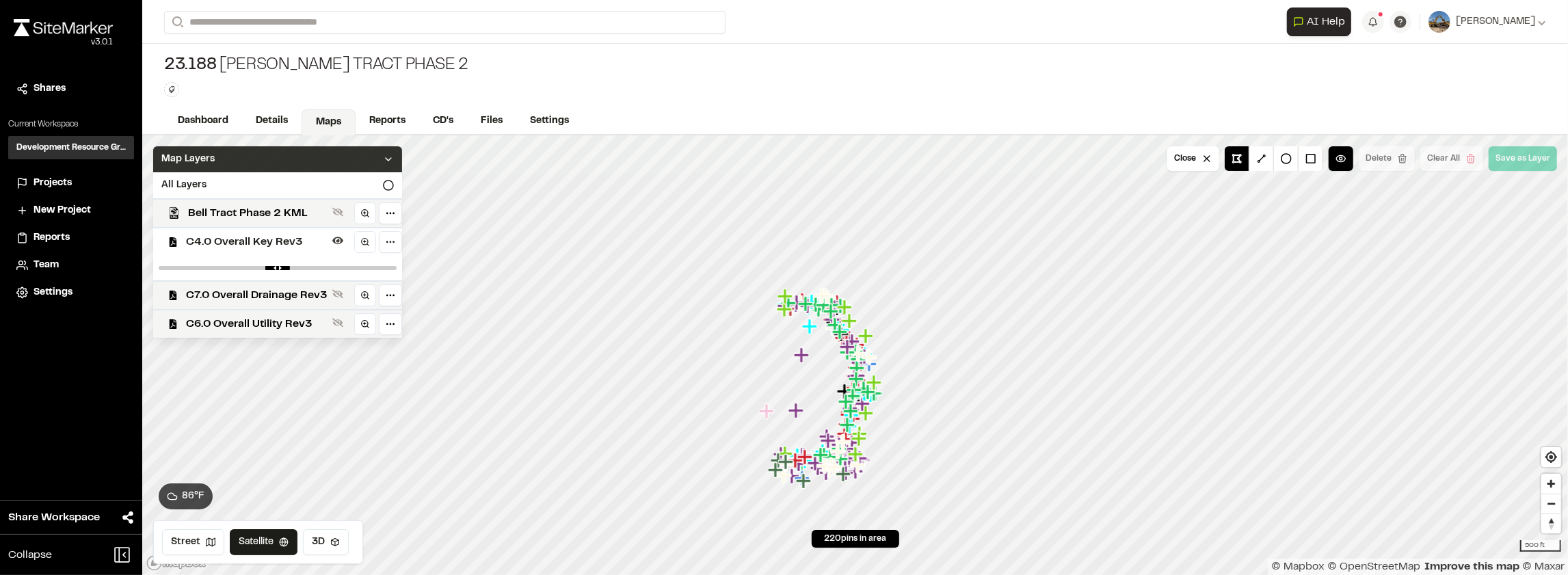
click at [387, 160] on polyline at bounding box center [388, 159] width 5 height 3
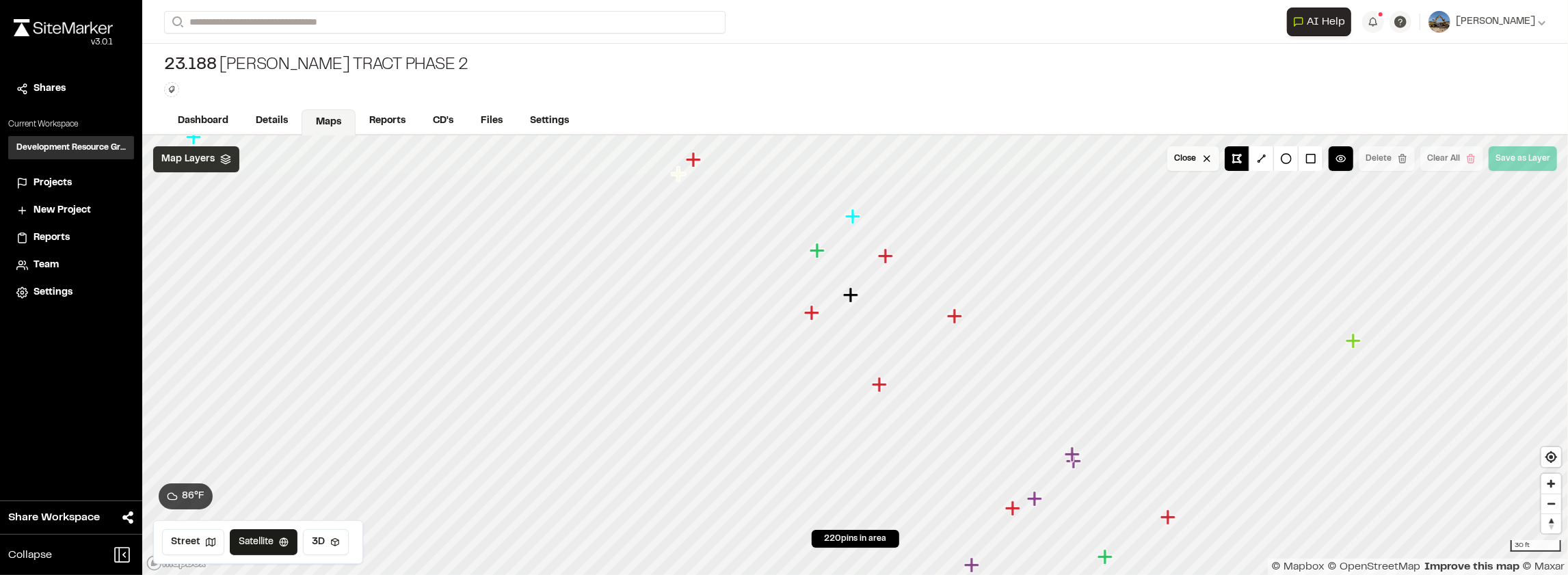
click at [1209, 169] on button "Close" at bounding box center [1194, 159] width 52 height 24
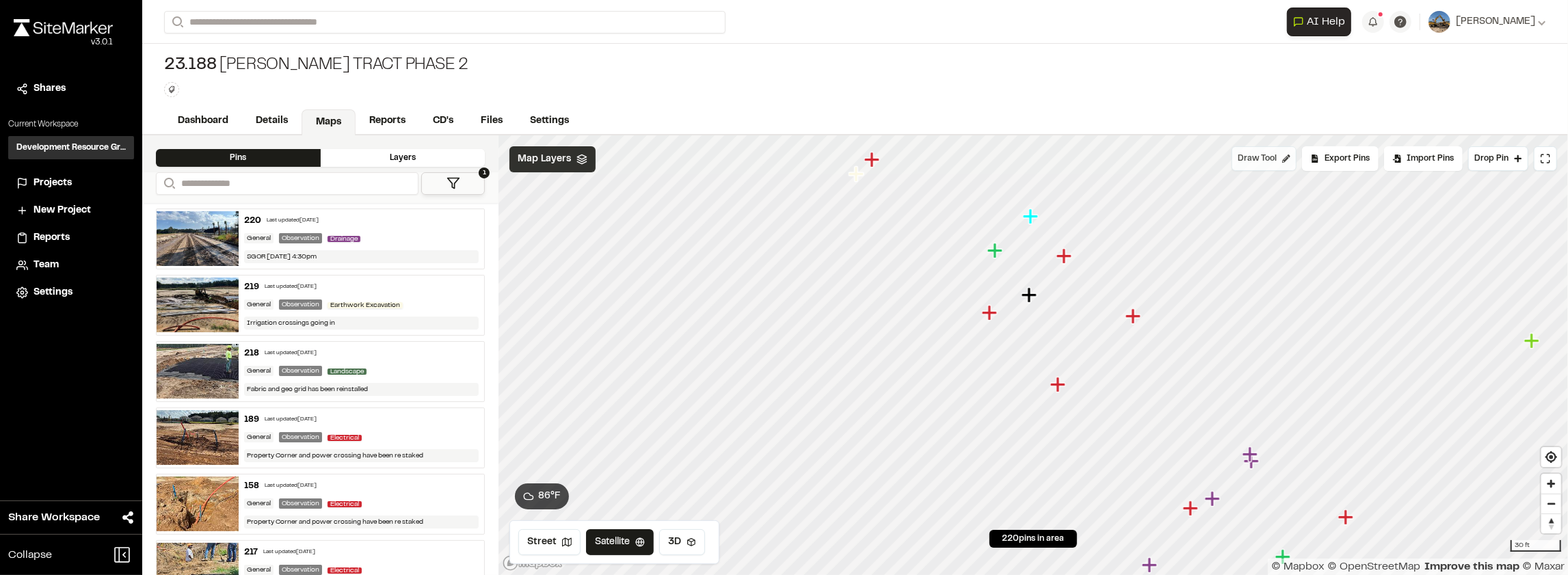
click at [1290, 162] on button "Draw Tool" at bounding box center [1264, 159] width 65 height 24
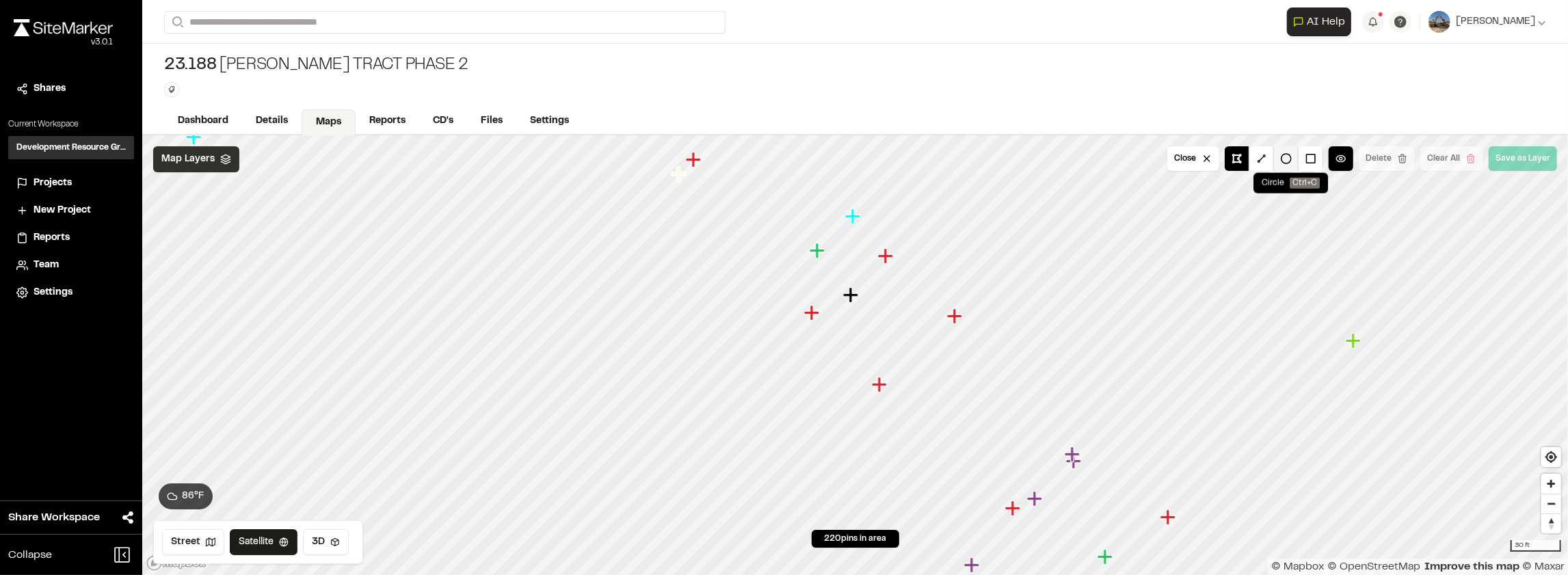
click at [1291, 157] on button at bounding box center [1287, 159] width 24 height 24
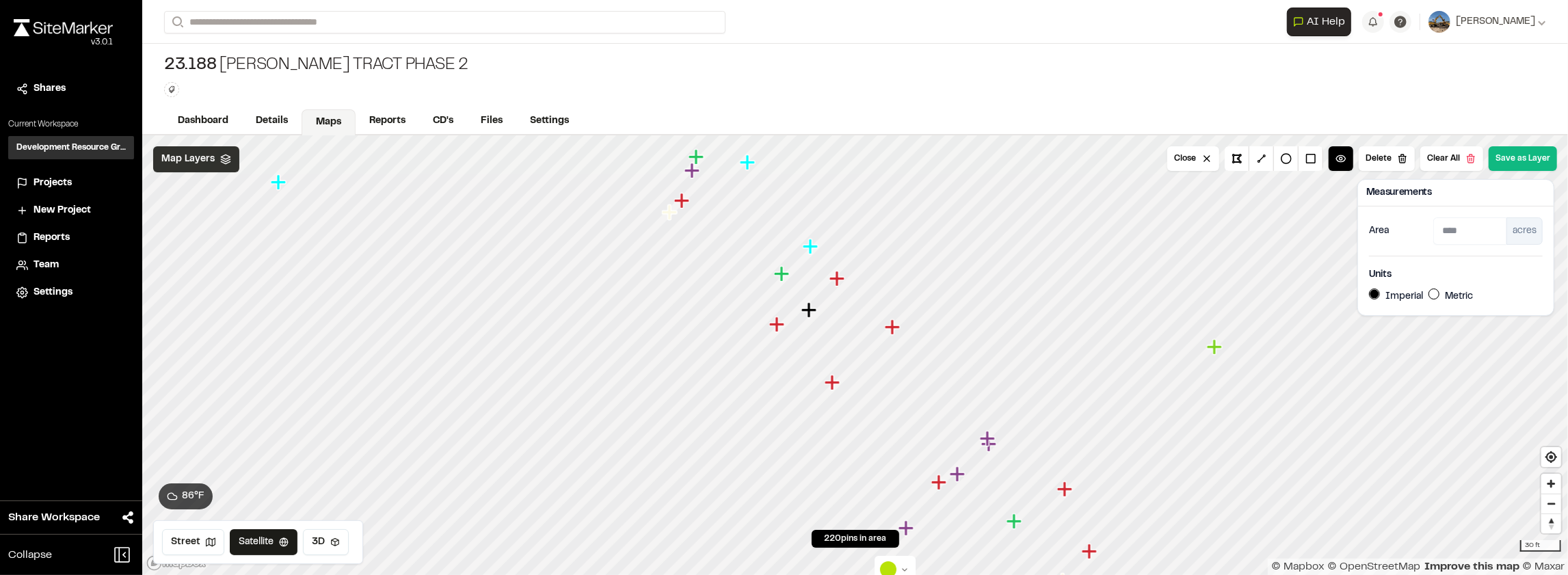
click at [1528, 230] on div "acres" at bounding box center [1525, 231] width 36 height 28
click at [1245, 162] on button at bounding box center [1237, 159] width 24 height 24
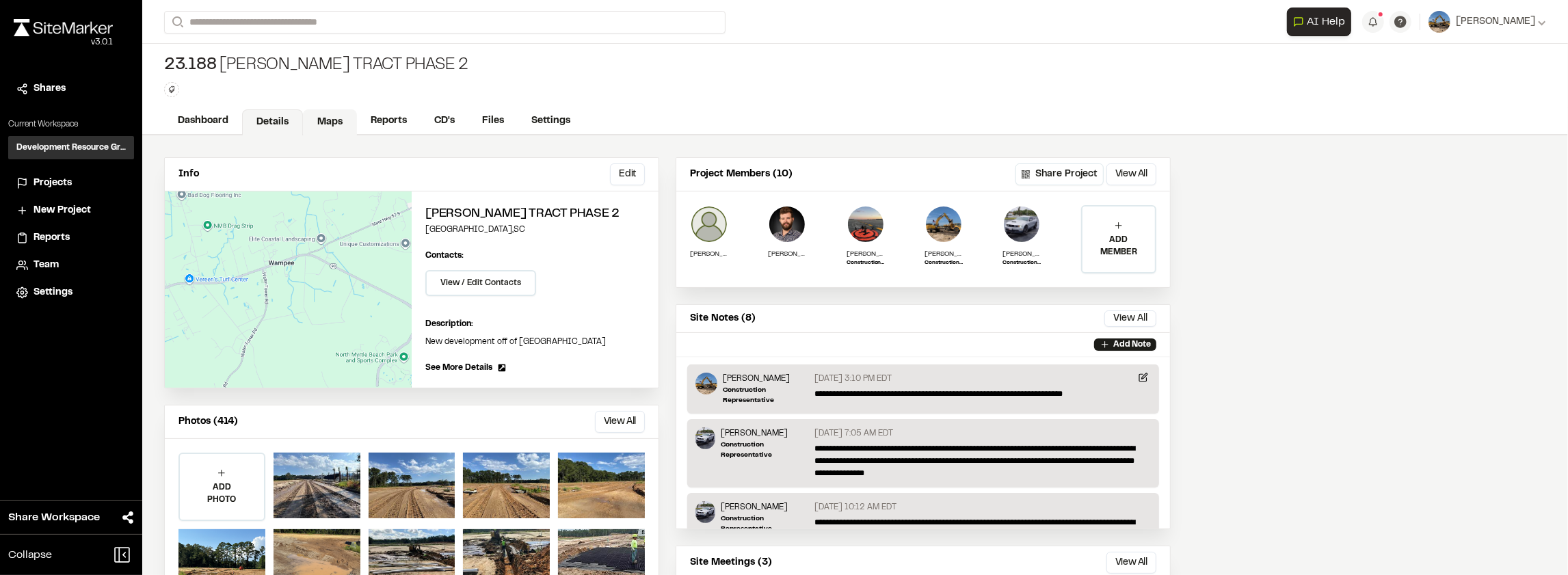
click at [344, 115] on link "Maps" at bounding box center [330, 122] width 54 height 26
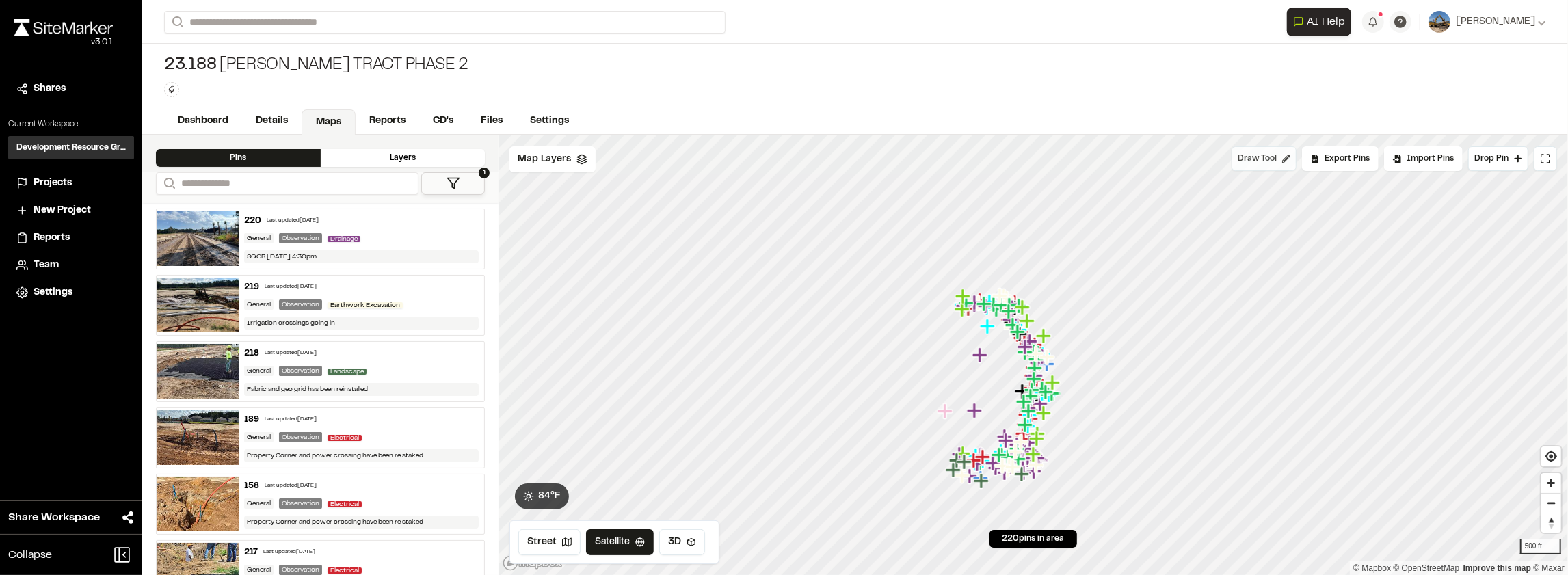
click at [1261, 160] on span "Draw Tool" at bounding box center [1257, 159] width 39 height 12
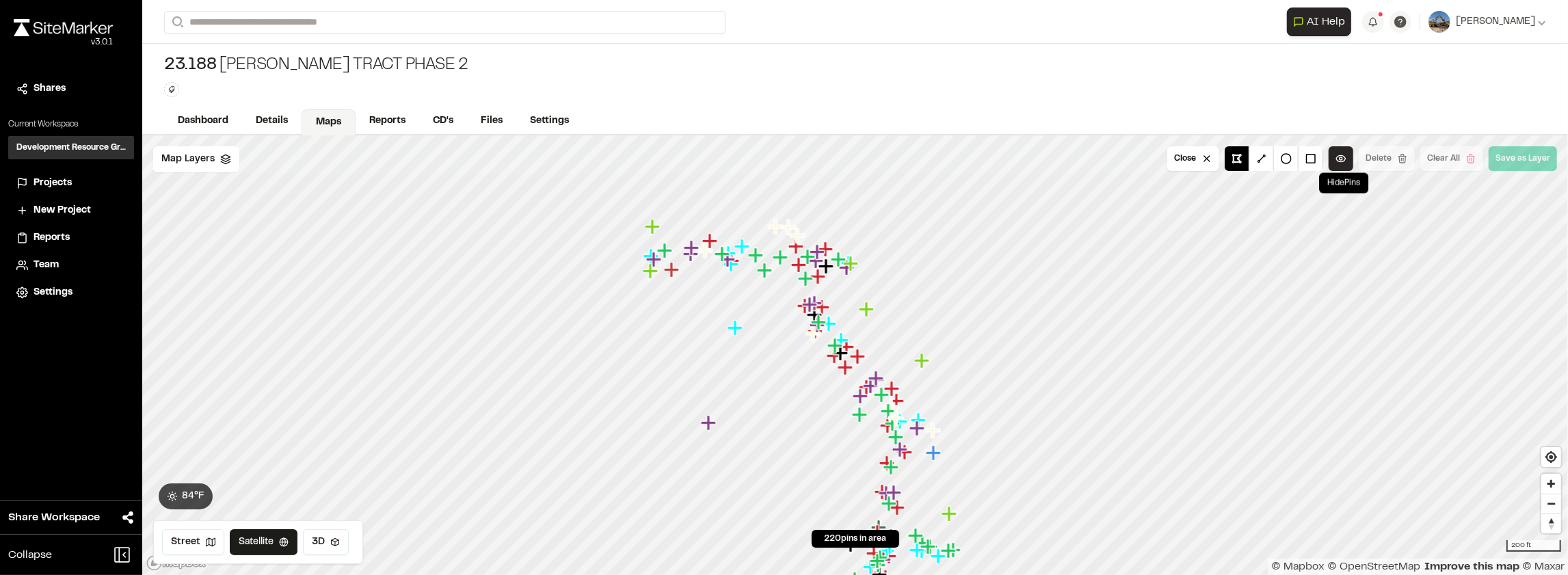
click at [1345, 159] on button at bounding box center [1341, 159] width 24 height 24
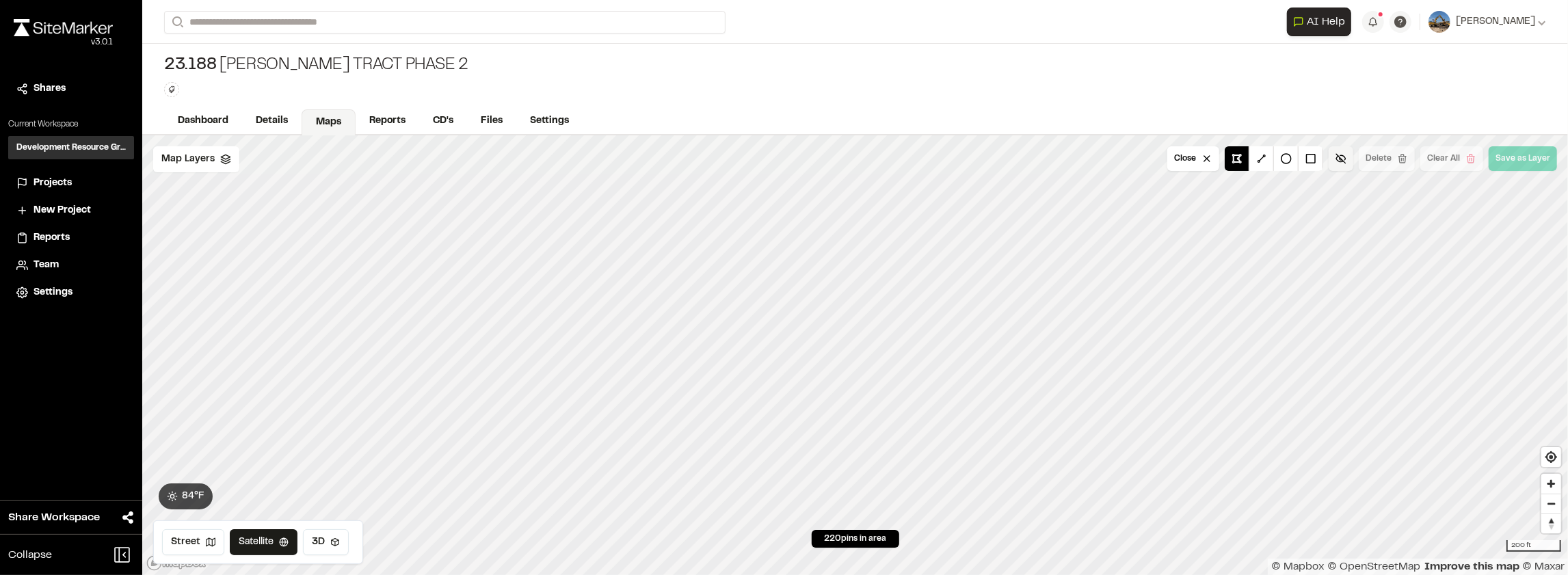
click at [1345, 159] on button at bounding box center [1341, 159] width 24 height 24
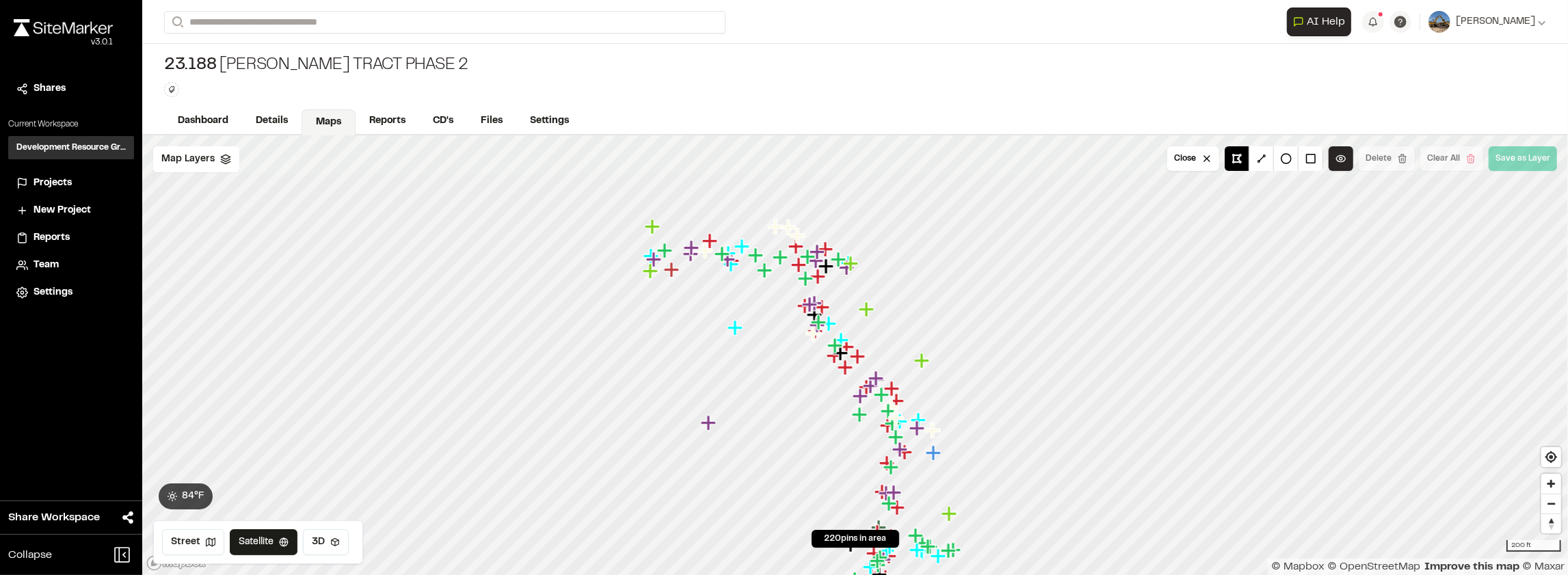
click at [1345, 159] on button at bounding box center [1341, 159] width 24 height 24
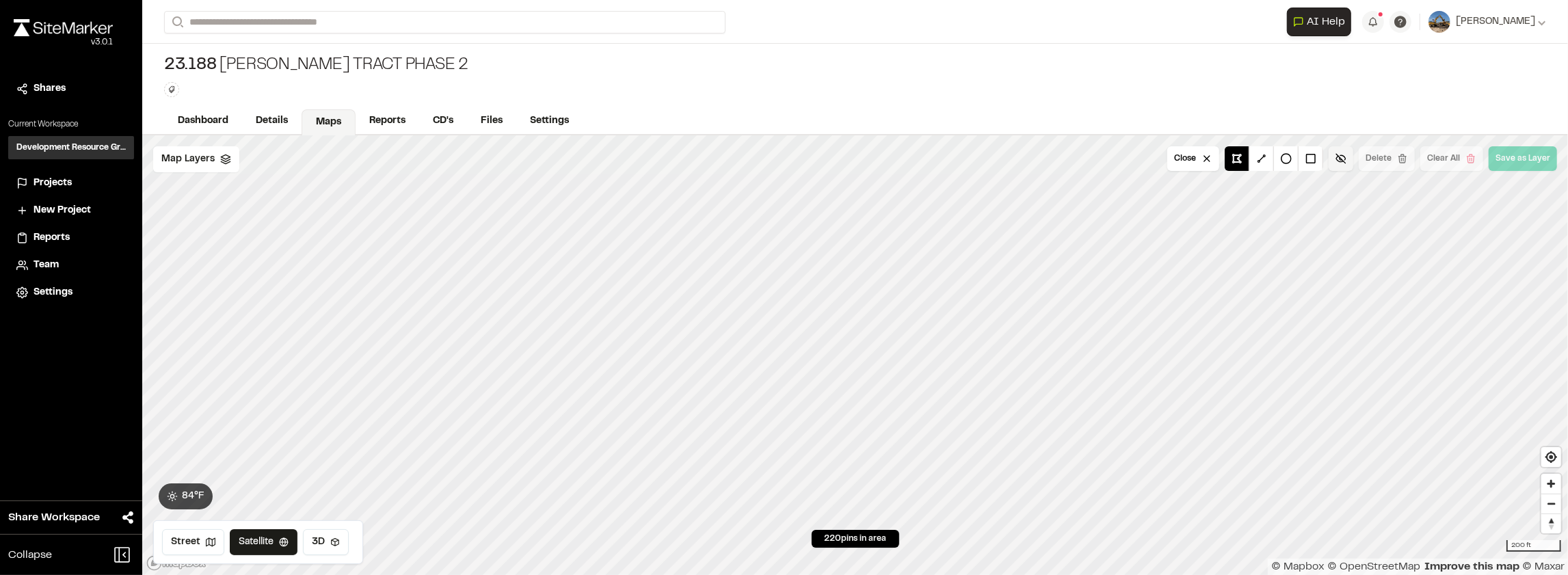
click at [1345, 159] on button at bounding box center [1341, 159] width 24 height 24
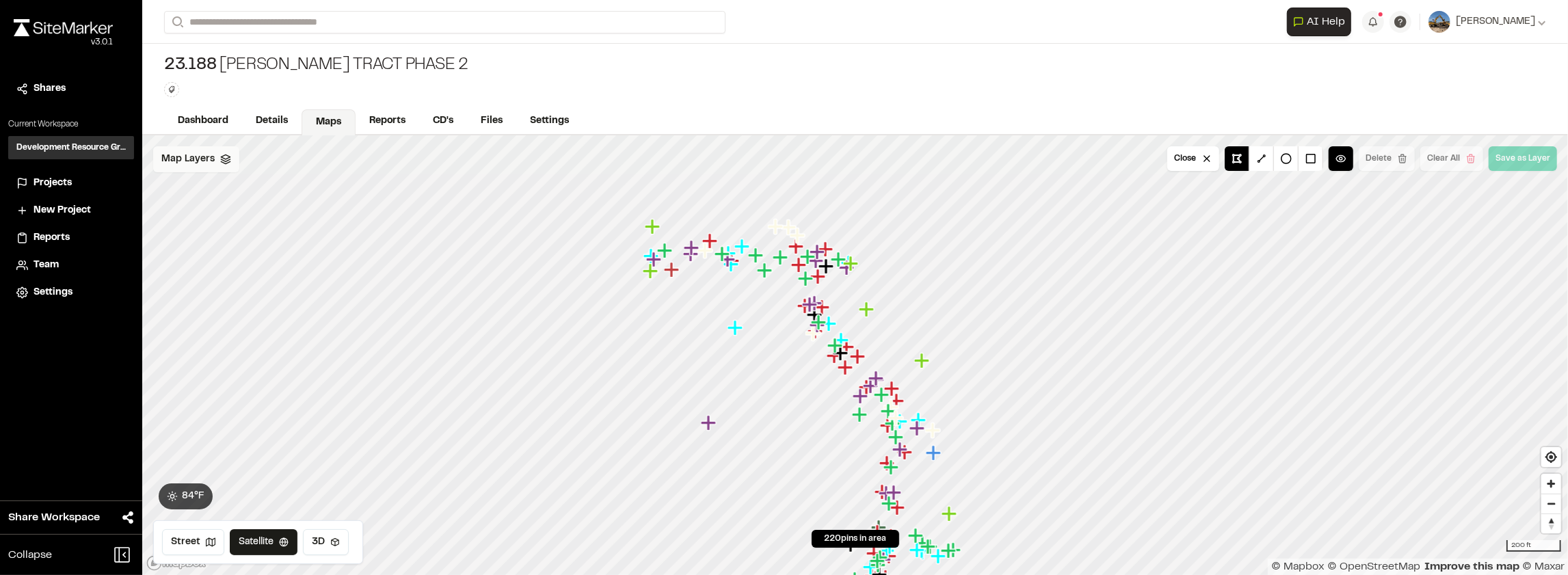
click at [228, 169] on div "Map Layers" at bounding box center [195, 160] width 86 height 26
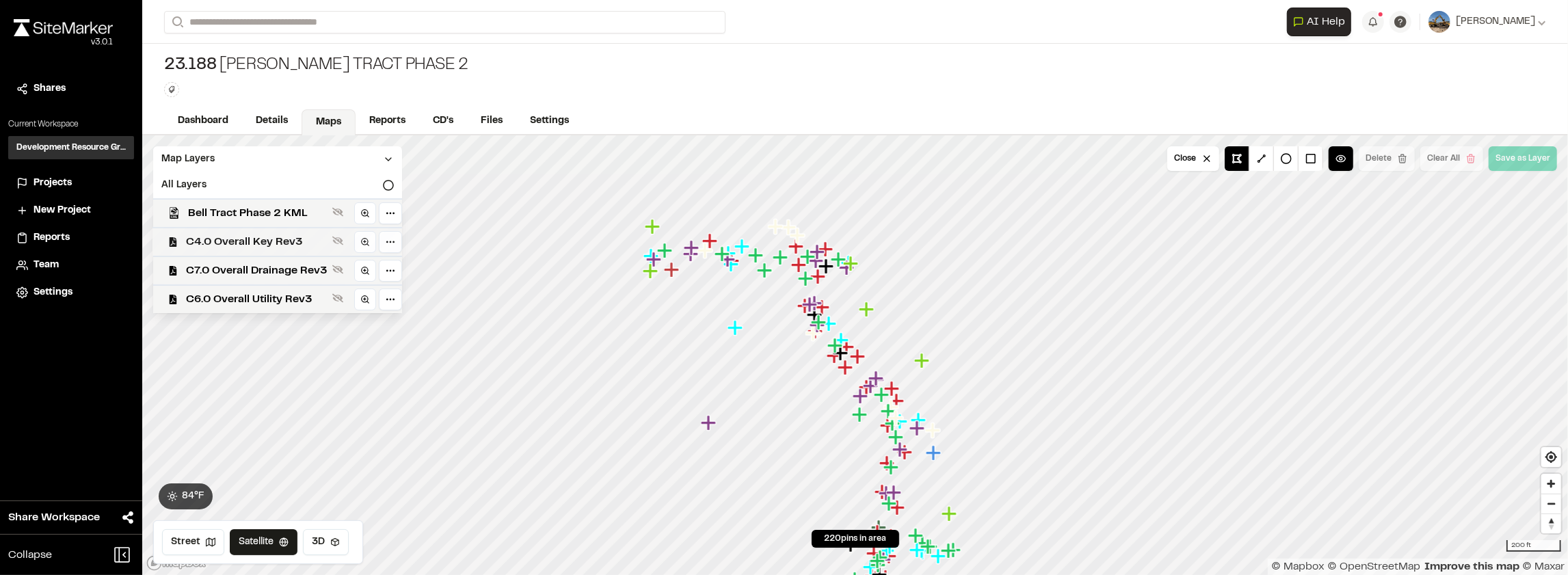
click at [258, 230] on div "C4.0 Overall Key Rev3" at bounding box center [272, 241] width 260 height 29
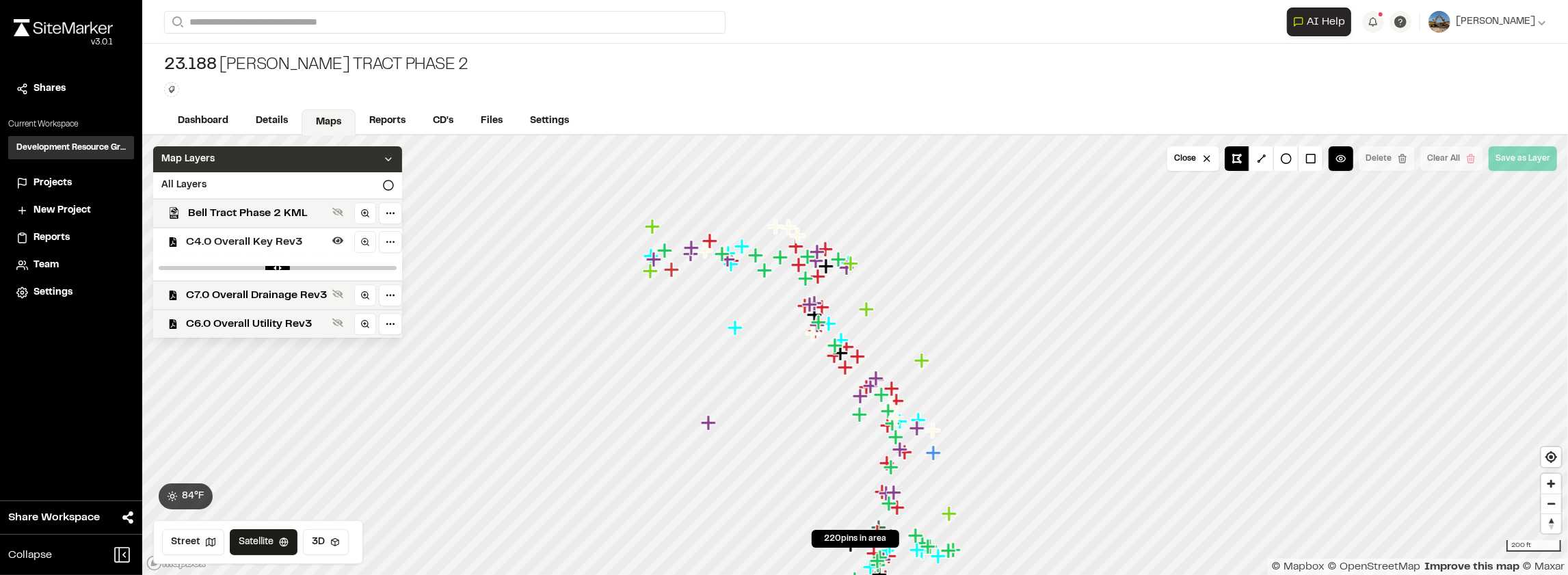
click at [386, 157] on icon at bounding box center [388, 159] width 11 height 11
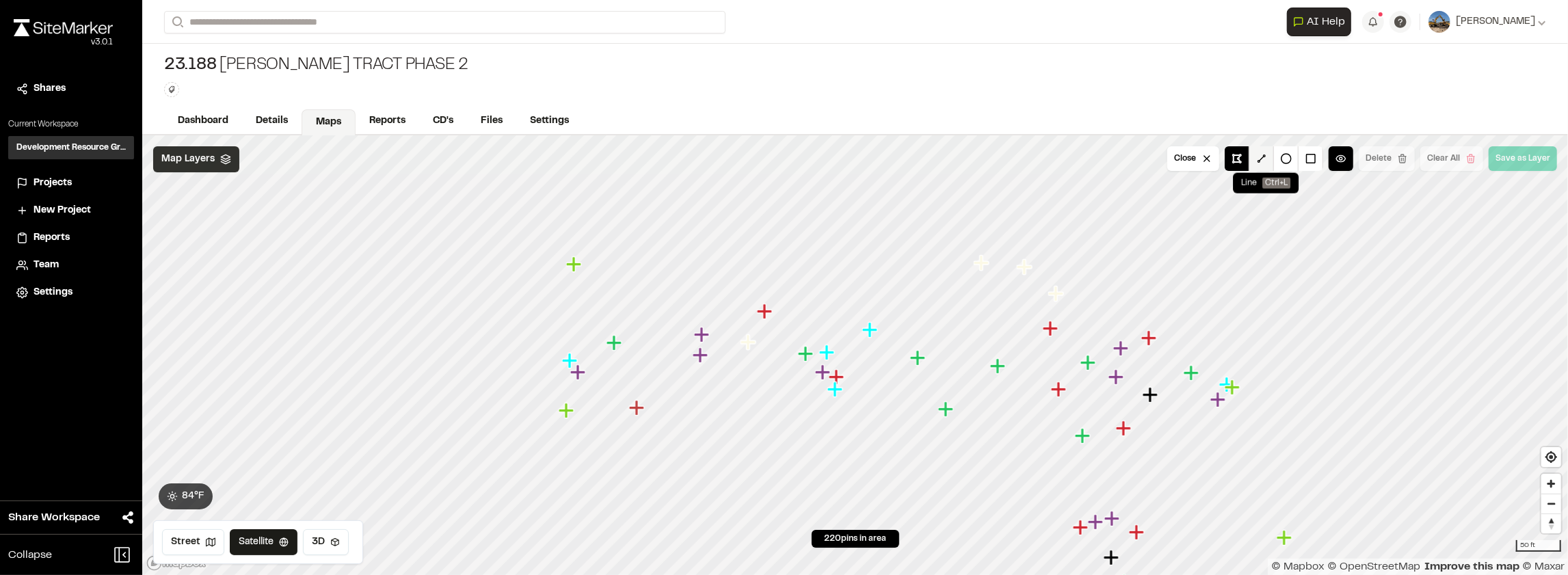
click at [1265, 160] on button at bounding box center [1262, 159] width 24 height 24
click at [1200, 164] on button "Close" at bounding box center [1194, 159] width 52 height 24
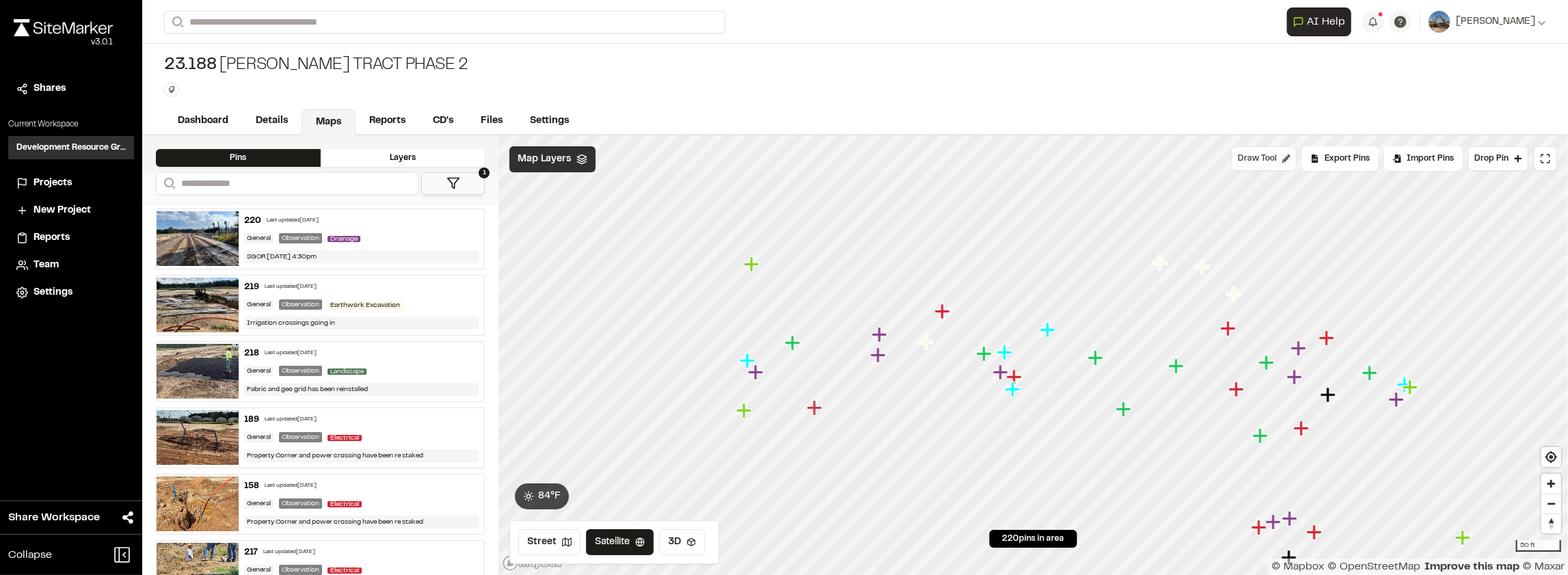
click at [1268, 167] on button "Draw Tool" at bounding box center [1264, 159] width 65 height 24
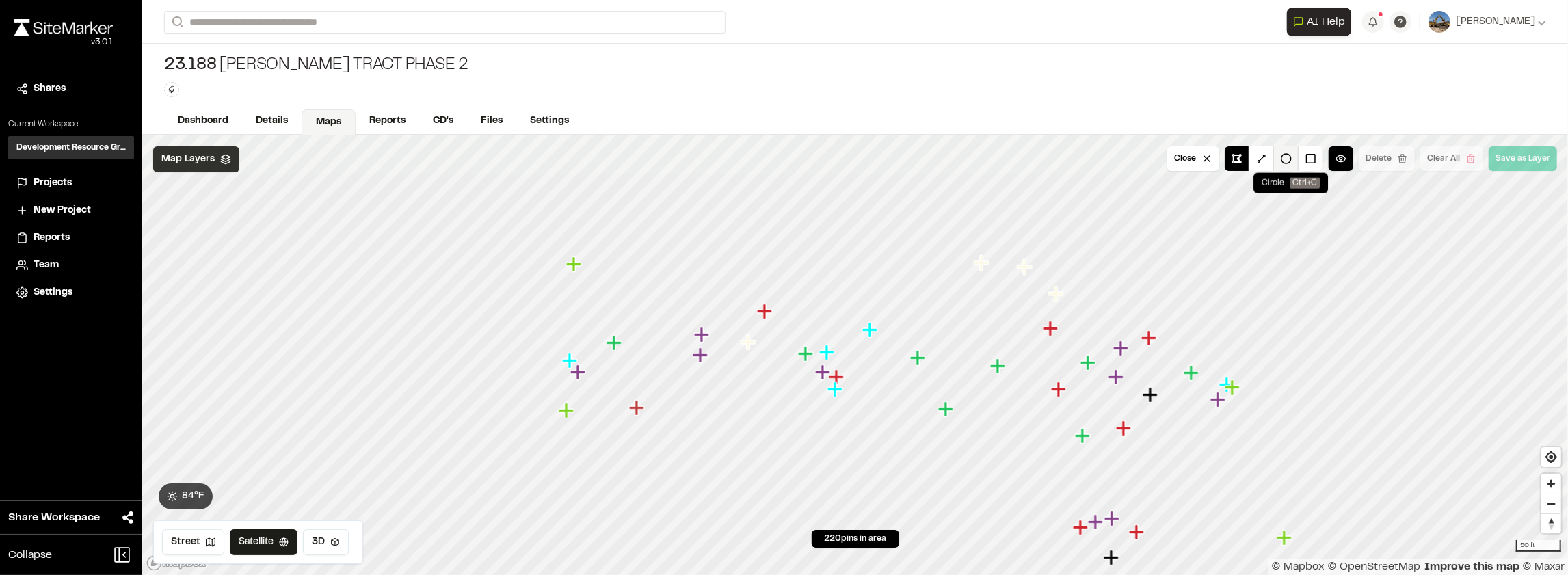
click at [1288, 159] on button at bounding box center [1287, 159] width 24 height 24
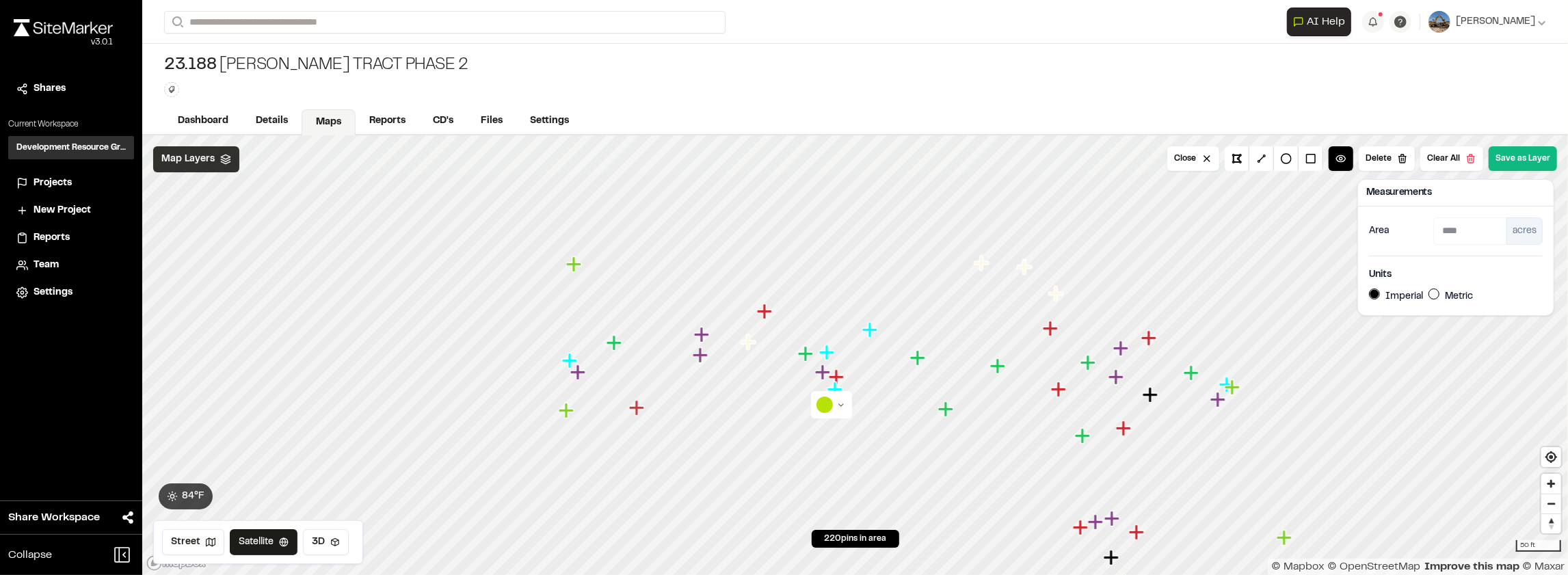
click at [1438, 290] on button "Metric" at bounding box center [1434, 294] width 11 height 11
click at [1377, 294] on button "Imperial" at bounding box center [1374, 294] width 11 height 11
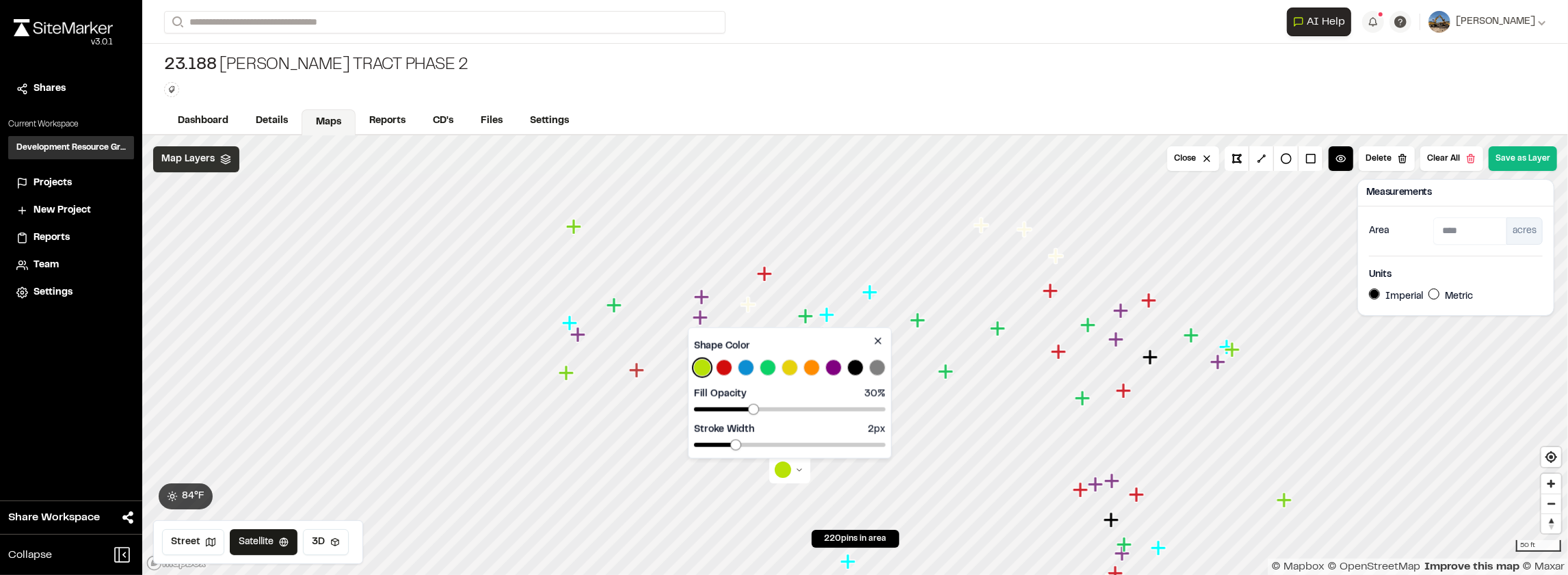
click at [802, 466] on html "Close sidebar v 3.0.1 Shares Current Workspace Development Resource Group DR Pr…" at bounding box center [784, 288] width 1568 height 575
click at [800, 466] on html "Close sidebar v 3.0.1 Shares Current Workspace Development Resource Group DR Pr…" at bounding box center [784, 288] width 1568 height 575
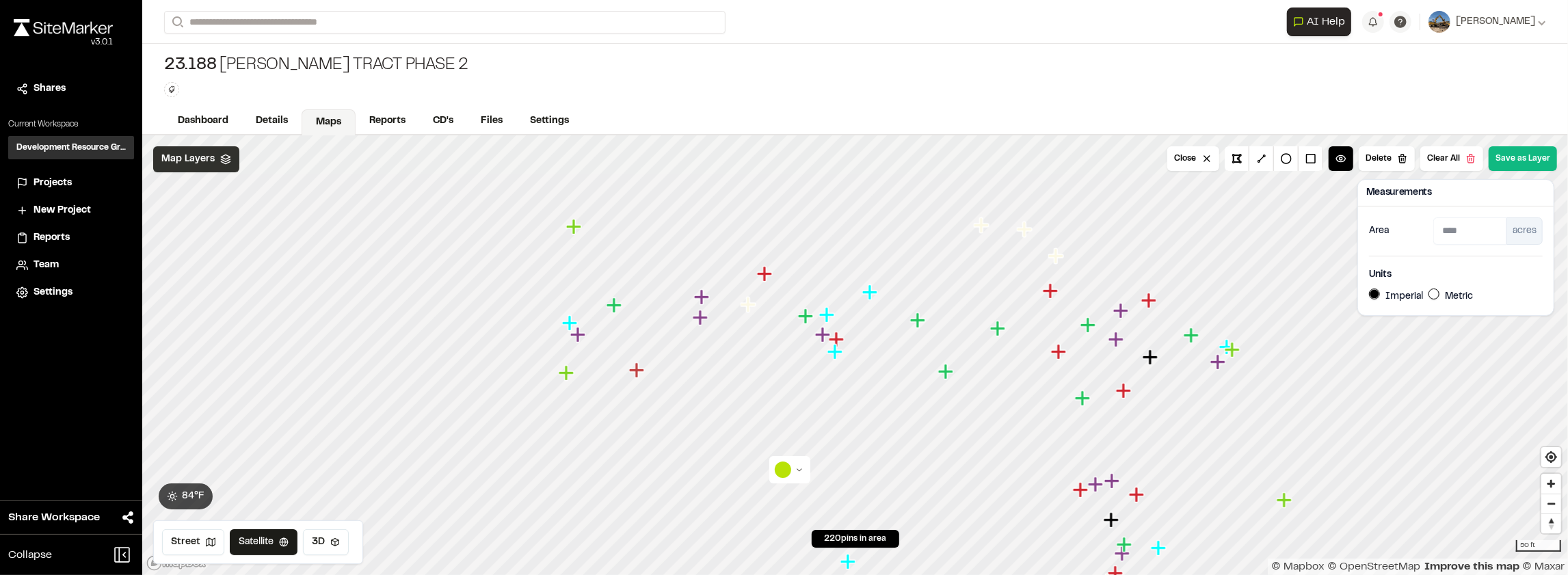
click at [1435, 291] on button "Metric" at bounding box center [1434, 294] width 11 height 11
click at [1376, 292] on button "Imperial" at bounding box center [1374, 294] width 11 height 11
type input "****"
click at [1321, 162] on button at bounding box center [1311, 159] width 24 height 24
click at [1246, 160] on button at bounding box center [1237, 159] width 24 height 24
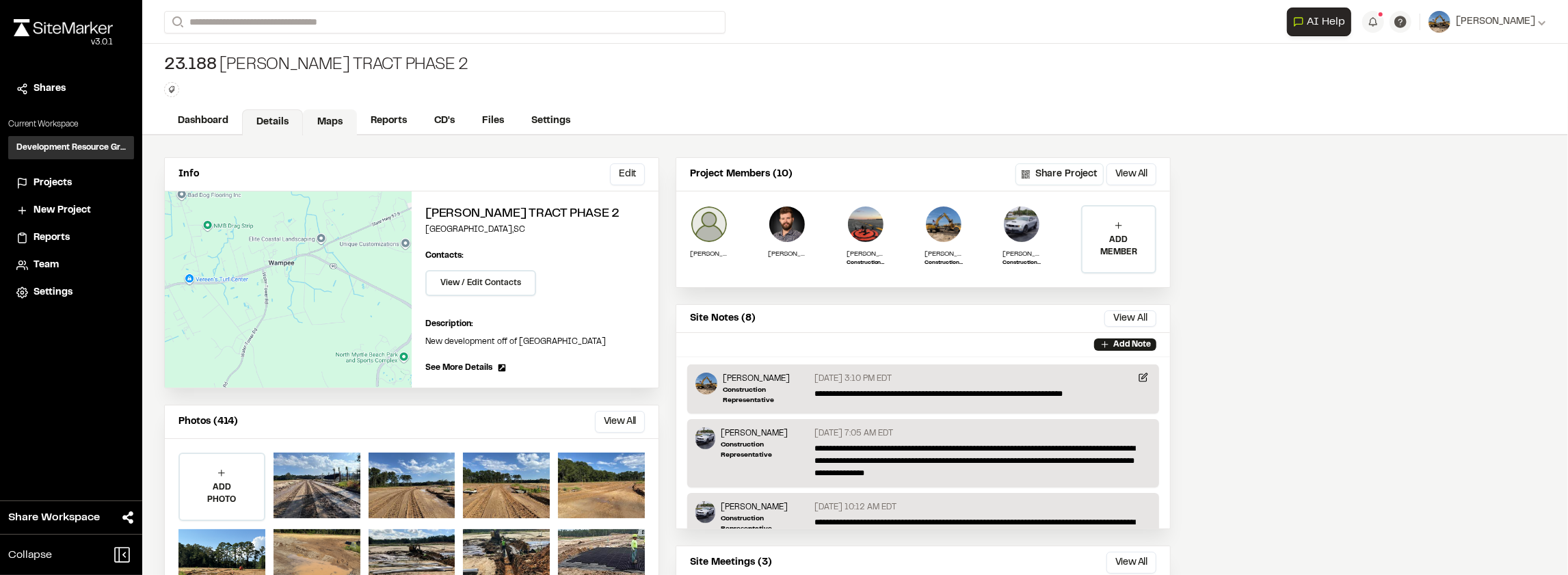
click at [338, 124] on link "Maps" at bounding box center [330, 122] width 54 height 26
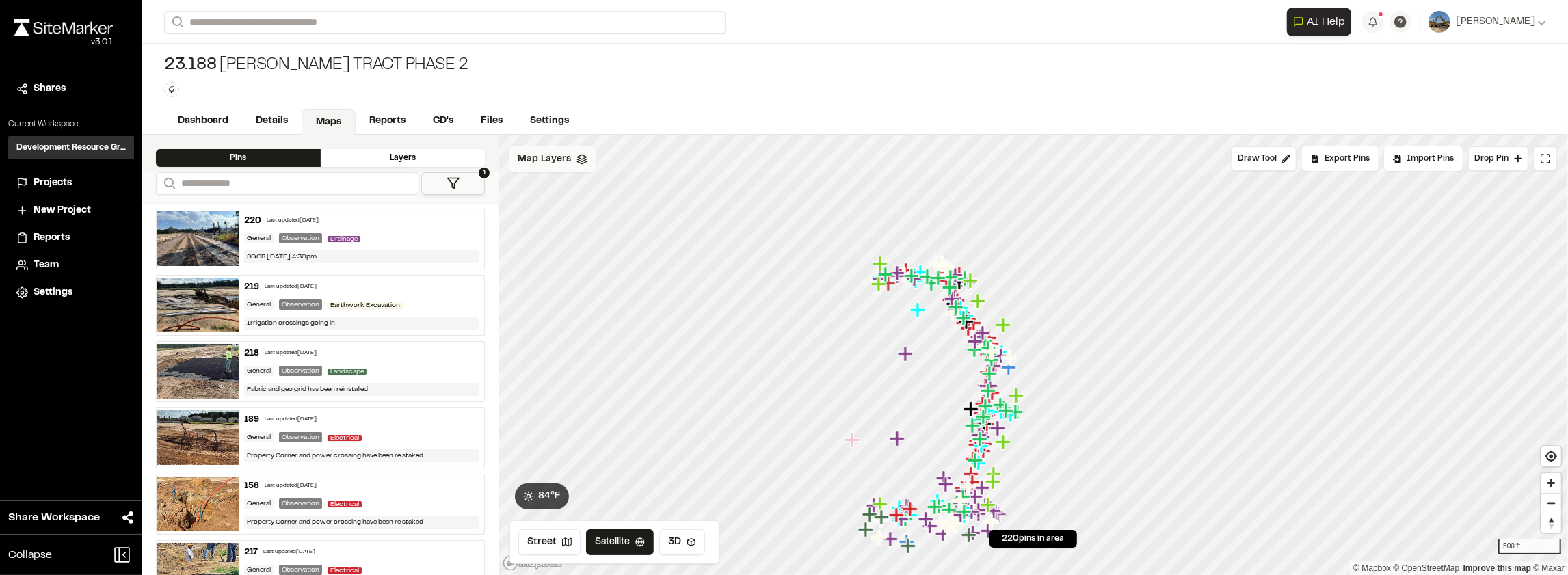
click at [585, 160] on polyline at bounding box center [583, 161] width 9 height 2
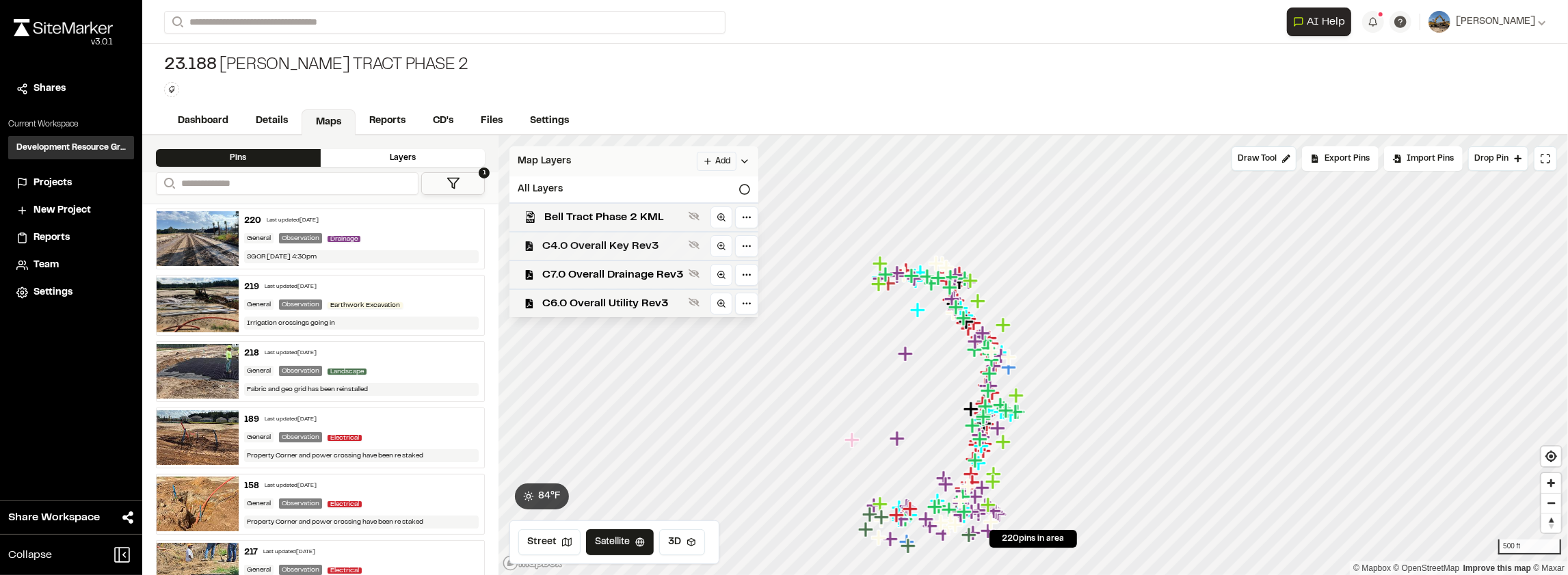
click at [644, 245] on span "C4.0 Overall Key Rev3" at bounding box center [613, 246] width 141 height 17
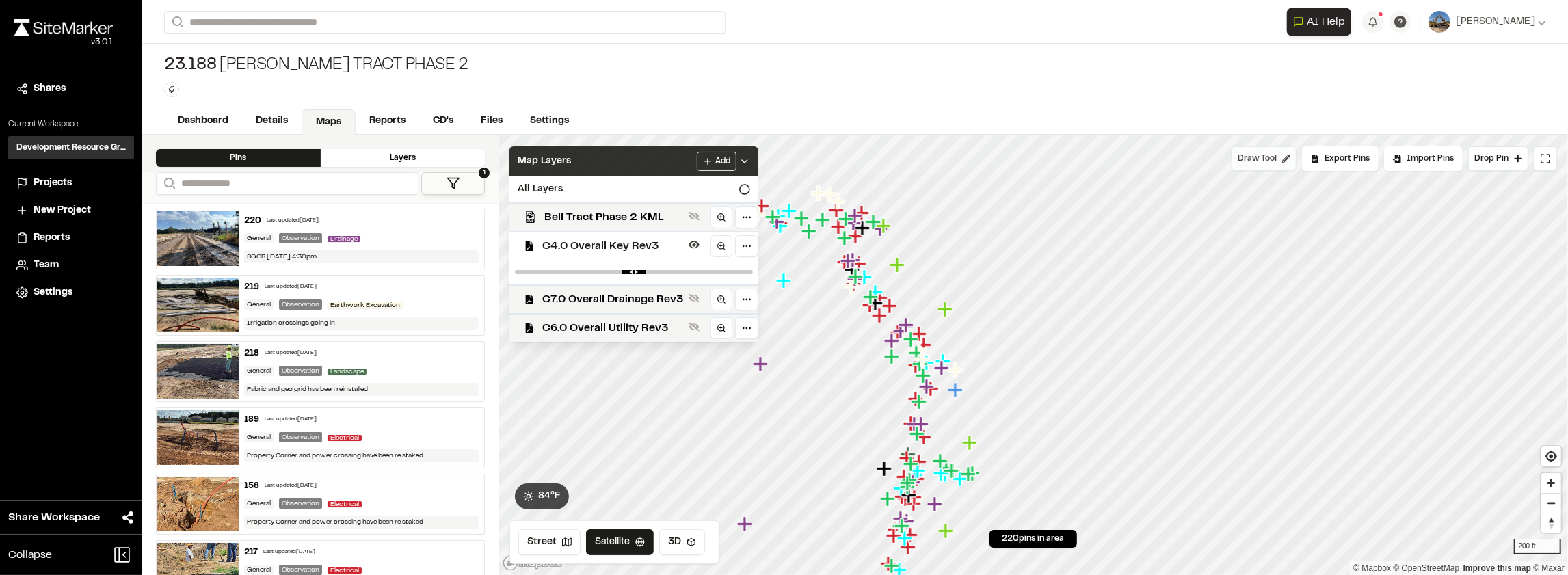
click at [1270, 157] on span "Draw Tool" at bounding box center [1257, 159] width 39 height 12
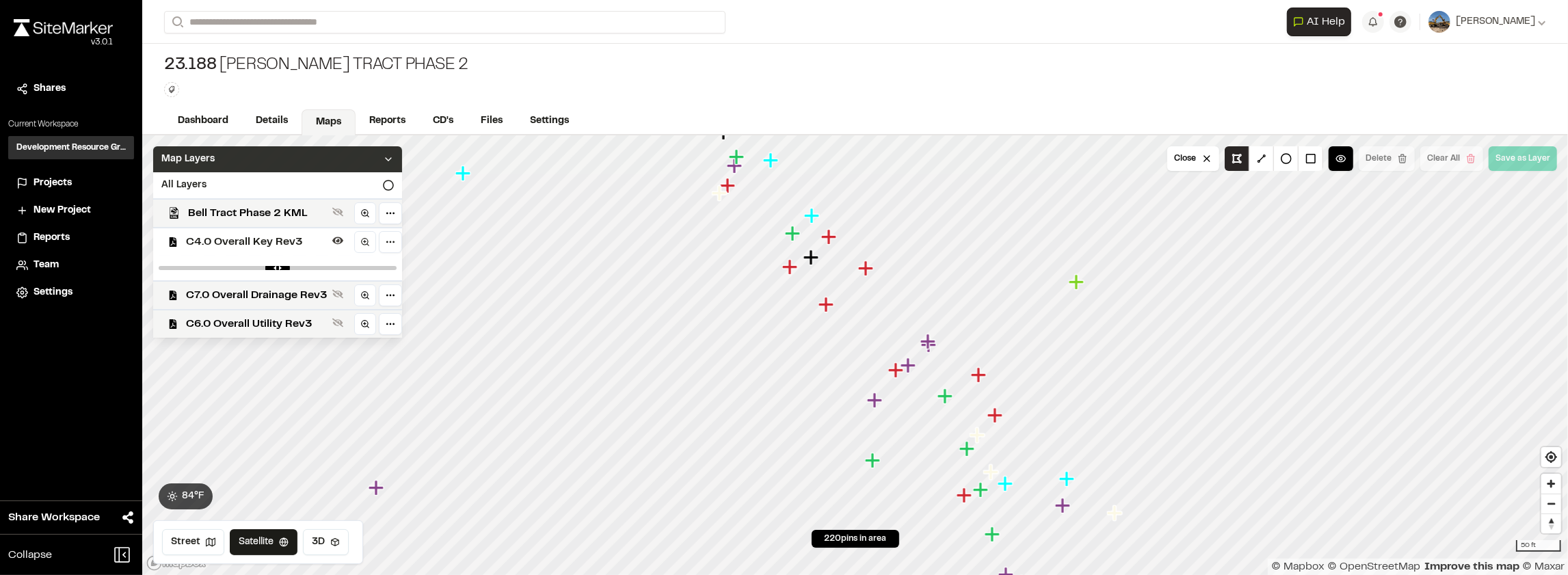
click at [1245, 156] on button at bounding box center [1237, 159] width 24 height 24
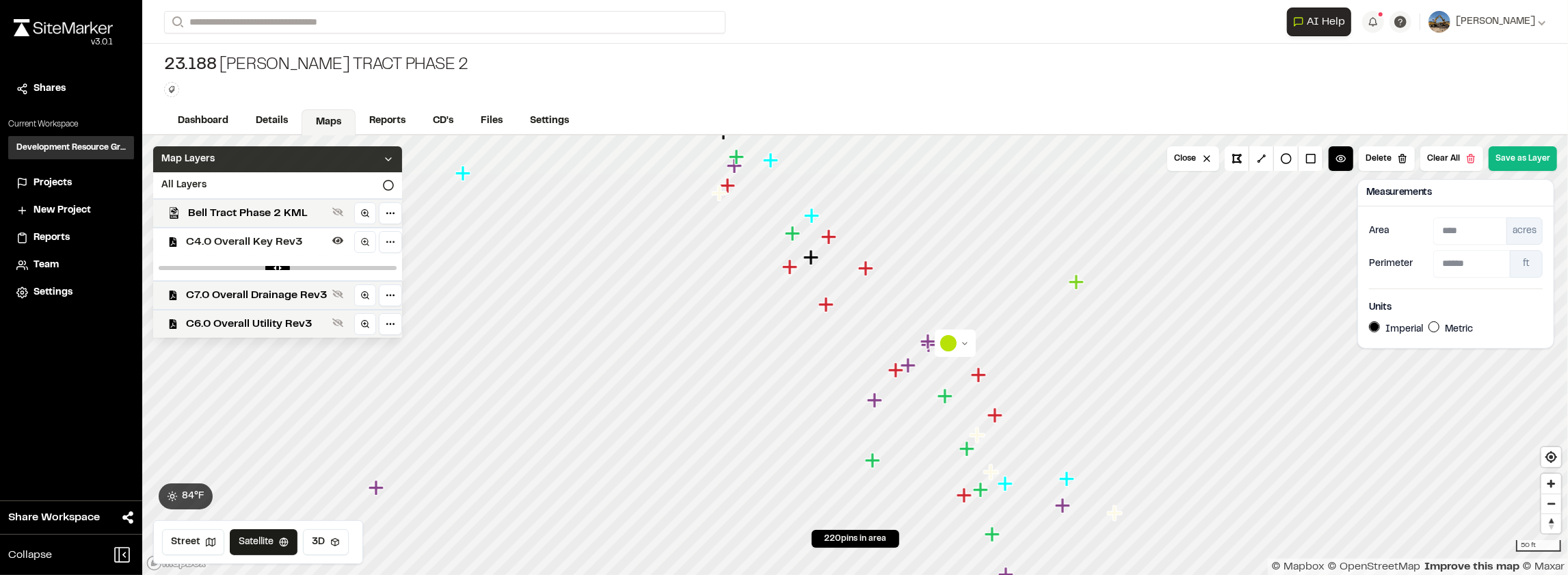
click at [965, 345] on html "Close sidebar v 3.0.1 Shares Current Workspace Development Resource Group DR Pr…" at bounding box center [784, 288] width 1568 height 575
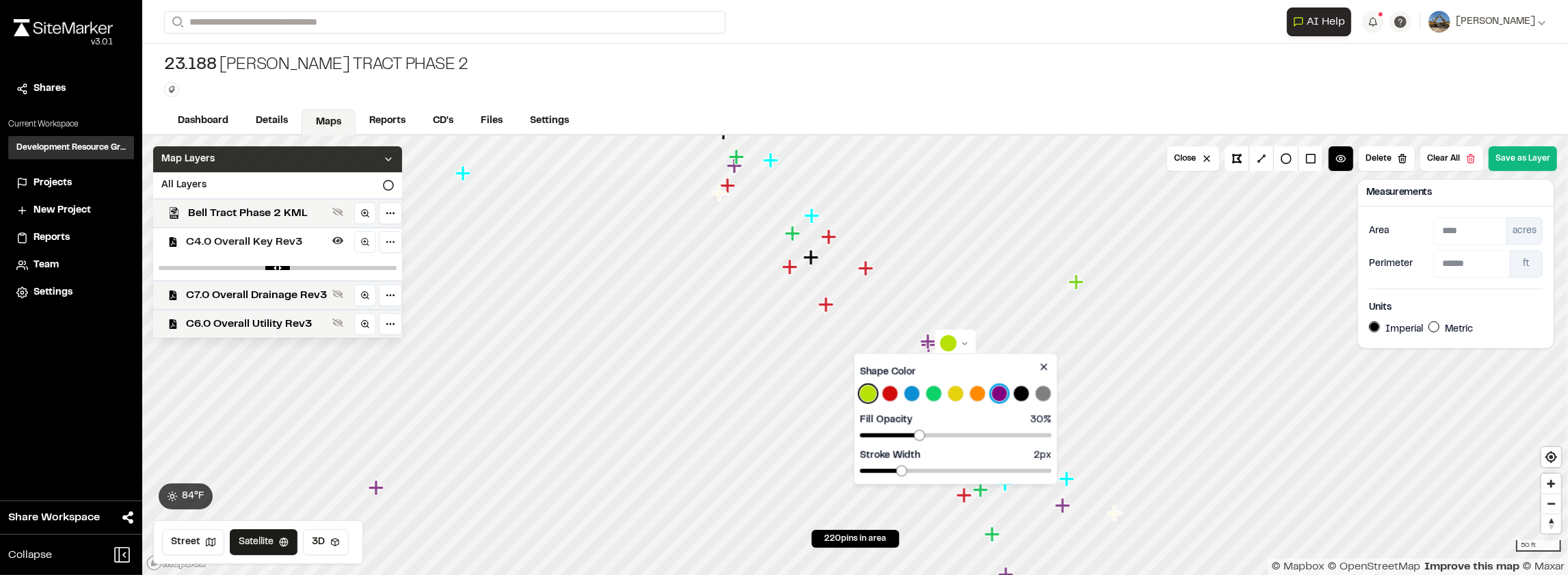
click at [1002, 393] on button "Select Purple color" at bounding box center [999, 393] width 16 height 17
click at [1028, 466] on span at bounding box center [1028, 471] width 11 height 11
click at [939, 395] on button "Select Green color" at bounding box center [934, 393] width 16 height 17
click at [896, 477] on span at bounding box center [901, 471] width 11 height 11
click at [936, 441] on span at bounding box center [938, 435] width 11 height 11
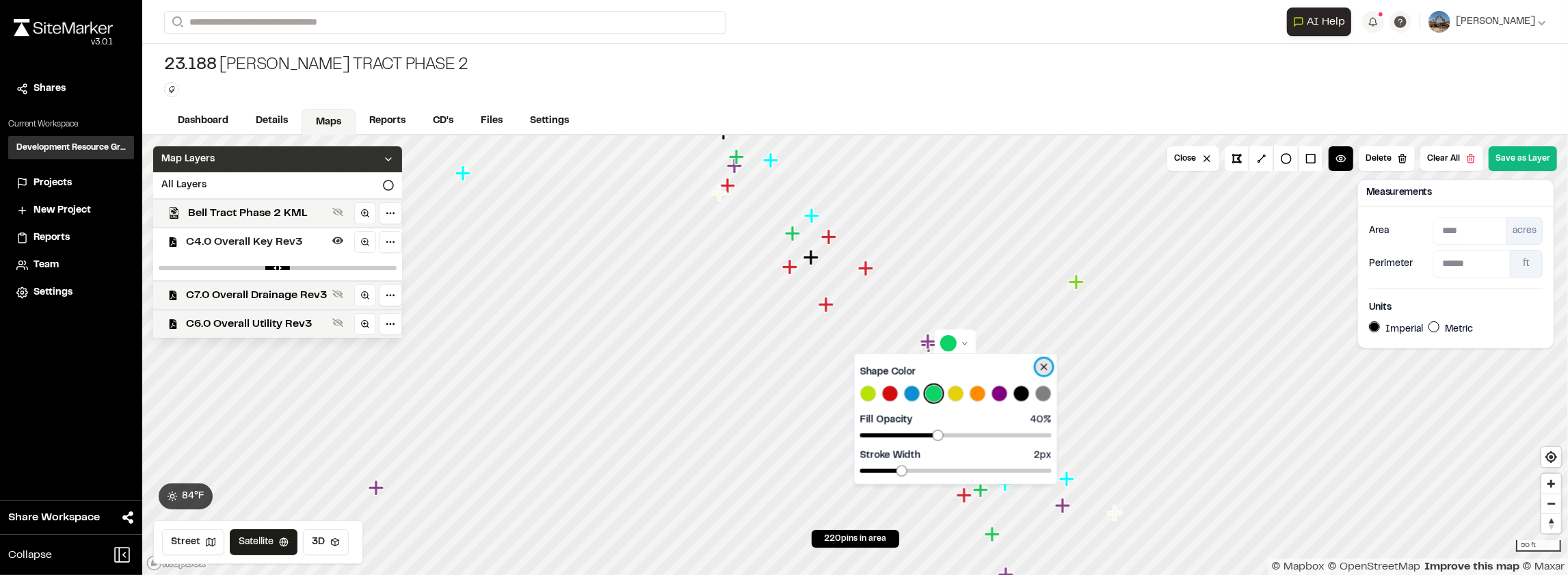
click at [1044, 369] on icon at bounding box center [1044, 367] width 11 height 11
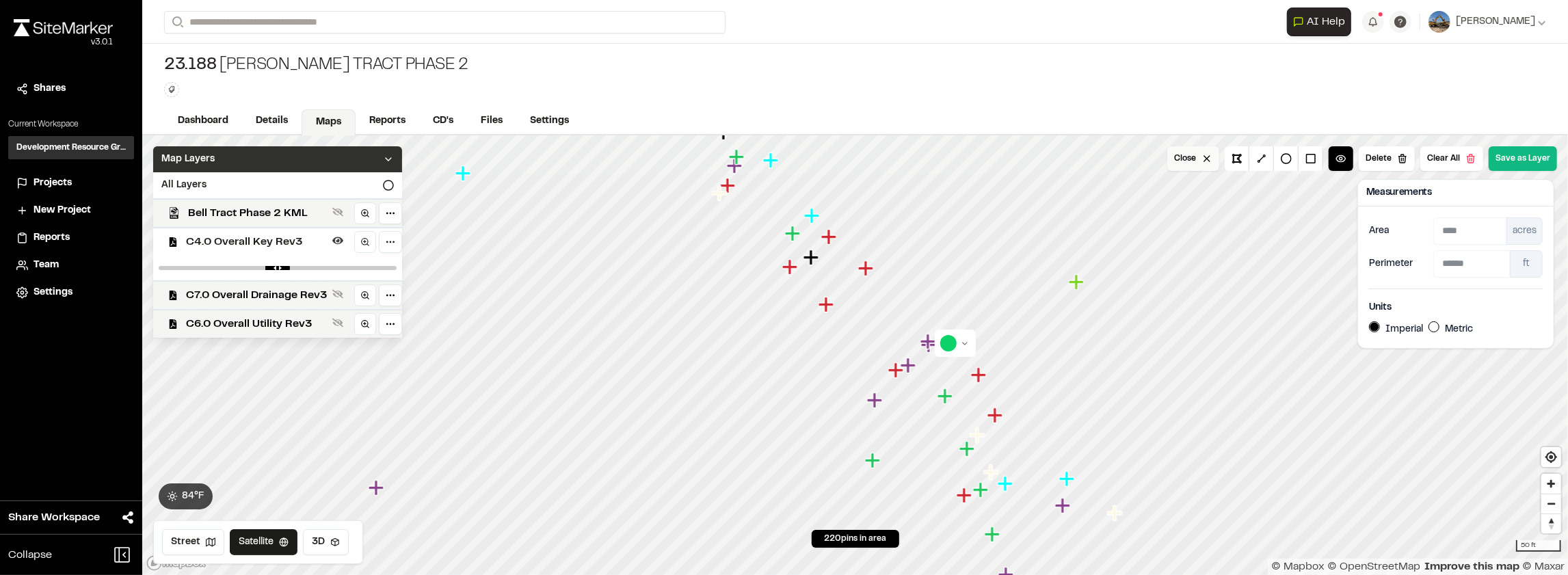
click at [1212, 155] on button "Close" at bounding box center [1194, 159] width 52 height 24
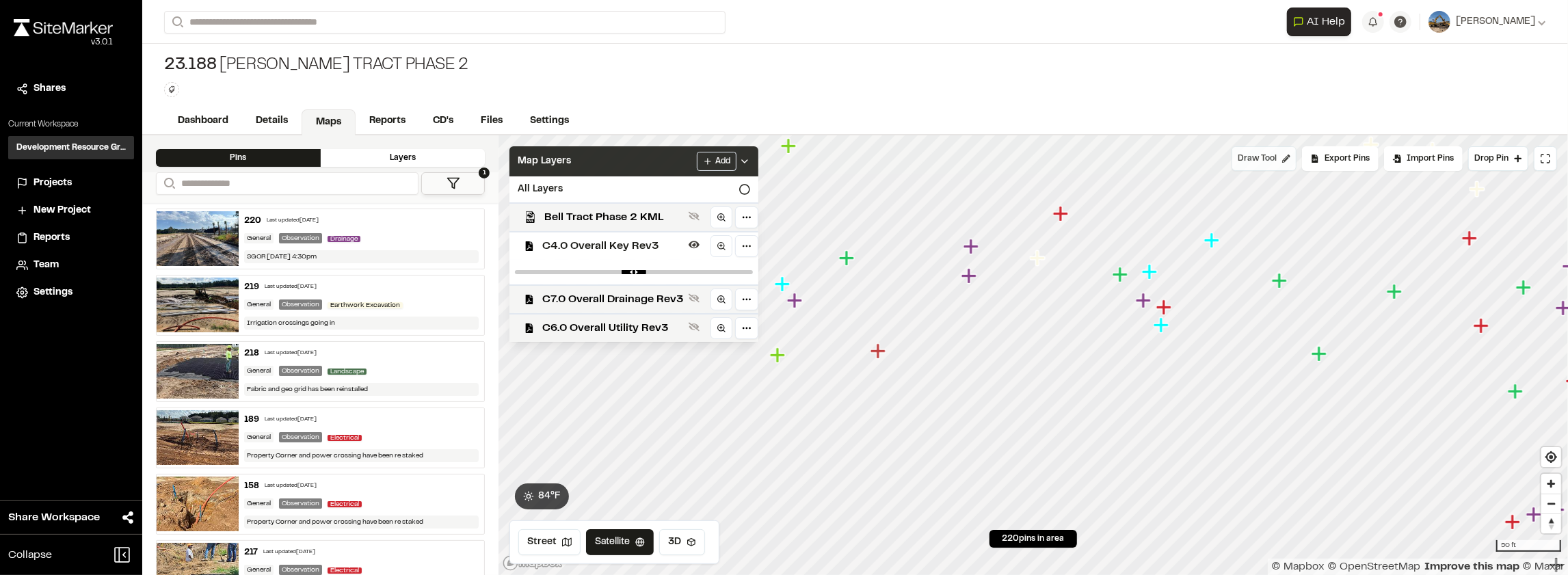
click at [1270, 163] on span "Draw Tool" at bounding box center [1257, 159] width 39 height 12
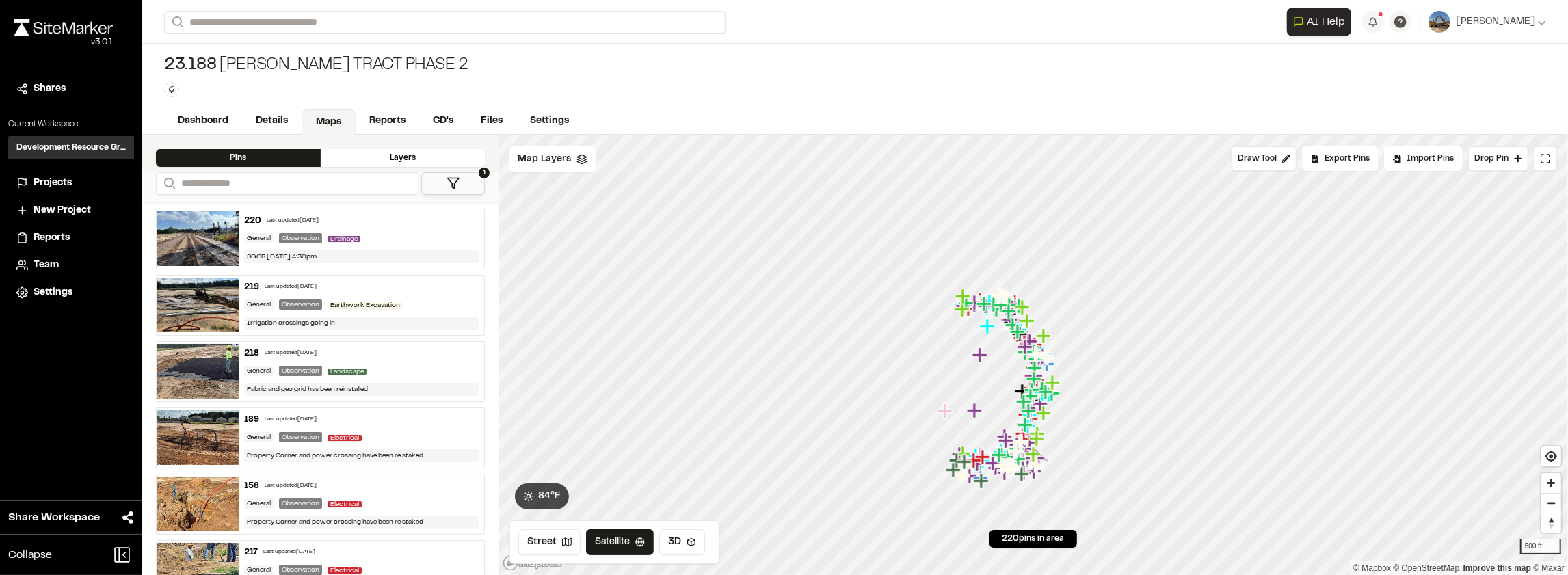
click at [293, 10] on div "**********" at bounding box center [855, 22] width 1382 height 43
click at [293, 15] on input "Search" at bounding box center [445, 23] width 562 height 23
click at [300, 53] on div "No projects found searching ` 23190 `" at bounding box center [273, 54] width 217 height 26
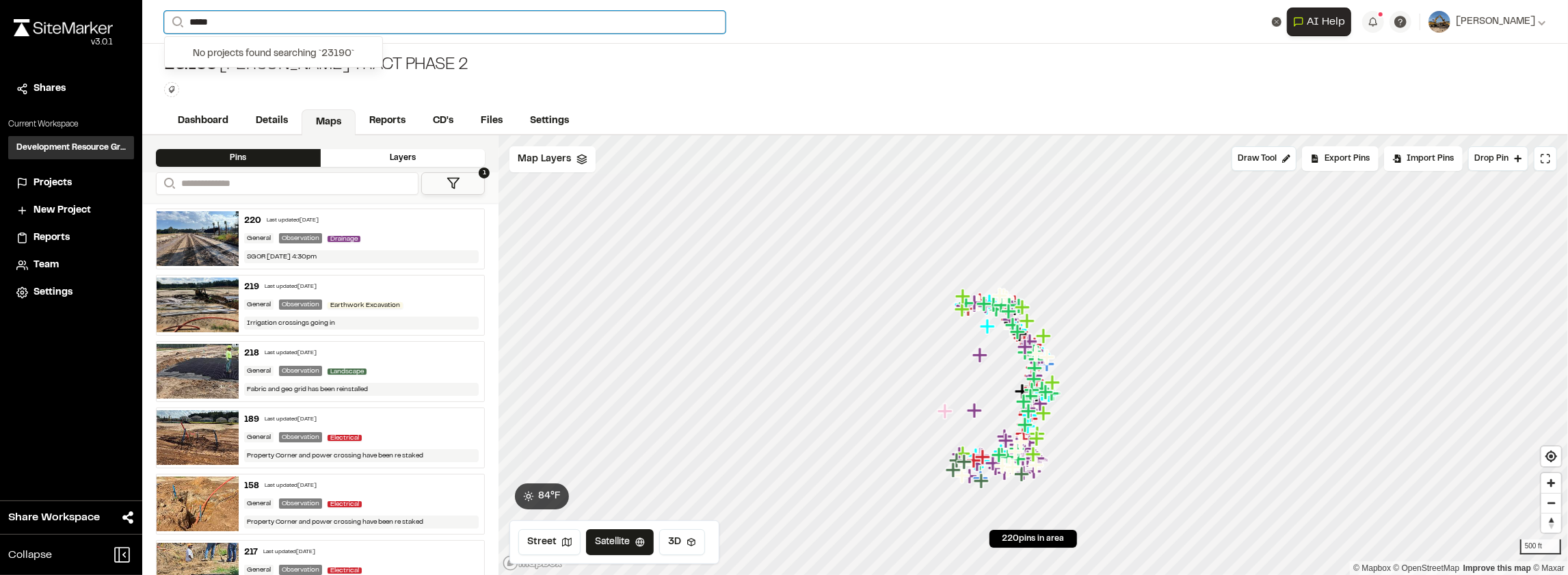
click at [201, 24] on input "*****" at bounding box center [445, 23] width 562 height 23
click at [237, 21] on input "******" at bounding box center [445, 23] width 562 height 23
type input "******"
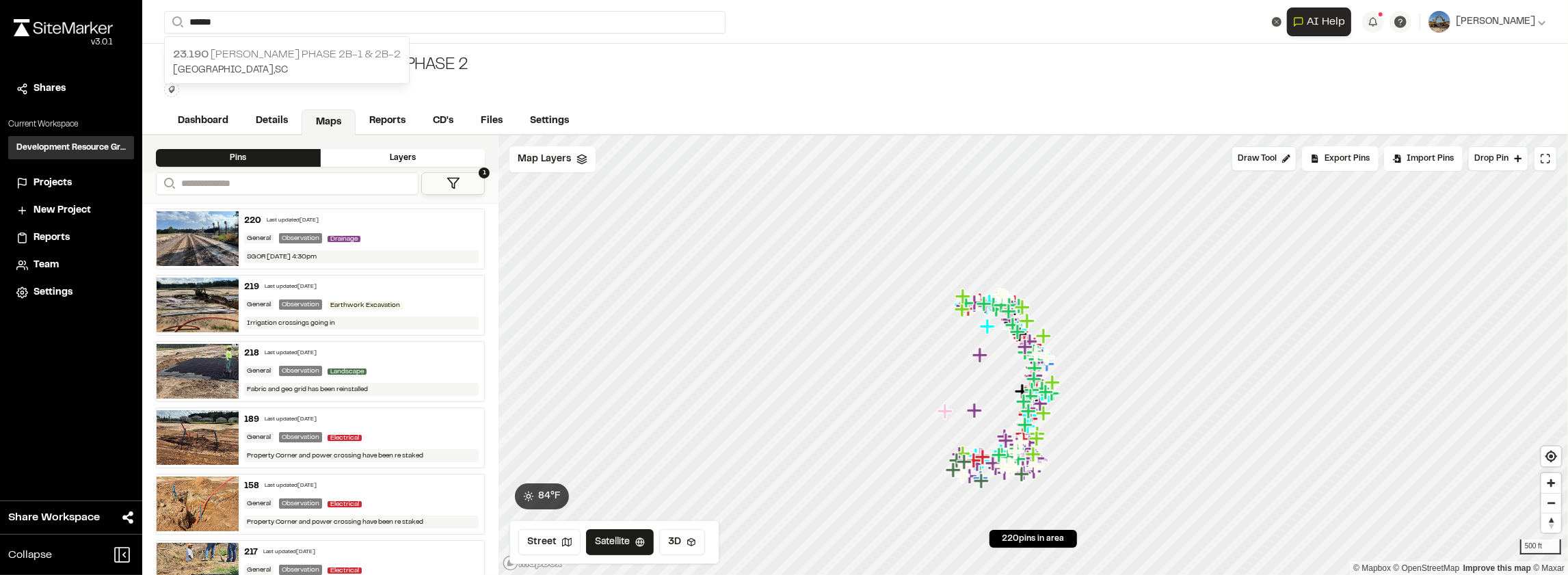
click at [277, 52] on p "23.190 Hague Marina Phase 2B-1 & 2B-2" at bounding box center [287, 55] width 227 height 17
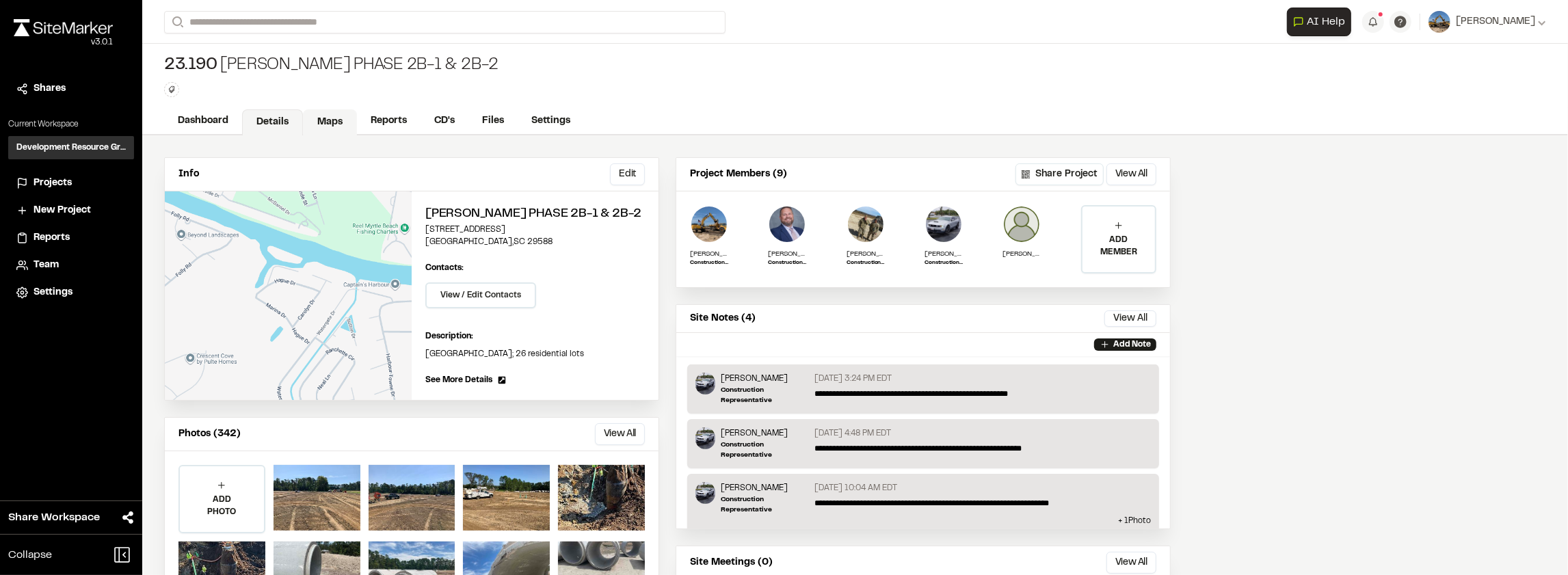
click at [323, 111] on link "Maps" at bounding box center [330, 122] width 54 height 26
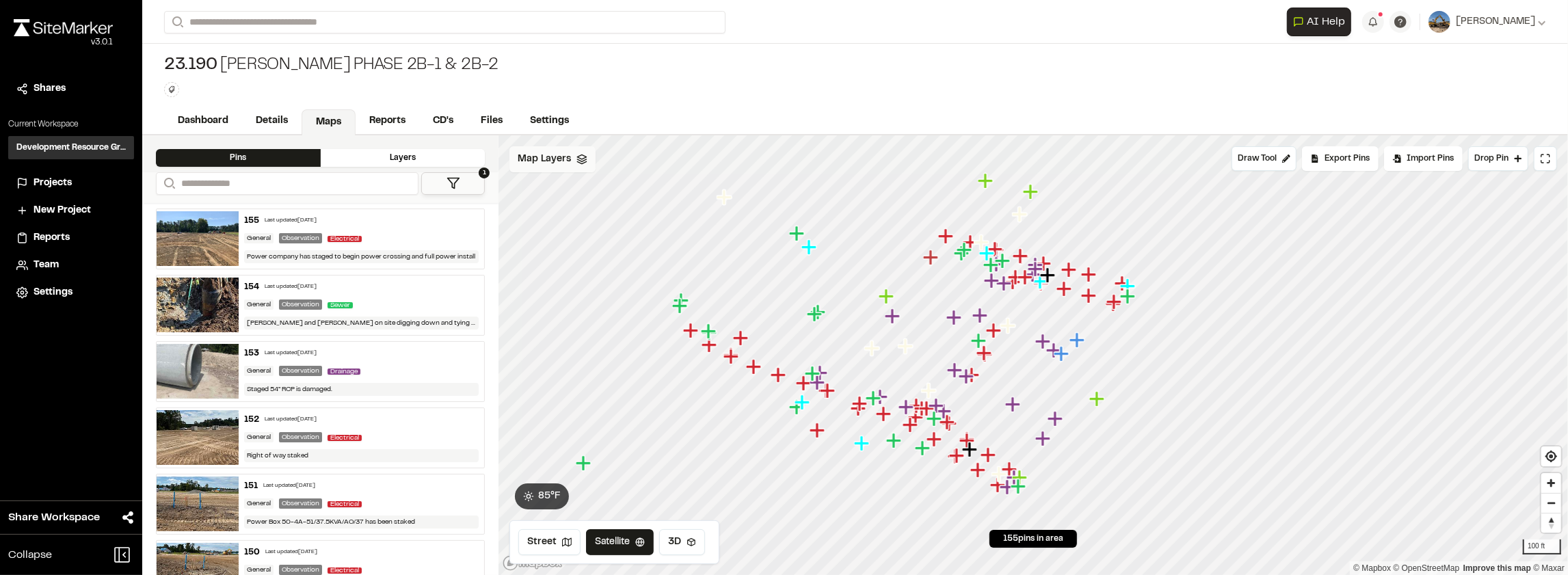
click at [559, 157] on span "Map Layers" at bounding box center [544, 159] width 53 height 15
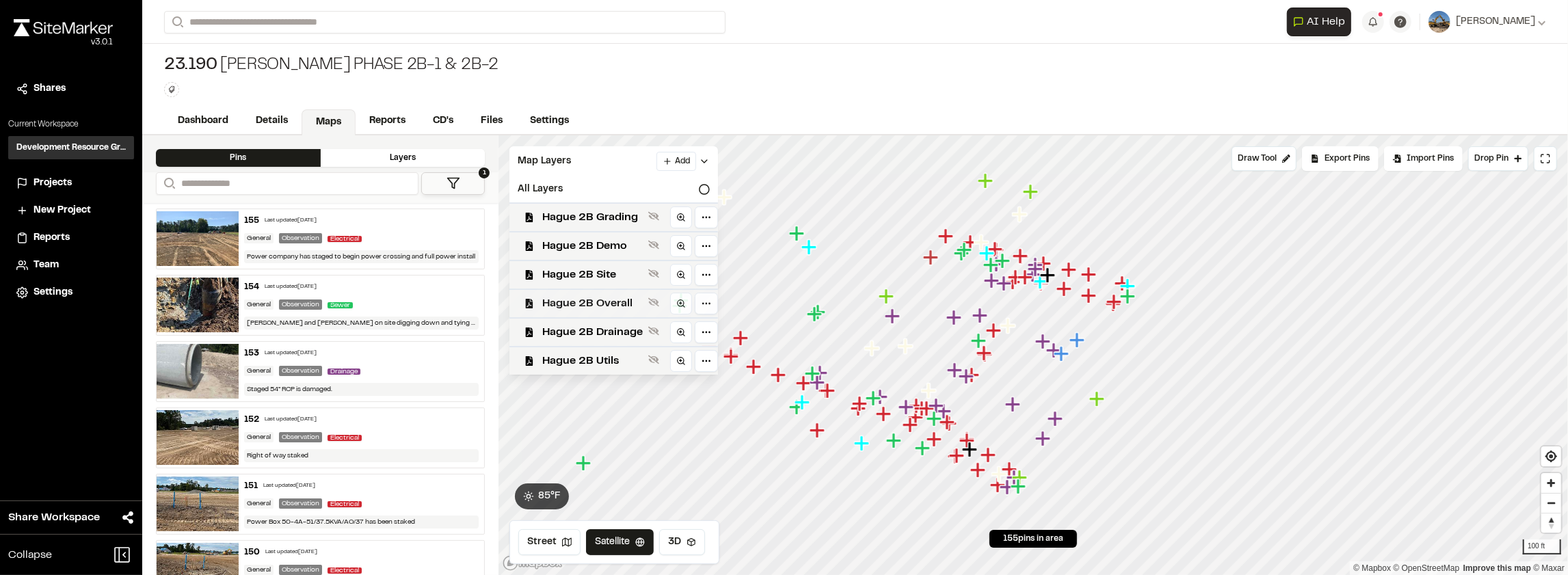
click at [630, 301] on span "Hague 2B Overall" at bounding box center [593, 303] width 101 height 17
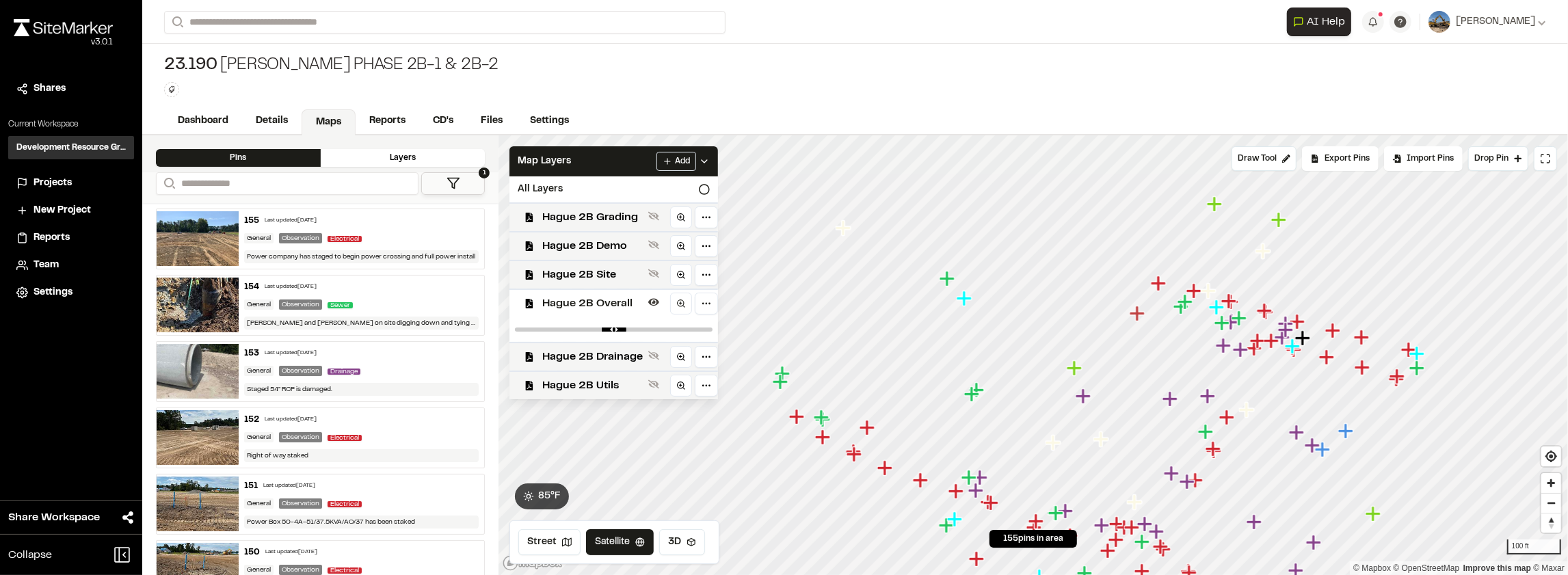
click at [629, 297] on span "Hague 2B Overall" at bounding box center [593, 303] width 101 height 17
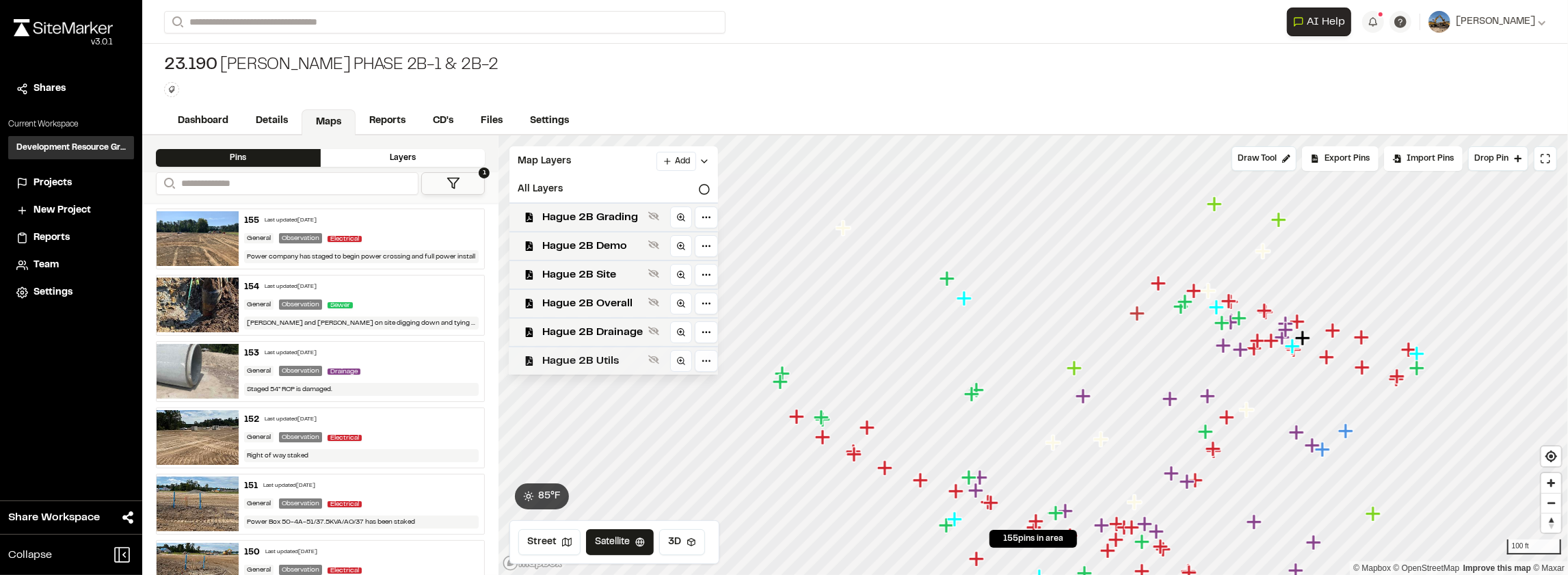
click at [616, 371] on div "Hague 2B Utils" at bounding box center [608, 360] width 220 height 29
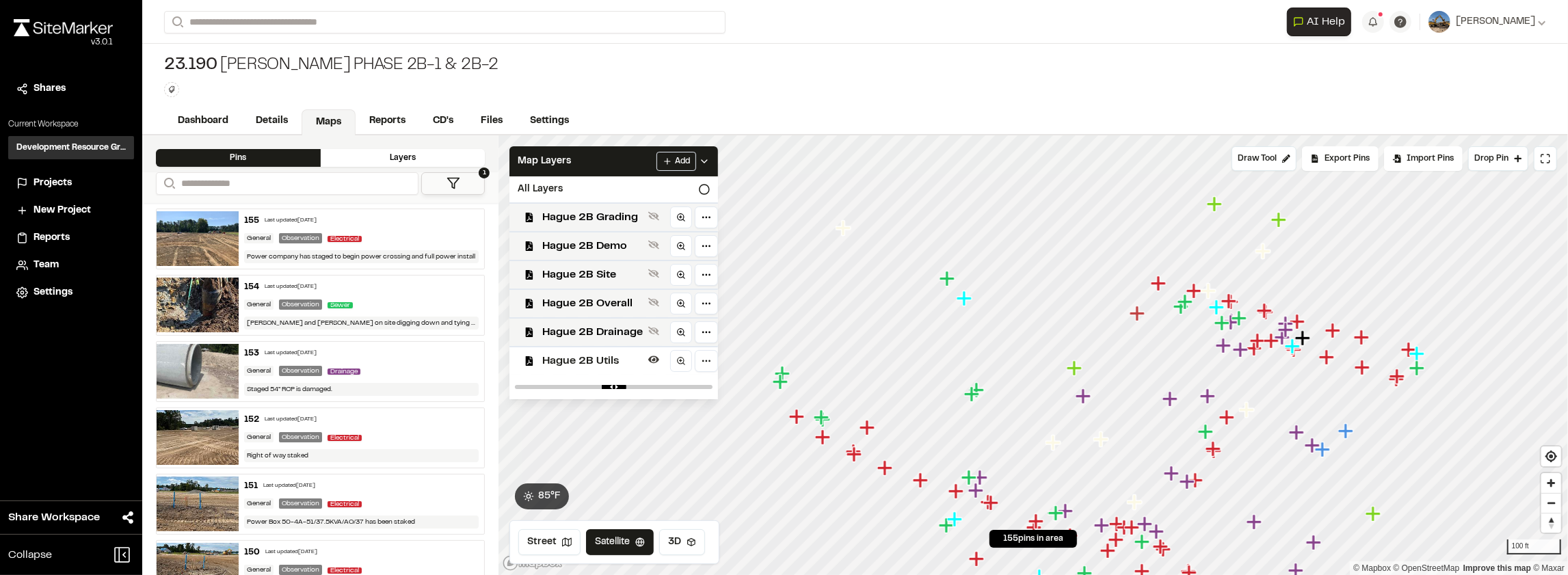
click at [616, 371] on div "Hague 2B Utils" at bounding box center [608, 360] width 220 height 29
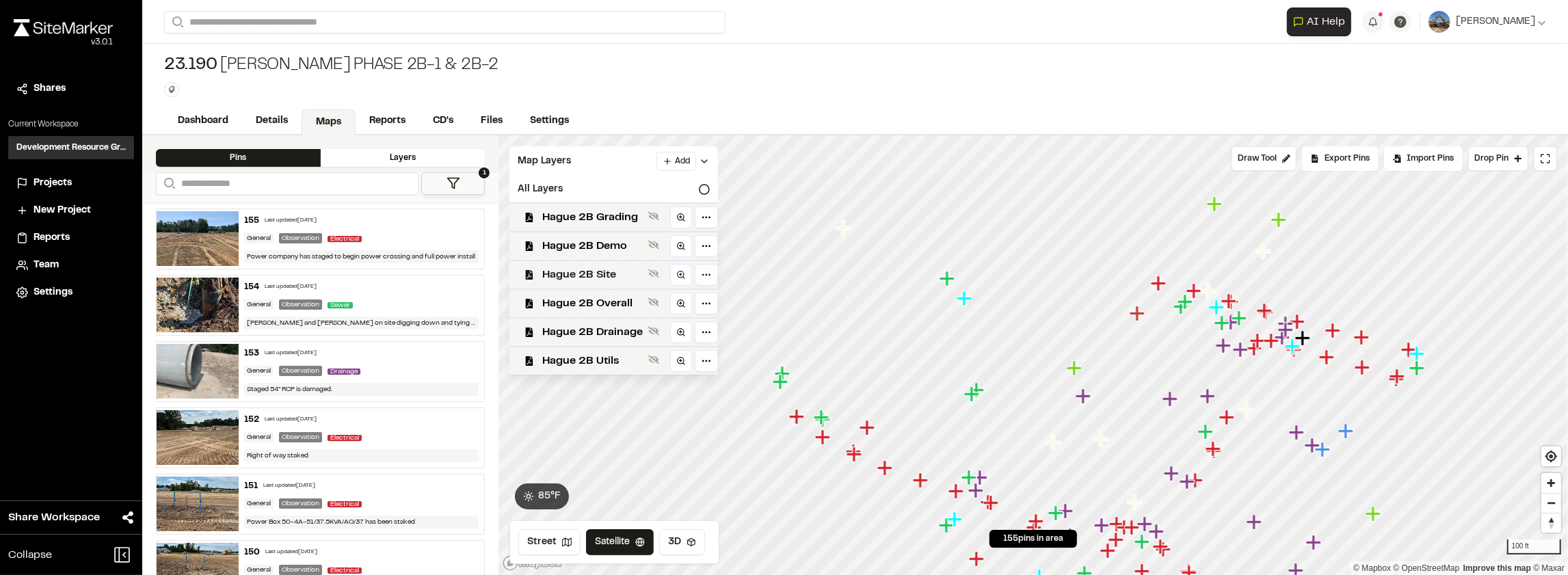
click at [614, 267] on span "Hague 2B Site" at bounding box center [593, 274] width 101 height 17
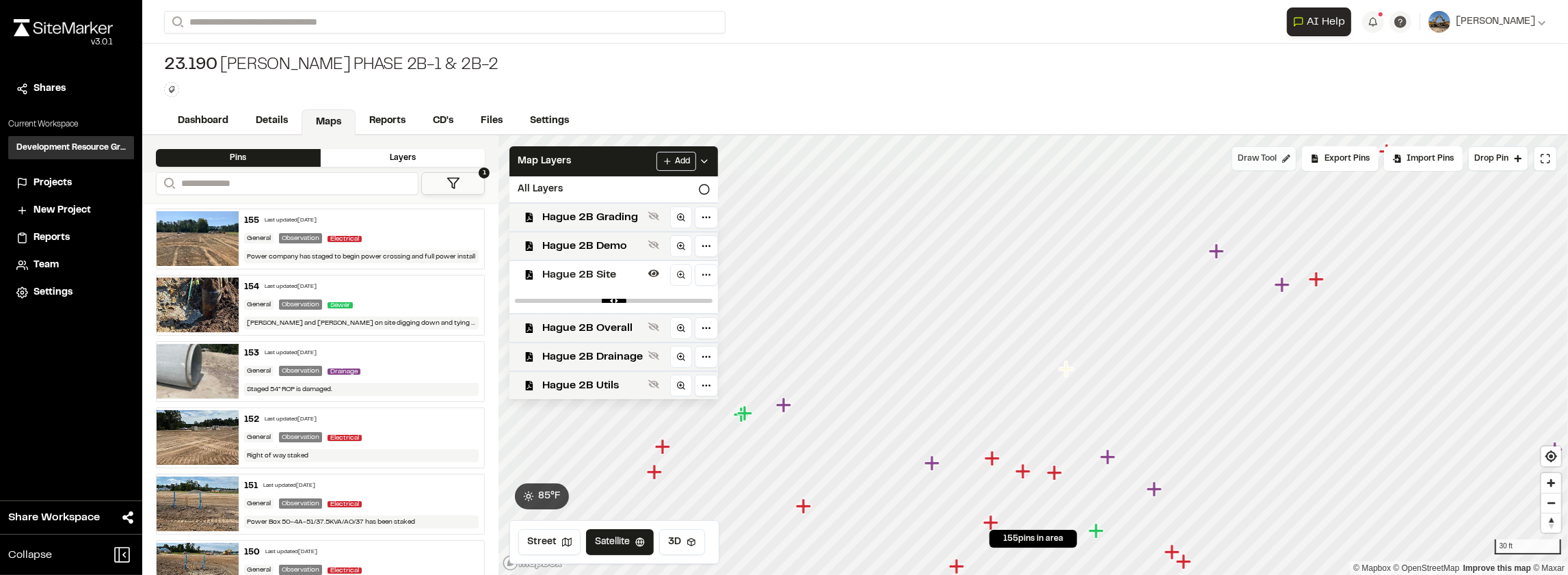
click at [1244, 150] on div "Click to Drop Pin 155 pins in area Draw Tool Export Pins Available Datums Datum…" at bounding box center [1033, 355] width 1070 height 440
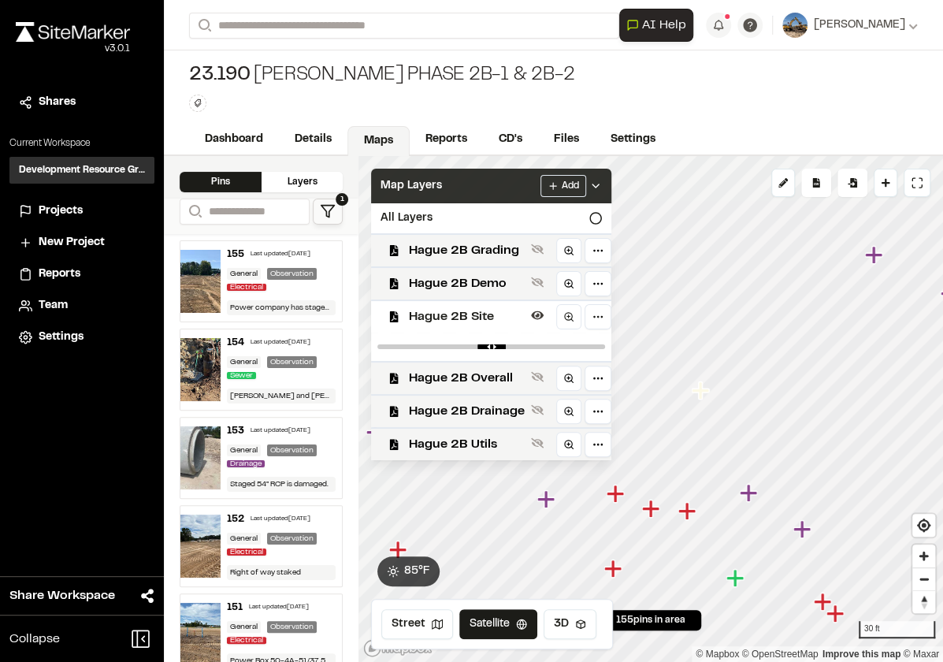
click at [596, 181] on icon at bounding box center [595, 186] width 13 height 13
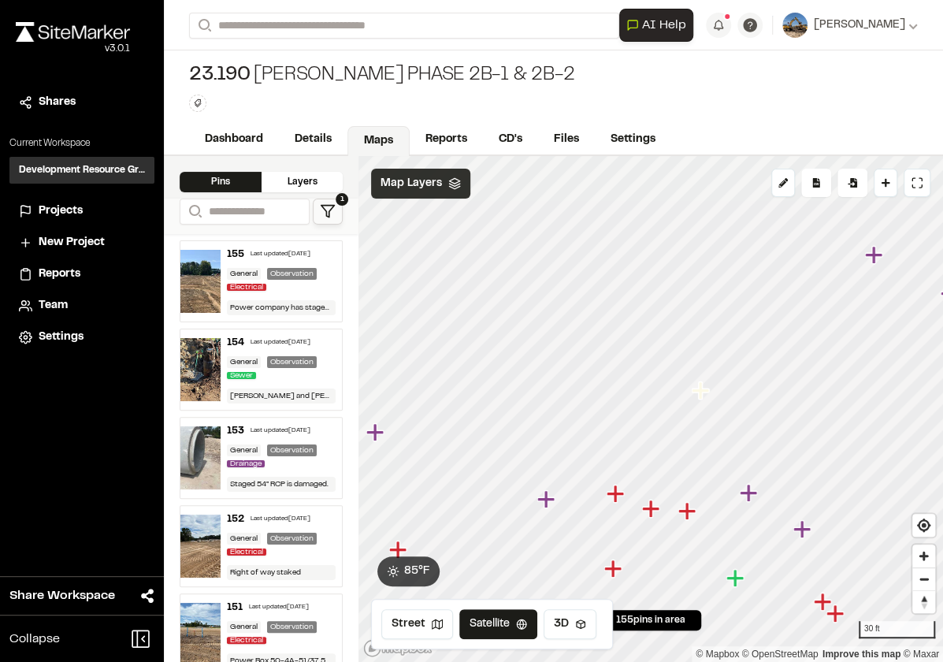
click at [644, 509] on icon "Map marker" at bounding box center [650, 507] width 17 height 17
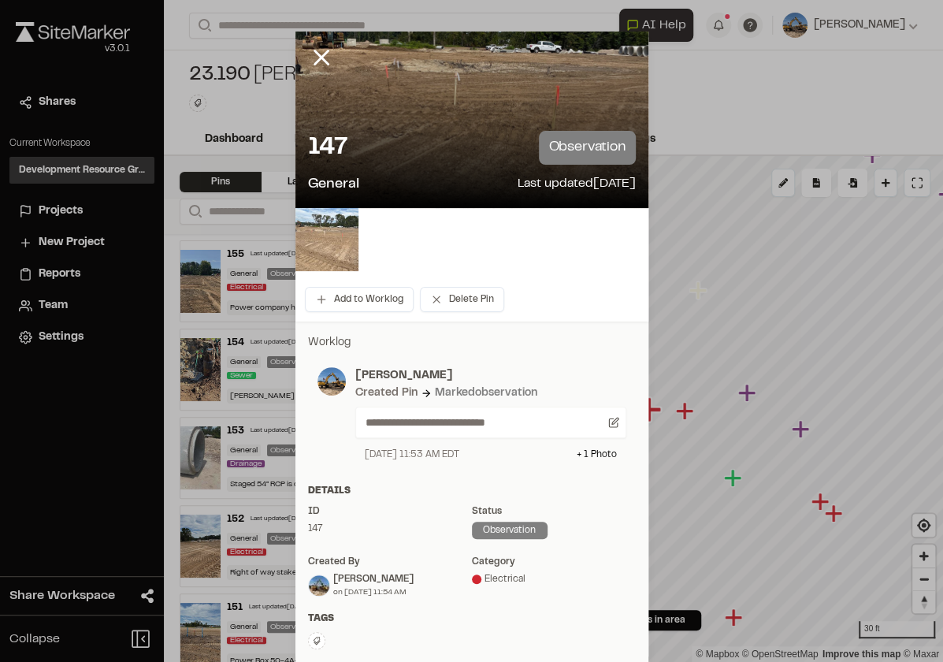
click at [317, 263] on img at bounding box center [326, 239] width 63 height 63
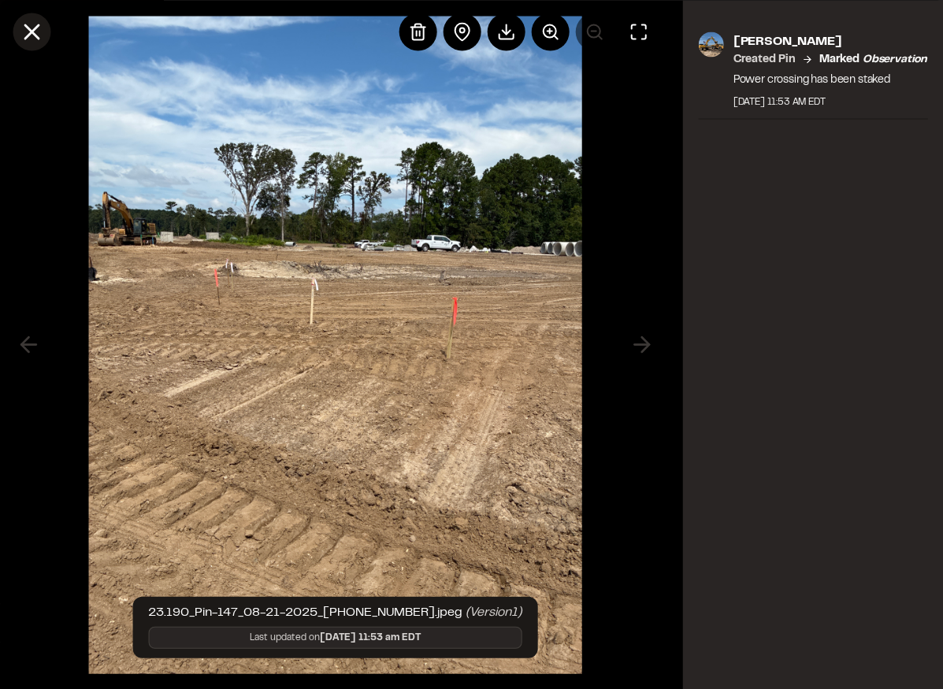
click at [19, 25] on icon at bounding box center [31, 31] width 27 height 27
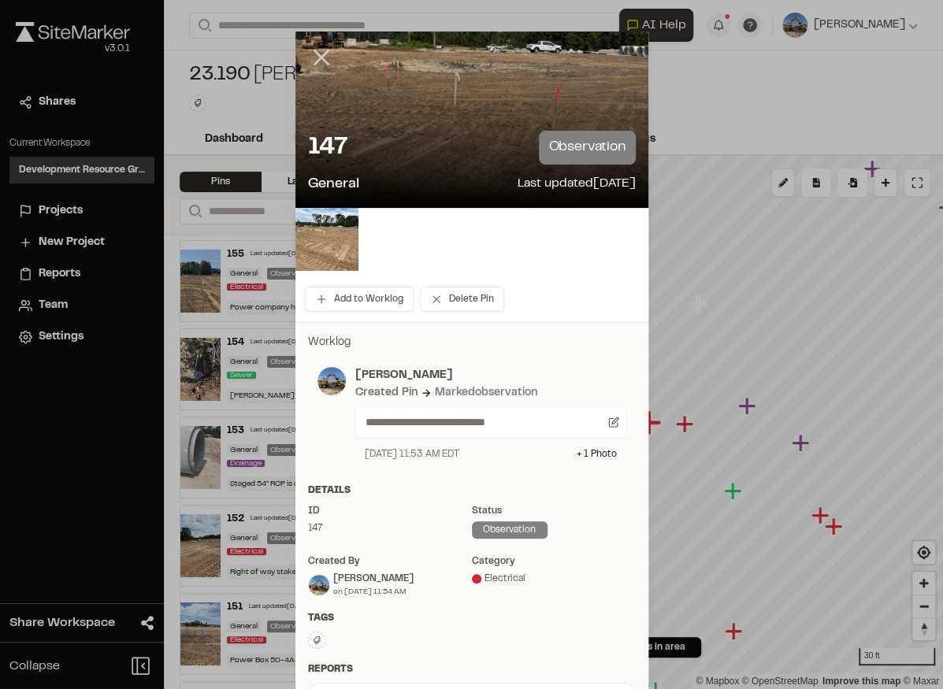
click at [314, 63] on line at bounding box center [320, 57] width 13 height 13
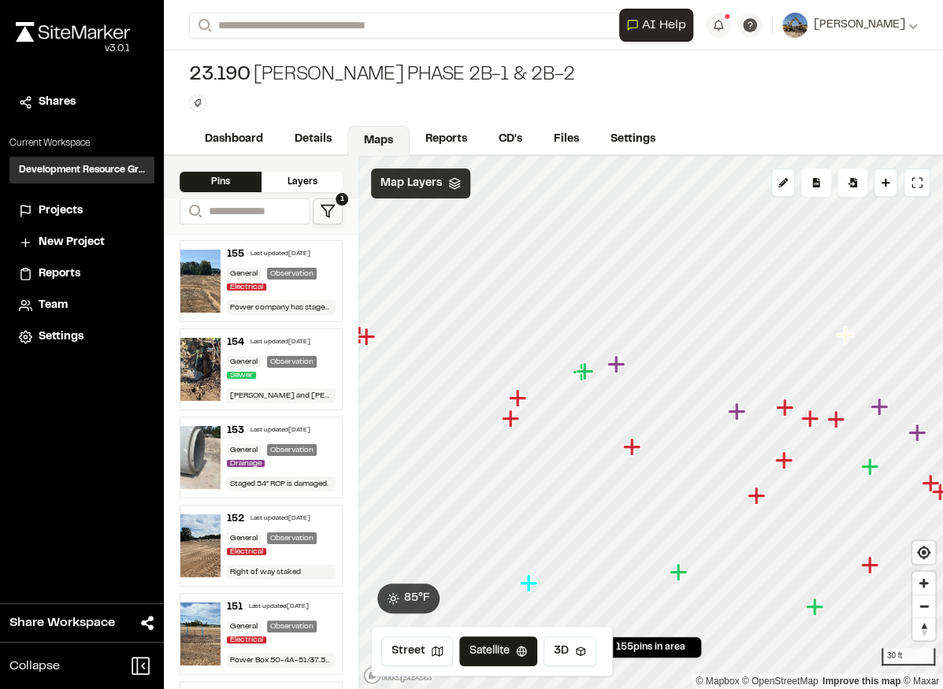
click at [519, 402] on icon "Map marker" at bounding box center [517, 397] width 17 height 17
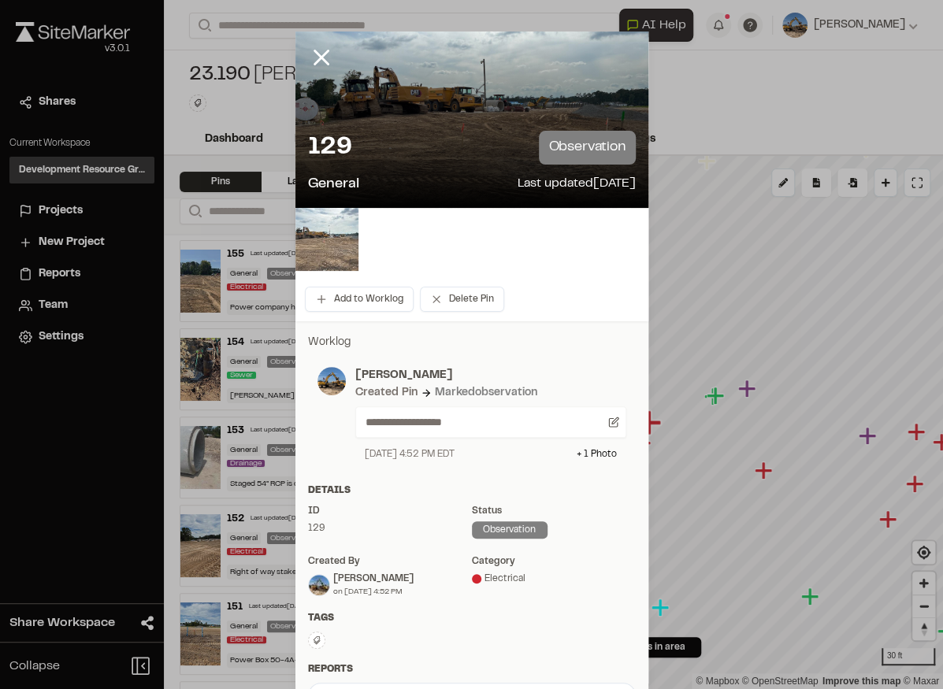
click at [329, 241] on img at bounding box center [326, 239] width 63 height 63
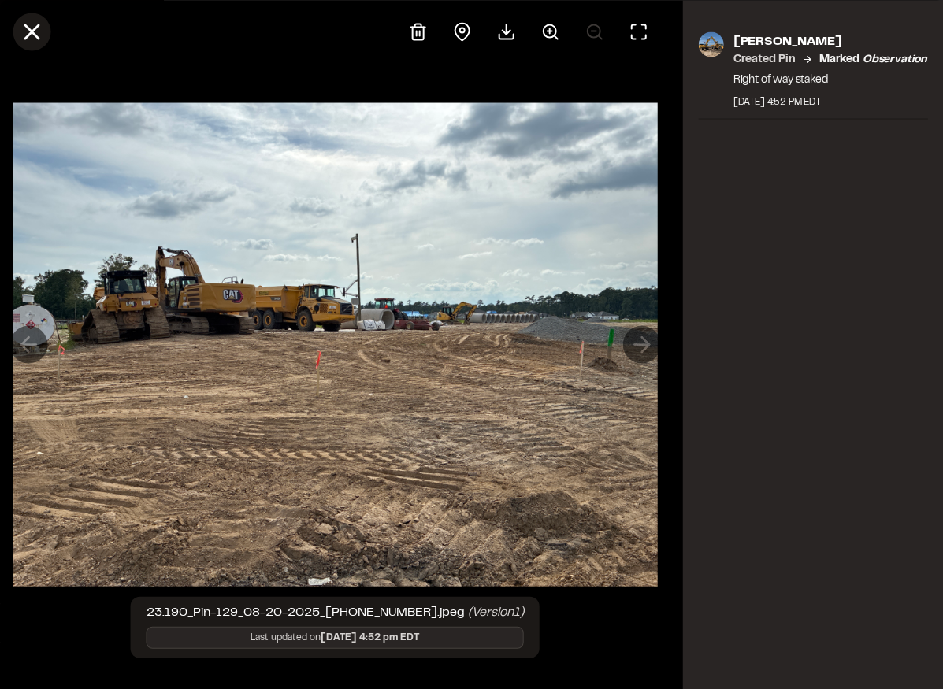
click at [34, 31] on icon at bounding box center [31, 31] width 27 height 27
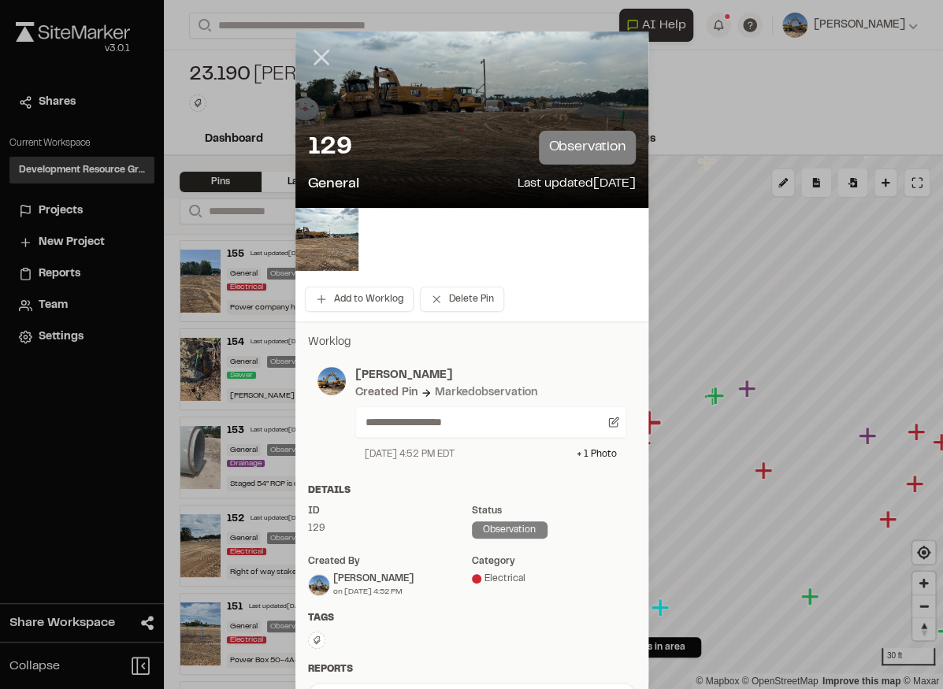
click at [318, 55] on line at bounding box center [320, 57] width 13 height 13
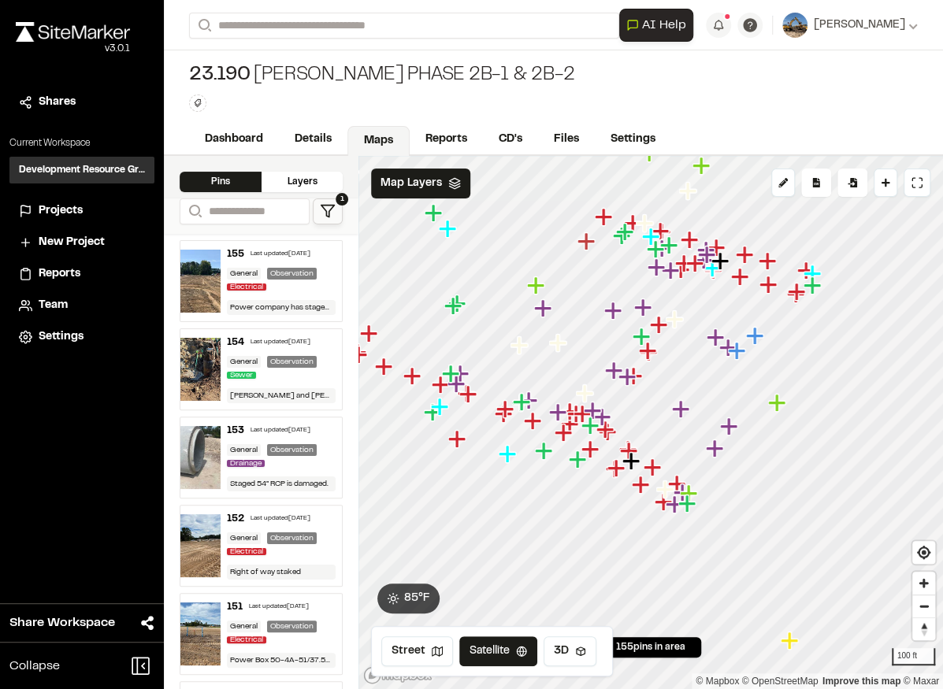
click at [372, 334] on icon "Map marker" at bounding box center [368, 333] width 17 height 17
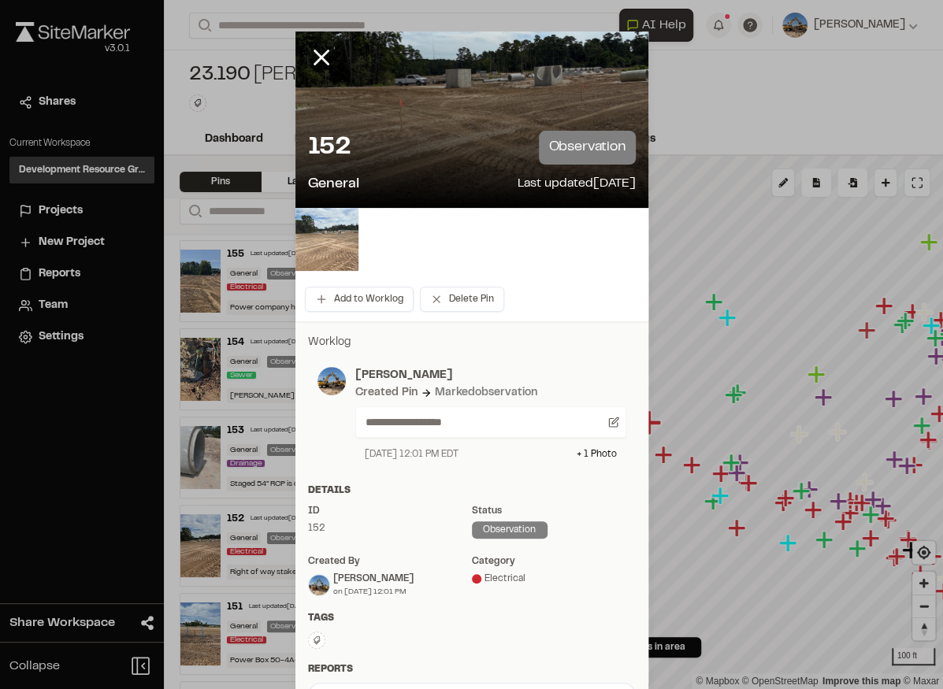
click at [336, 238] on img at bounding box center [326, 239] width 63 height 63
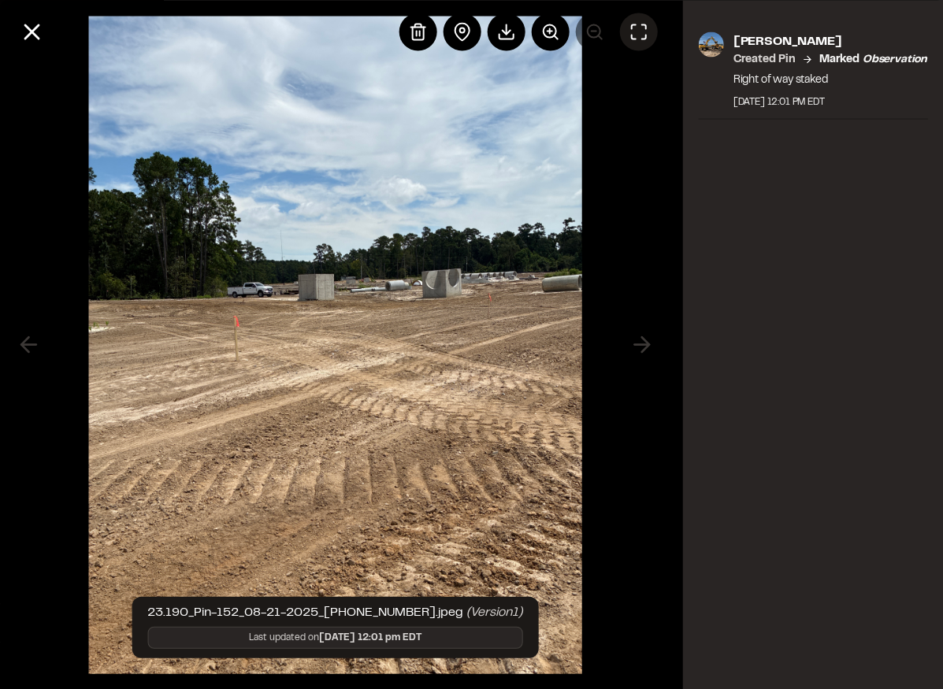
click at [642, 28] on icon at bounding box center [638, 31] width 19 height 19
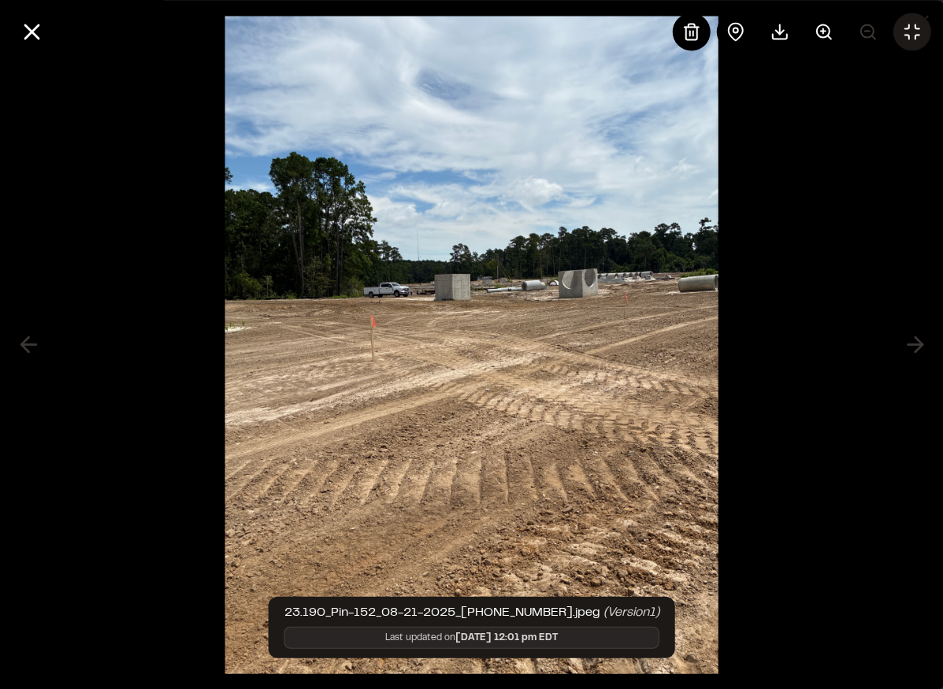
click at [485, 369] on img at bounding box center [471, 344] width 493 height 689
click at [353, 332] on img at bounding box center [471, 344] width 493 height 689
click at [912, 33] on icon at bounding box center [911, 31] width 19 height 19
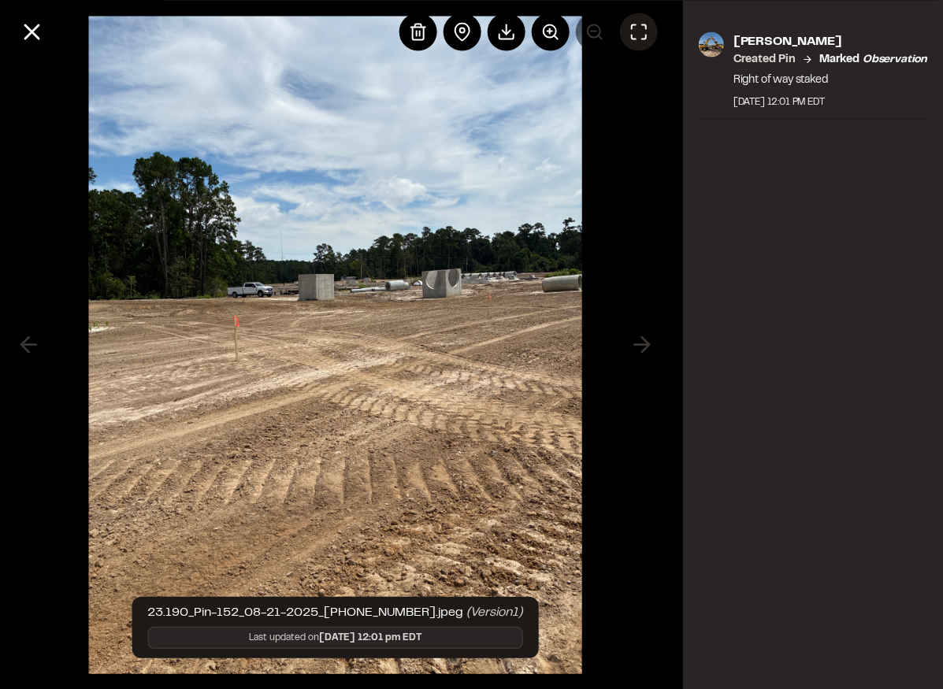
click at [488, 309] on img at bounding box center [334, 344] width 493 height 689
click at [36, 31] on icon at bounding box center [31, 31] width 27 height 27
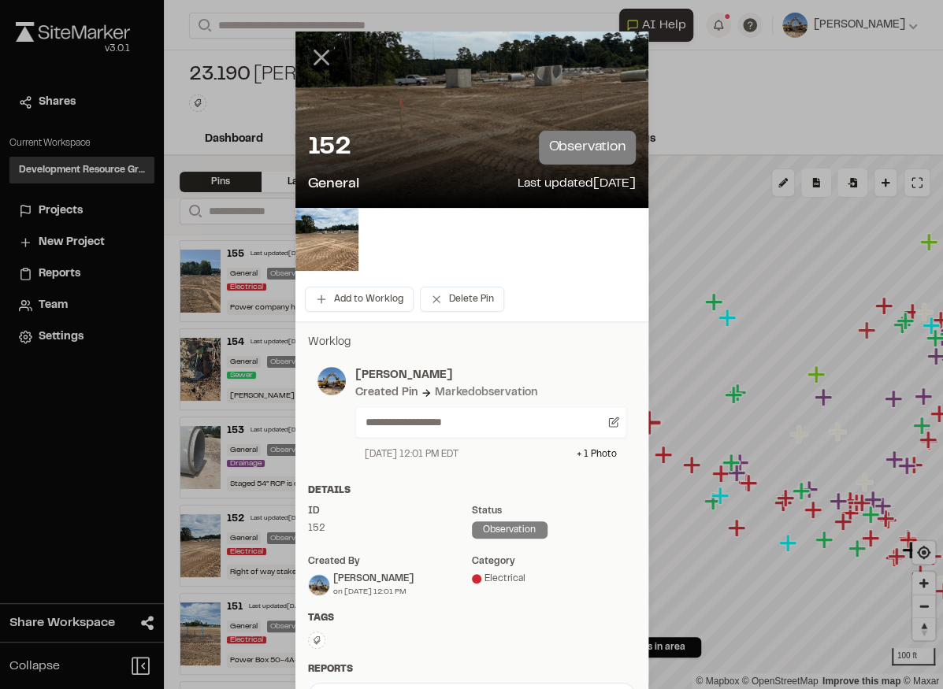
click at [308, 44] on icon at bounding box center [321, 57] width 27 height 27
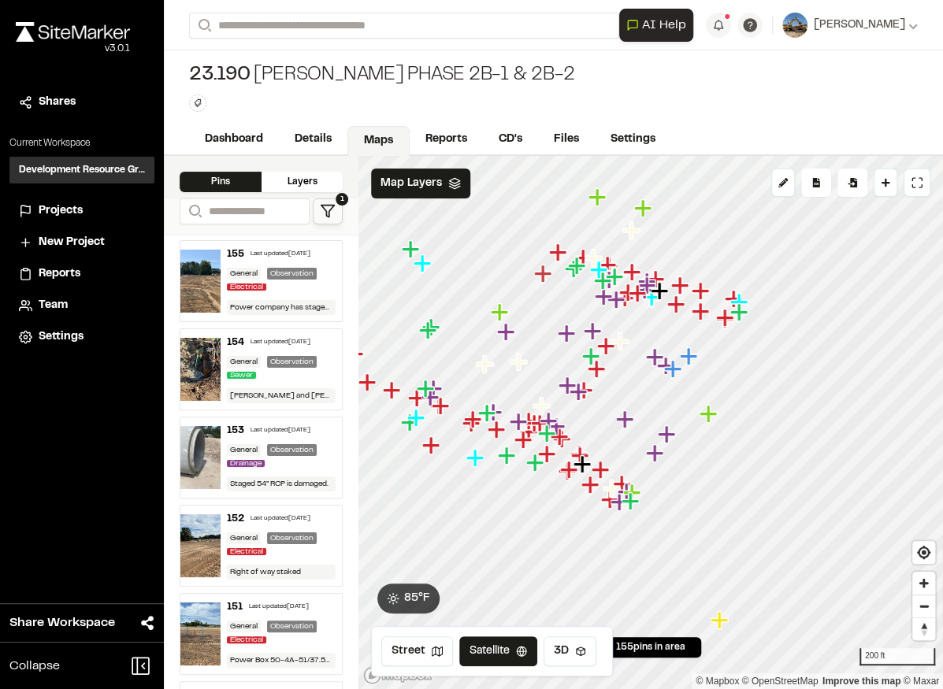
click at [212, 287] on img at bounding box center [200, 281] width 40 height 63
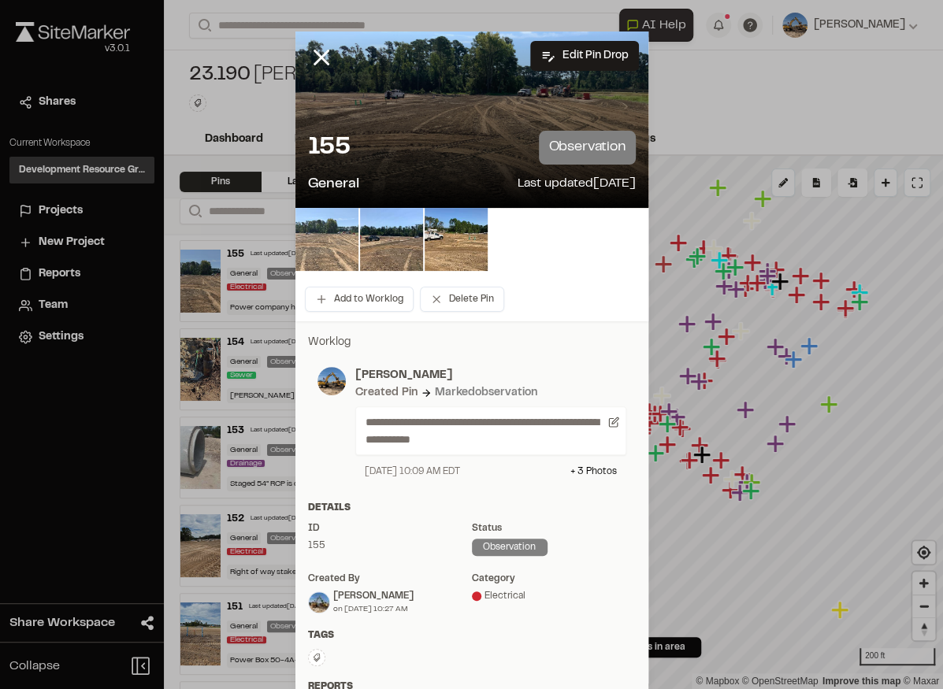
click at [332, 242] on img at bounding box center [326, 239] width 63 height 63
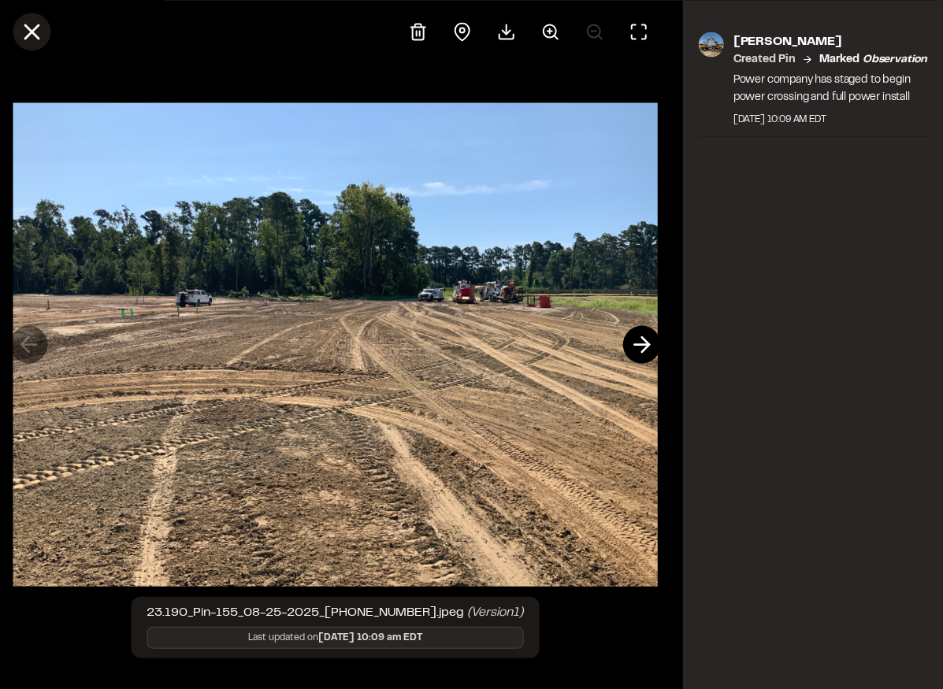
click at [35, 28] on line at bounding box center [31, 31] width 13 height 13
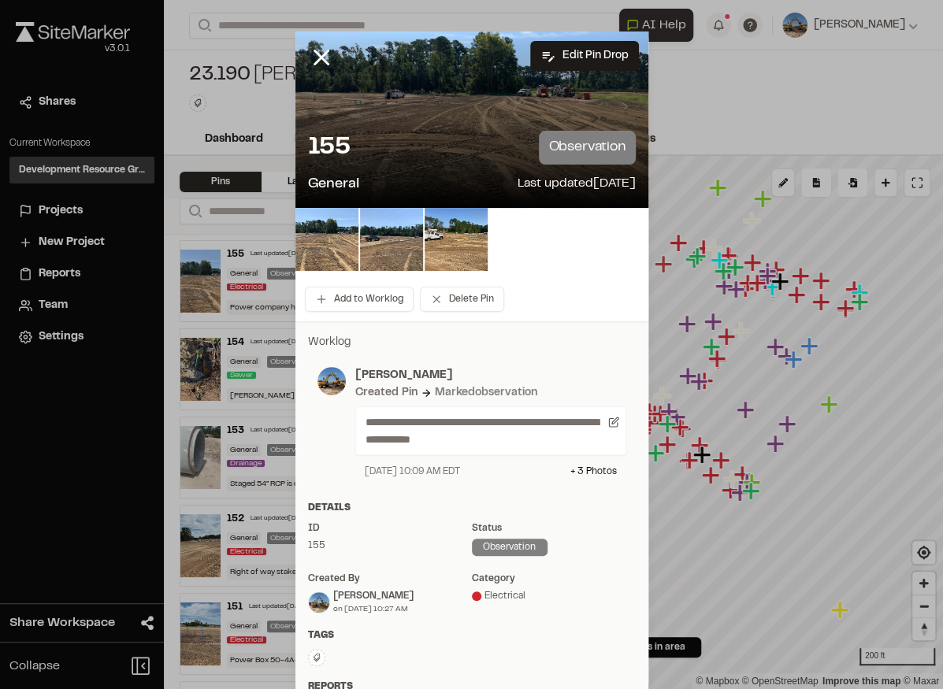
click at [329, 48] on icon at bounding box center [321, 57] width 27 height 27
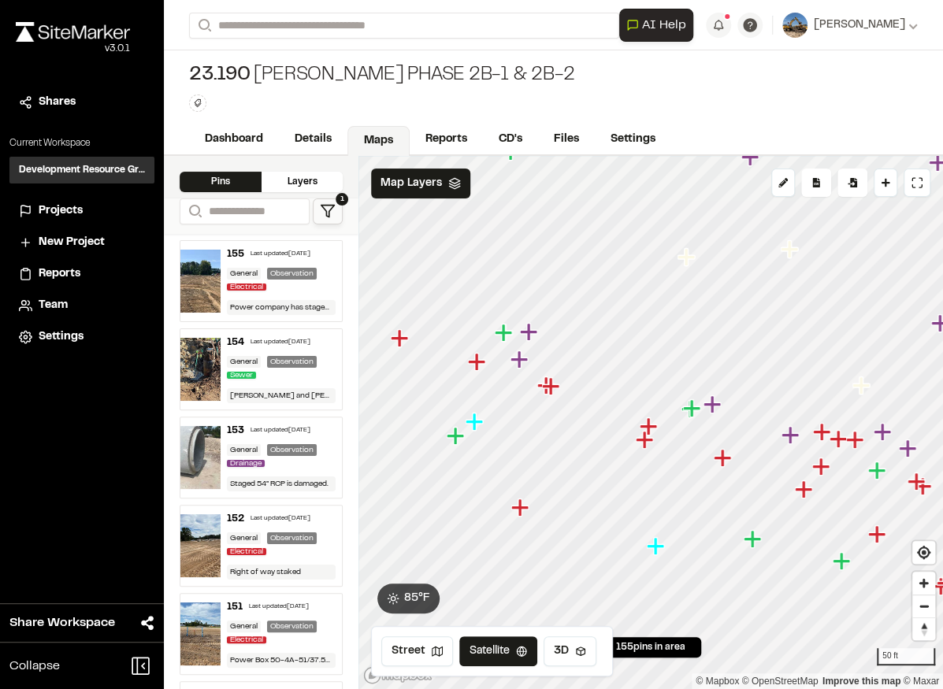
click at [824, 432] on icon "Map marker" at bounding box center [821, 431] width 17 height 17
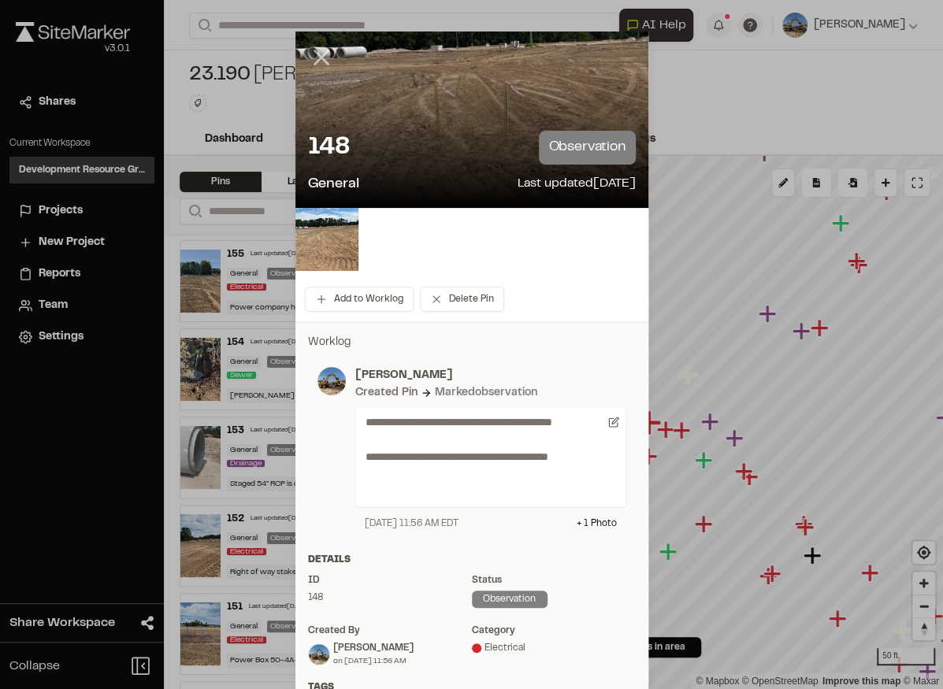
click at [326, 58] on icon at bounding box center [321, 57] width 27 height 27
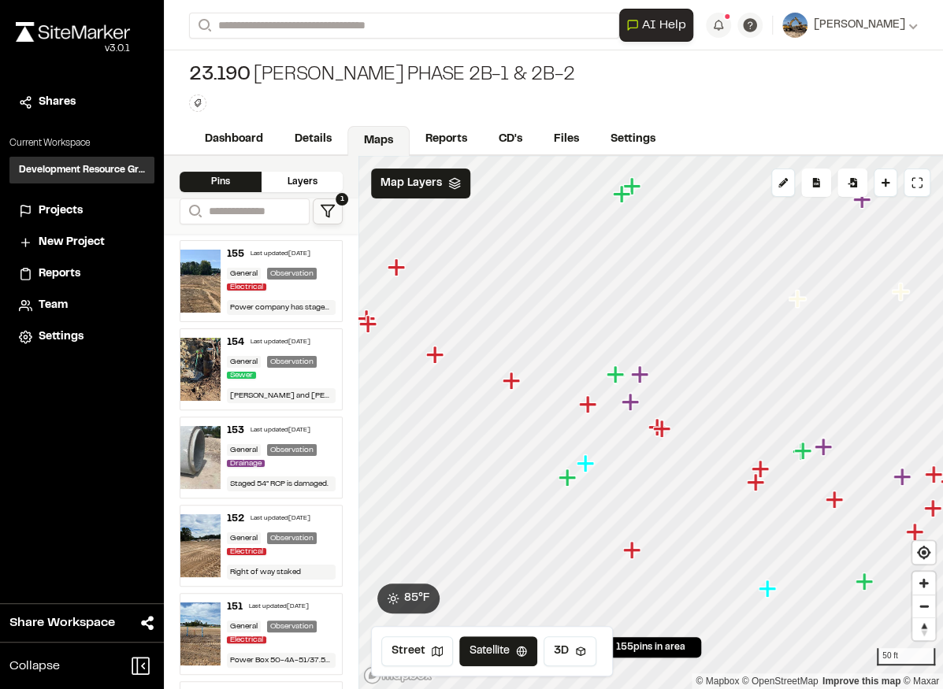
click at [398, 268] on icon "Map marker" at bounding box center [396, 266] width 17 height 17
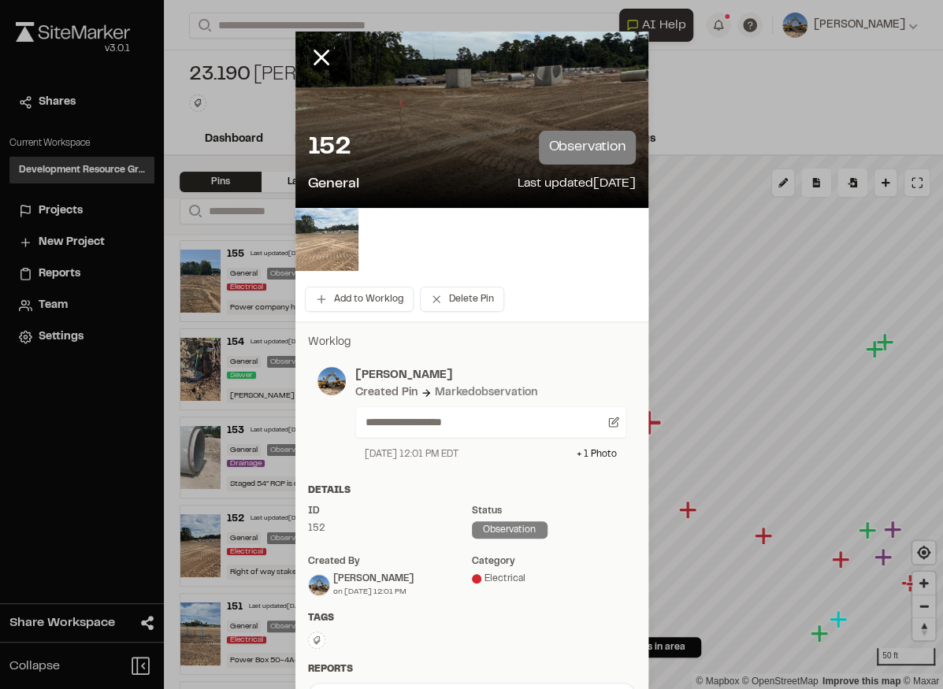
click at [336, 254] on img at bounding box center [326, 239] width 63 height 63
